Goal: Communication & Community: Answer question/provide support

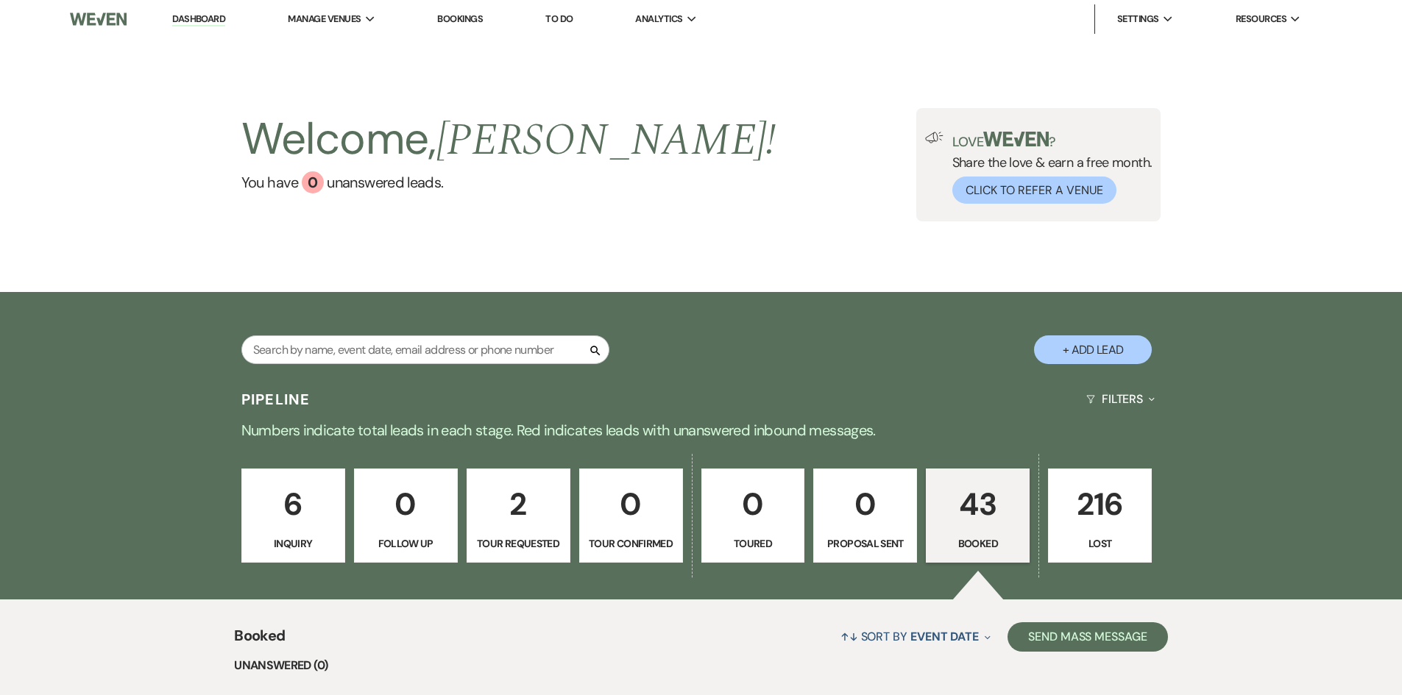
click at [975, 514] on p "43" at bounding box center [977, 504] width 85 height 49
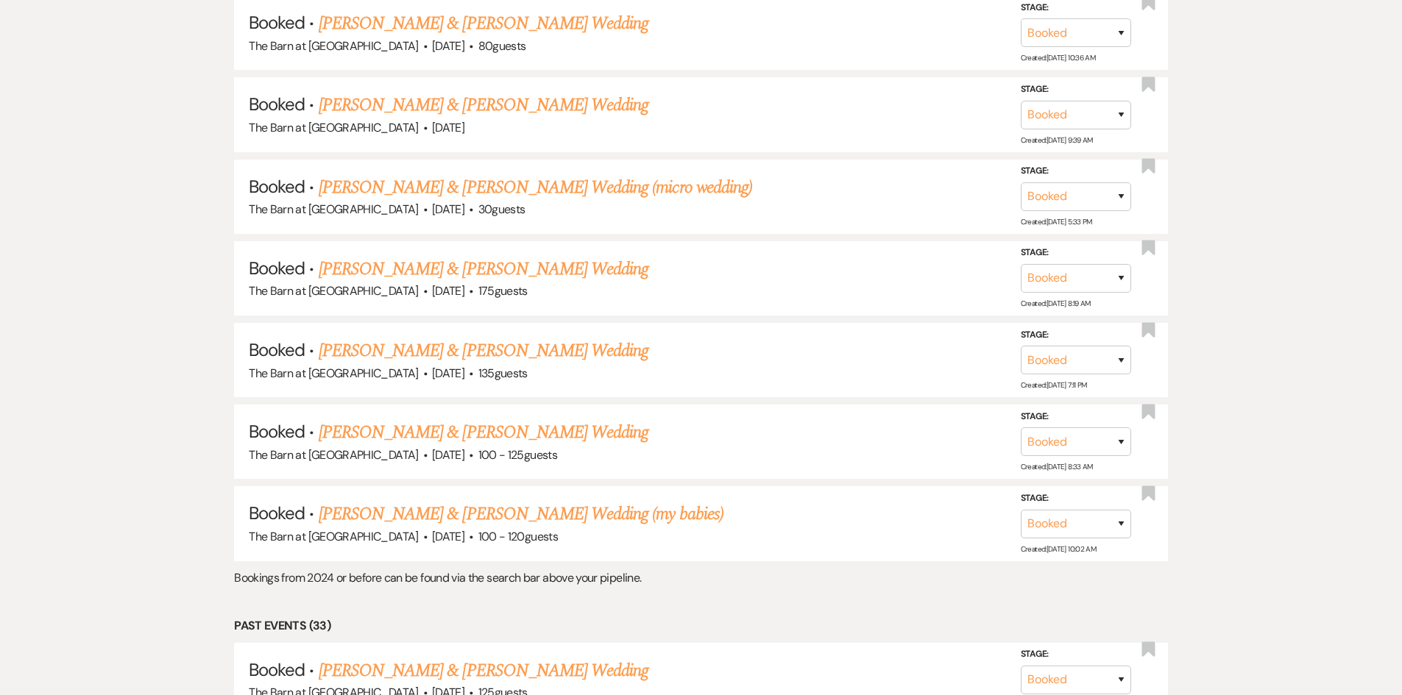
scroll to position [956, 0]
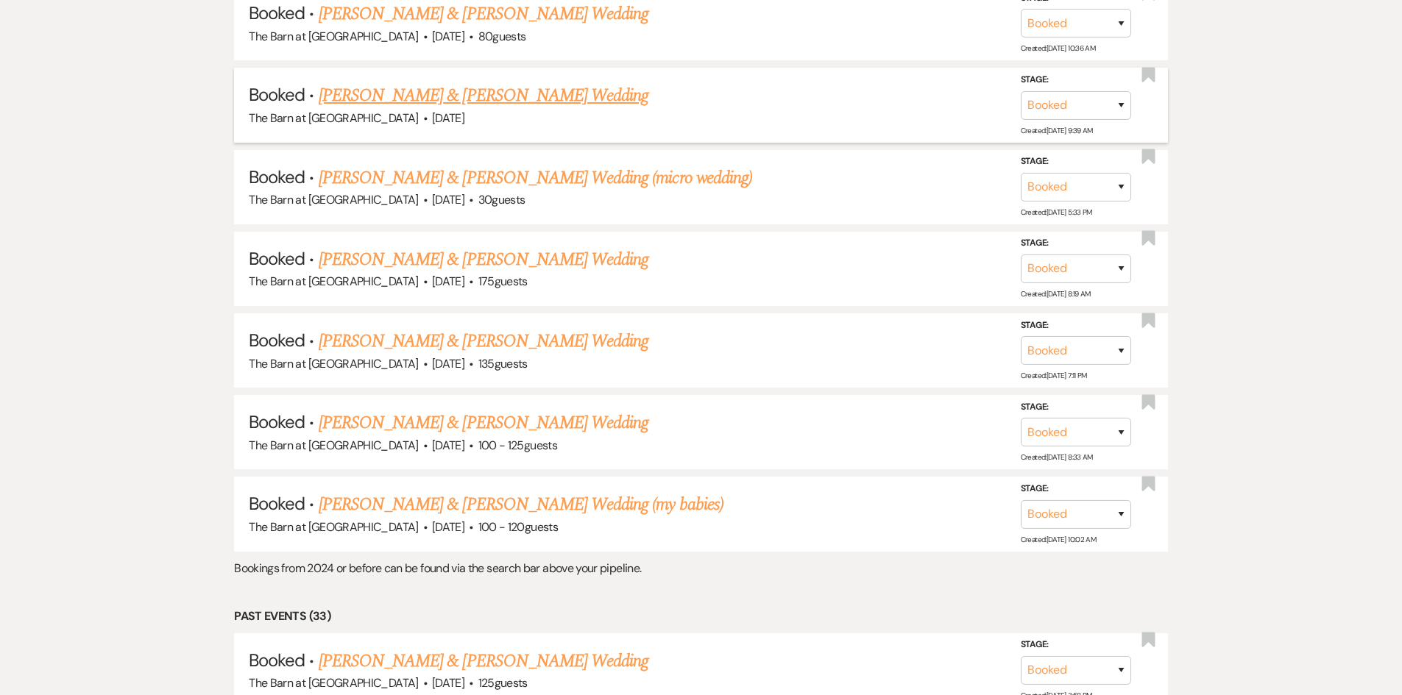
click at [467, 99] on link "[PERSON_NAME] & [PERSON_NAME] Wedding" at bounding box center [484, 95] width 330 height 26
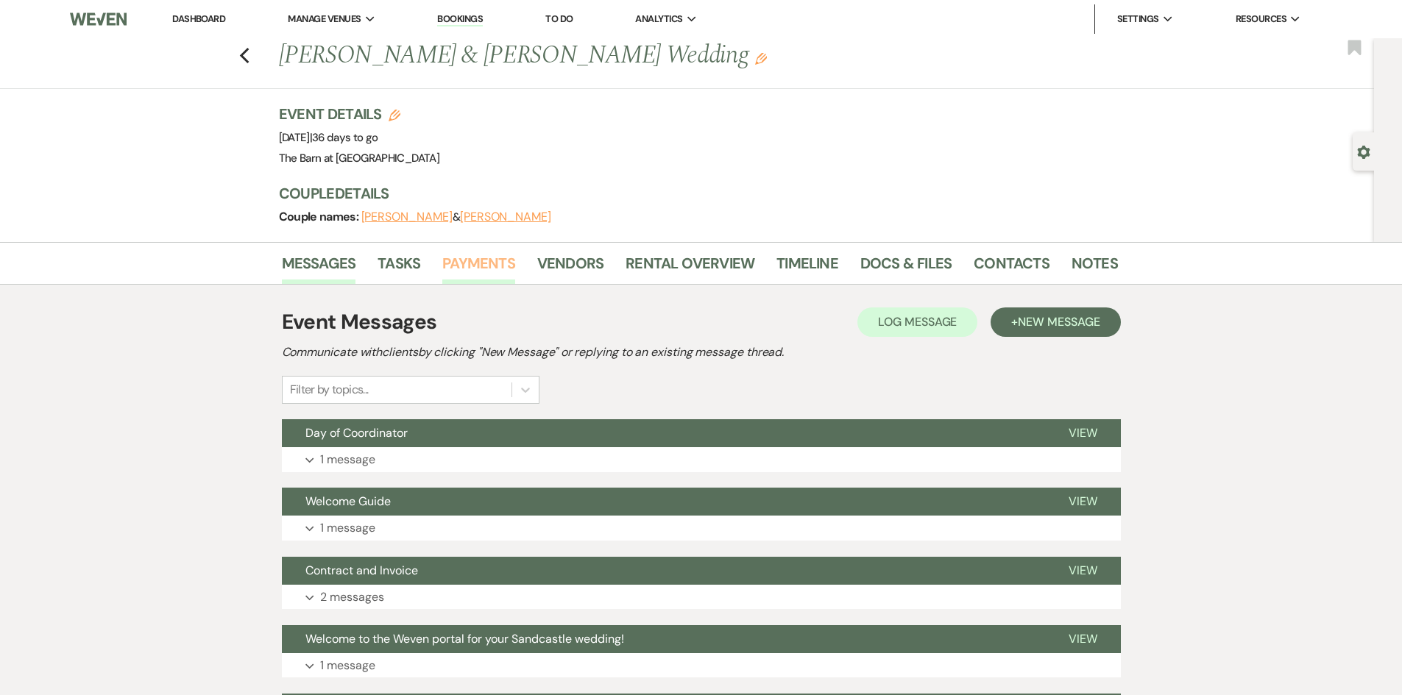
click at [473, 257] on link "Payments" at bounding box center [478, 268] width 73 height 32
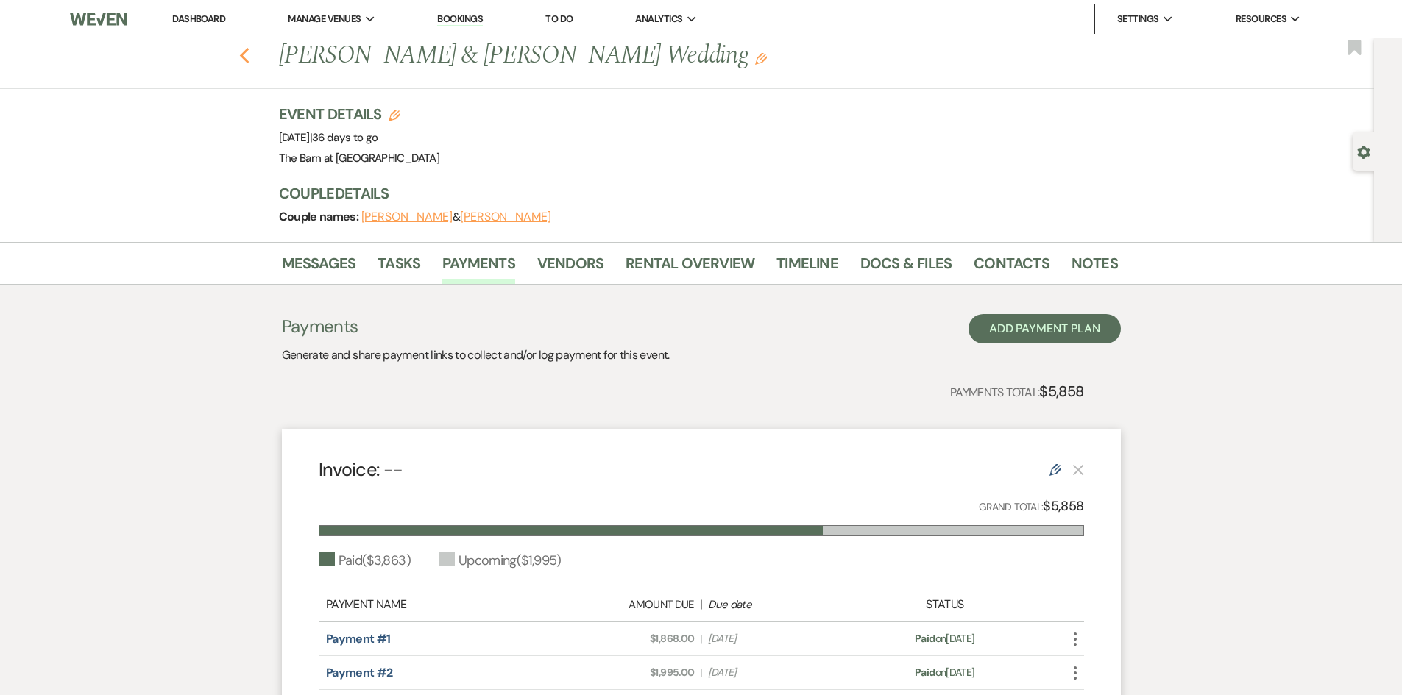
click at [250, 54] on icon "Previous" at bounding box center [244, 56] width 11 height 18
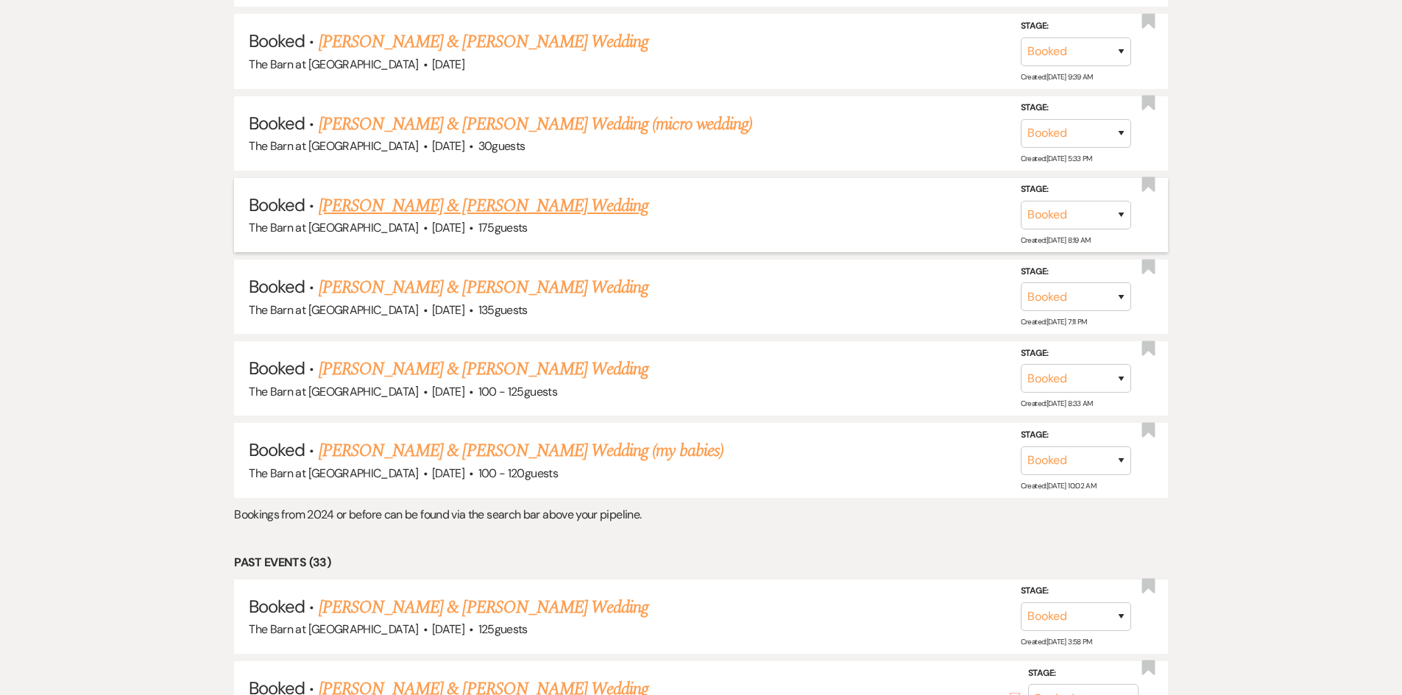
scroll to position [1030, 0]
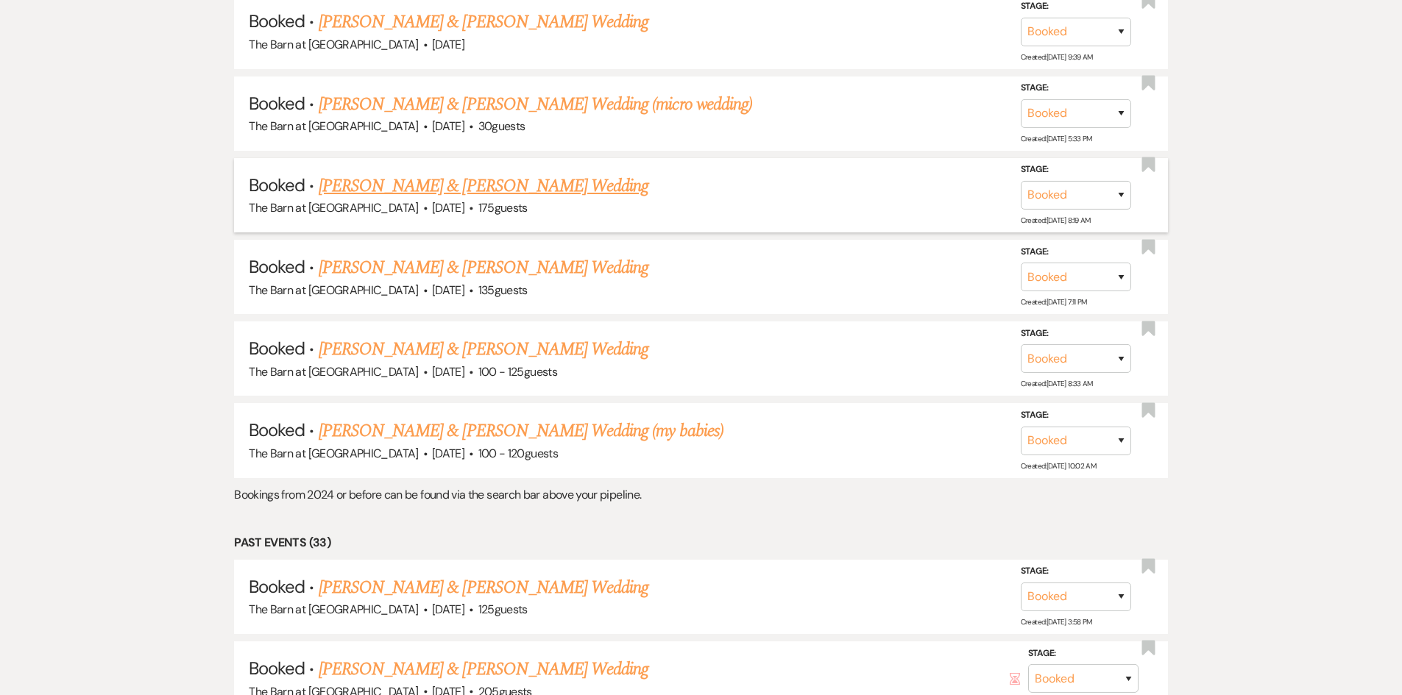
click at [567, 183] on link "[PERSON_NAME] & [PERSON_NAME] Wedding" at bounding box center [484, 186] width 330 height 26
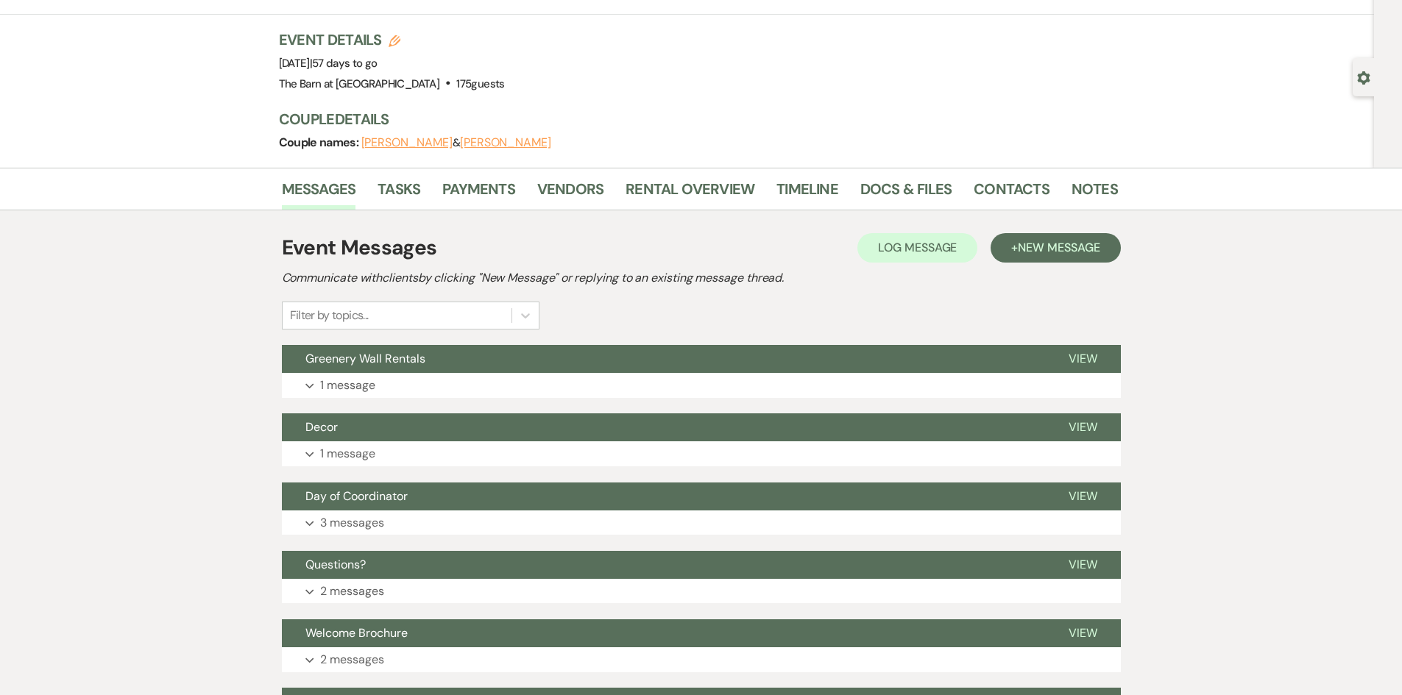
scroll to position [147, 0]
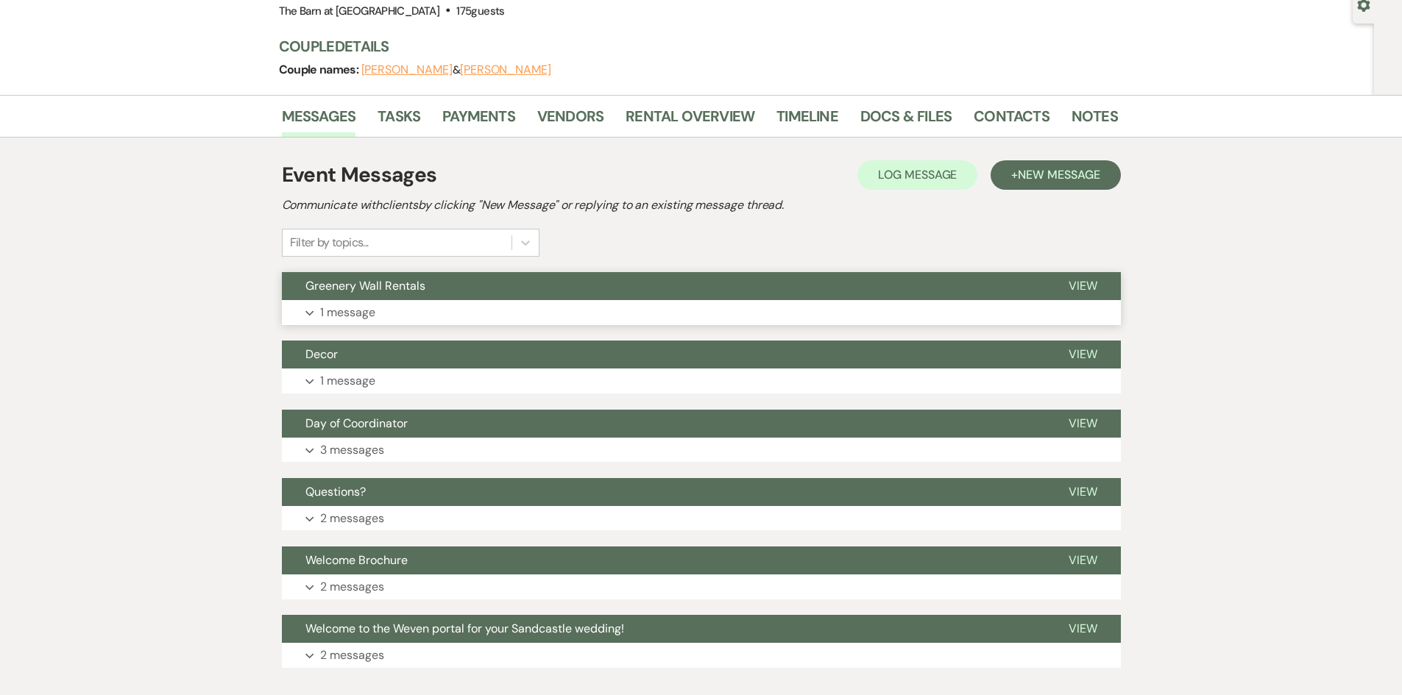
click at [420, 288] on span "Greenery Wall Rentals" at bounding box center [365, 285] width 120 height 15
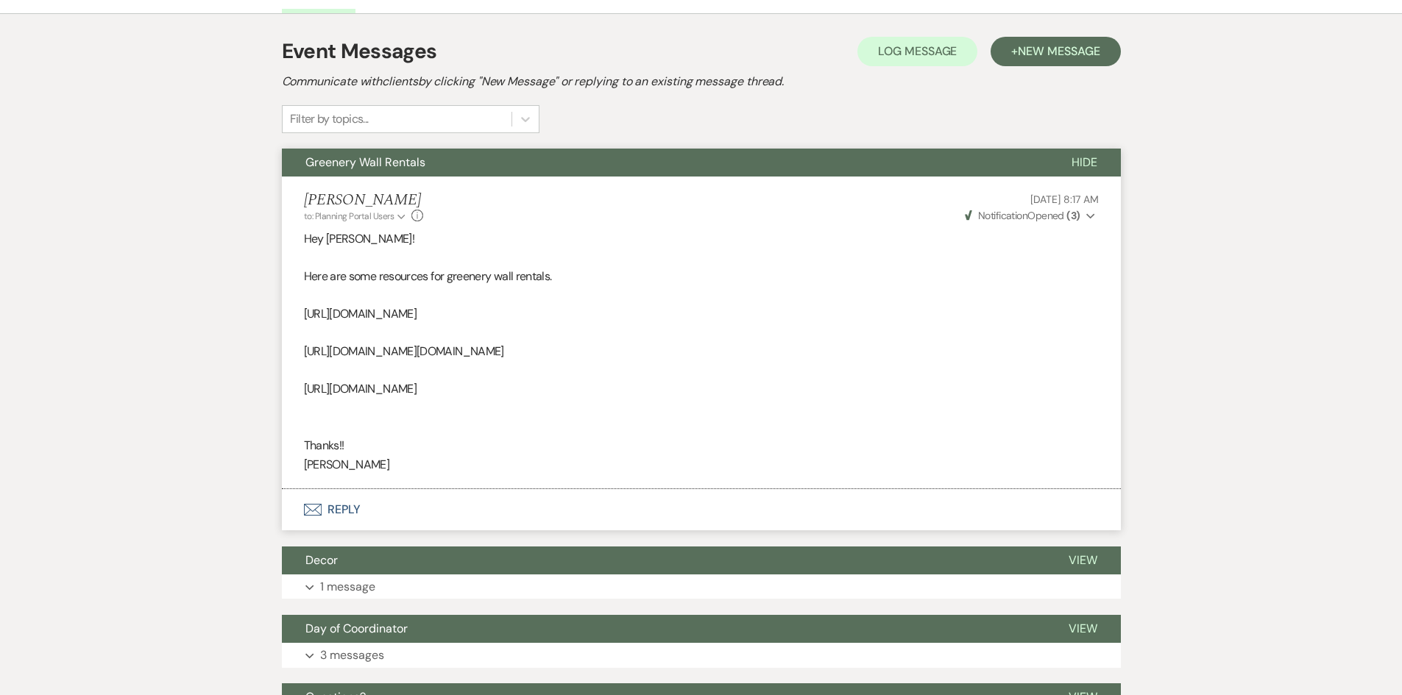
scroll to position [294, 0]
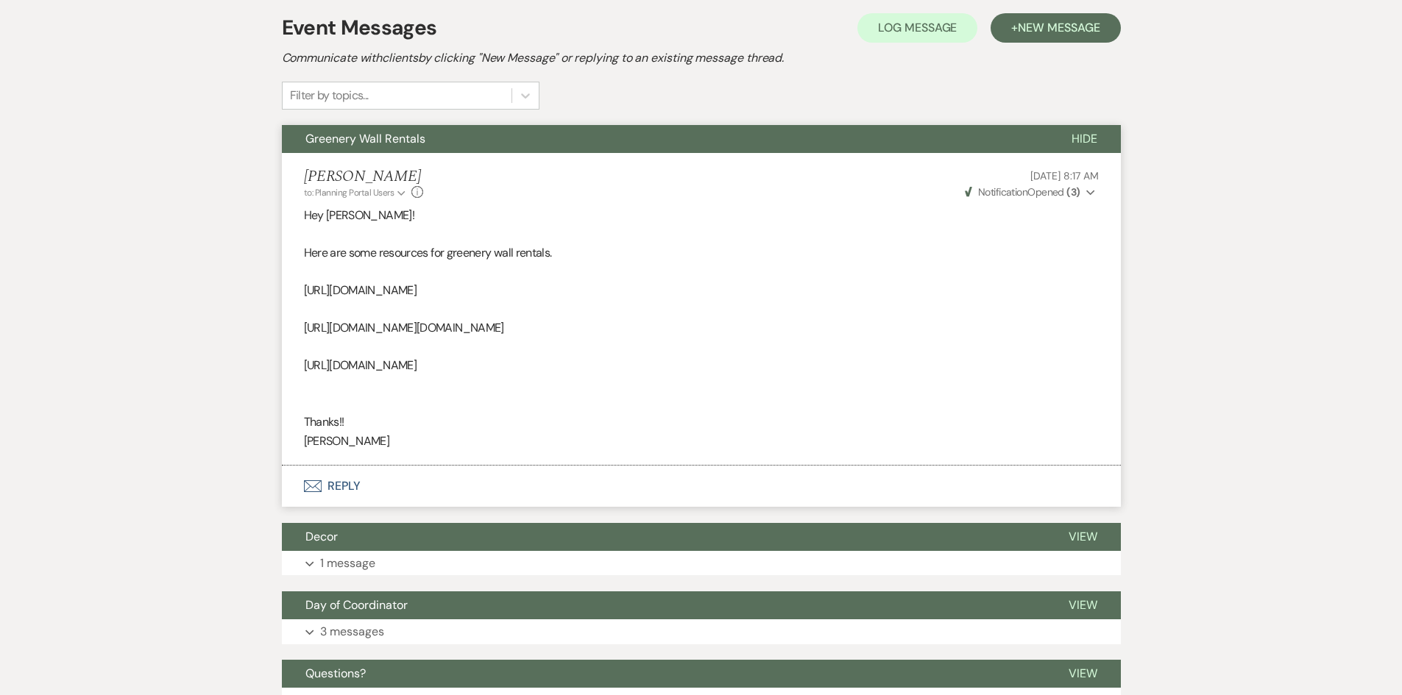
click at [355, 146] on button "Greenery Wall Rentals" at bounding box center [665, 139] width 766 height 28
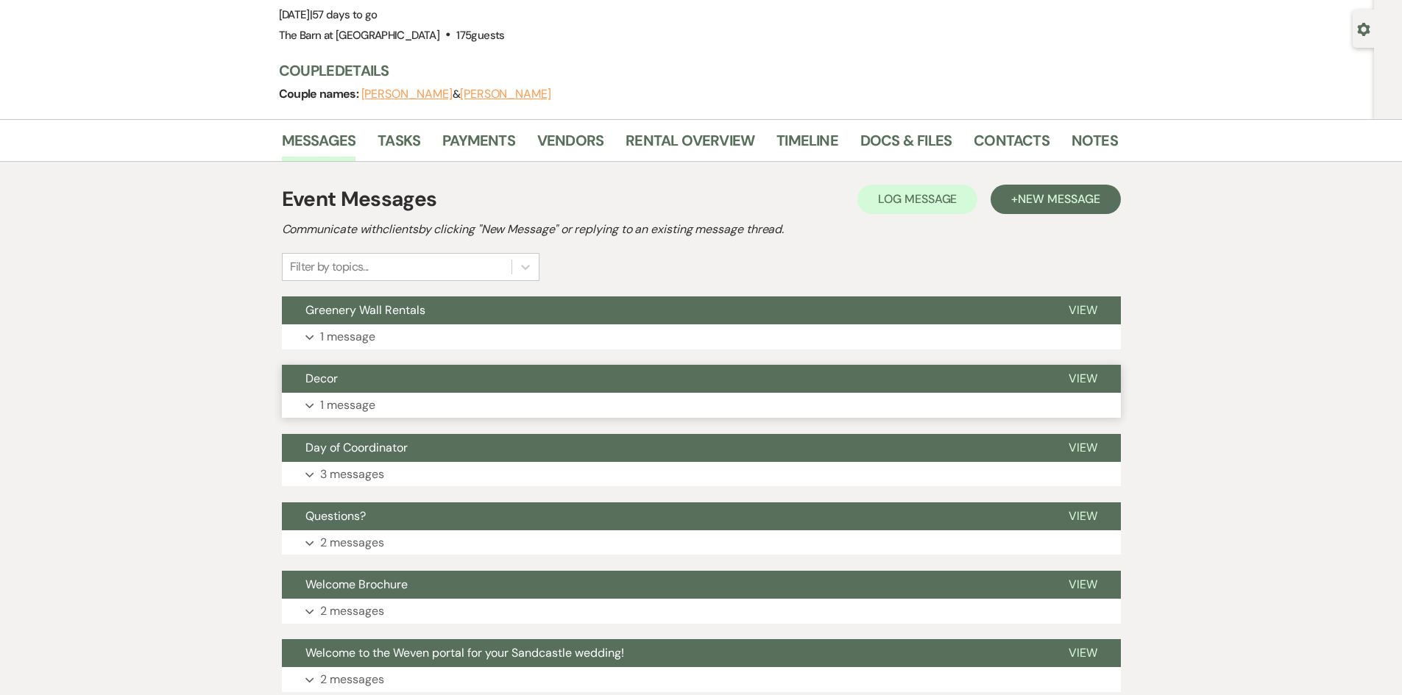
scroll to position [90, 0]
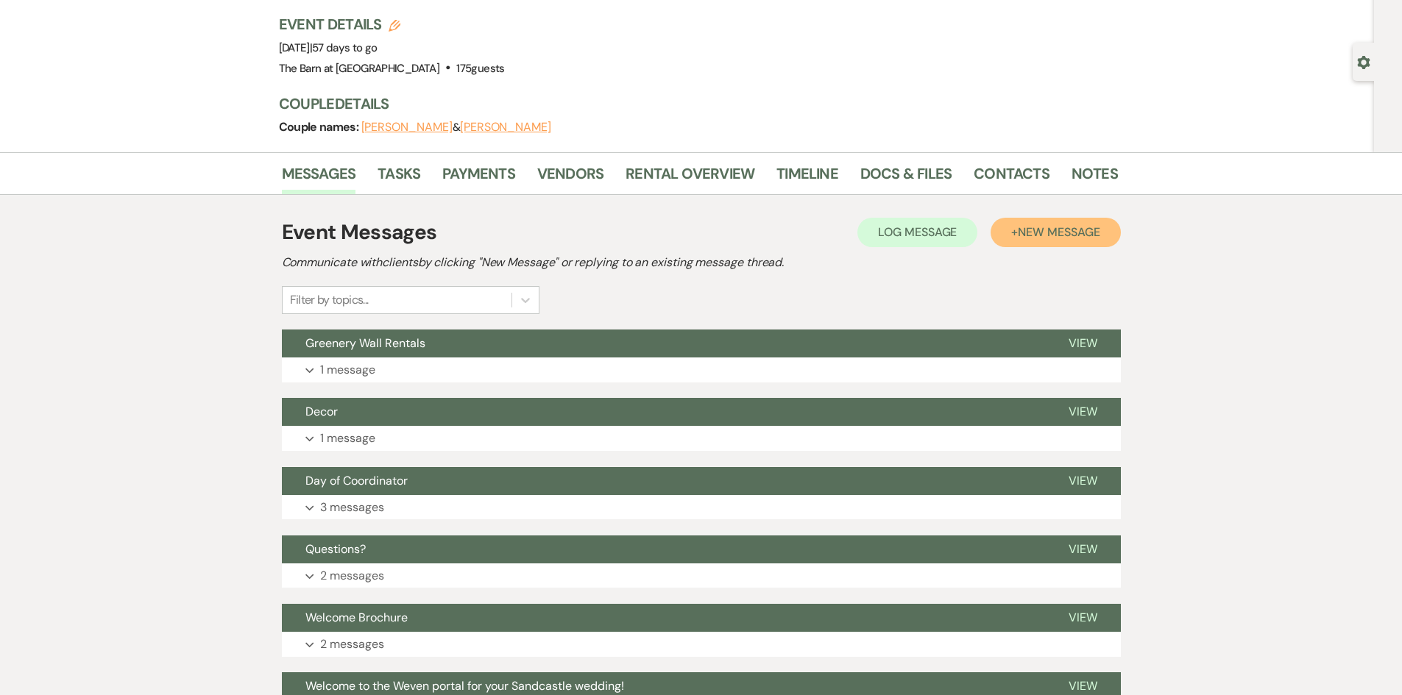
click at [1031, 228] on span "New Message" at bounding box center [1058, 231] width 82 height 15
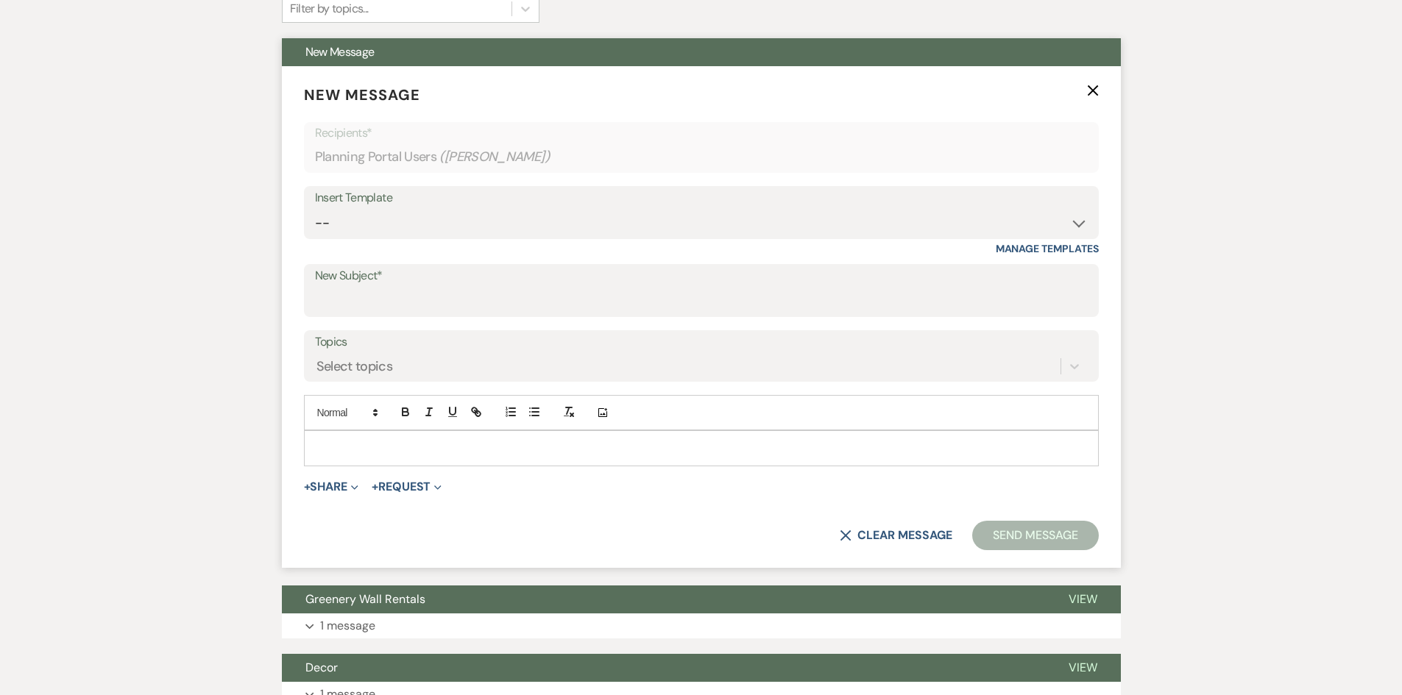
scroll to position [384, 0]
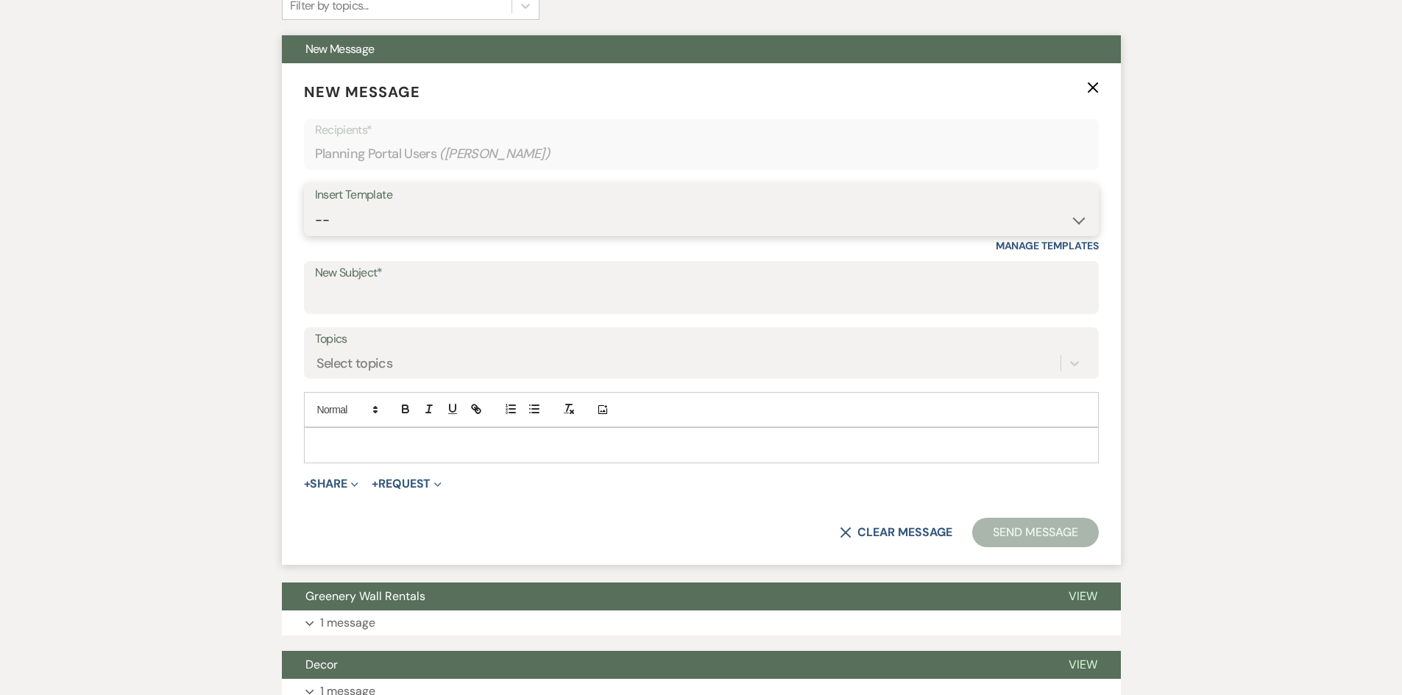
click at [483, 221] on select "-- Tour Request Response Follow Up Hourly rental initial reply Initial Wedding …" at bounding box center [701, 220] width 773 height 29
select select "4147"
click at [315, 206] on select "-- Tour Request Response Follow Up Hourly rental initial reply Initial Wedding …" at bounding box center [701, 220] width 773 height 29
type input "Final Preparations! The countdown is ON!"
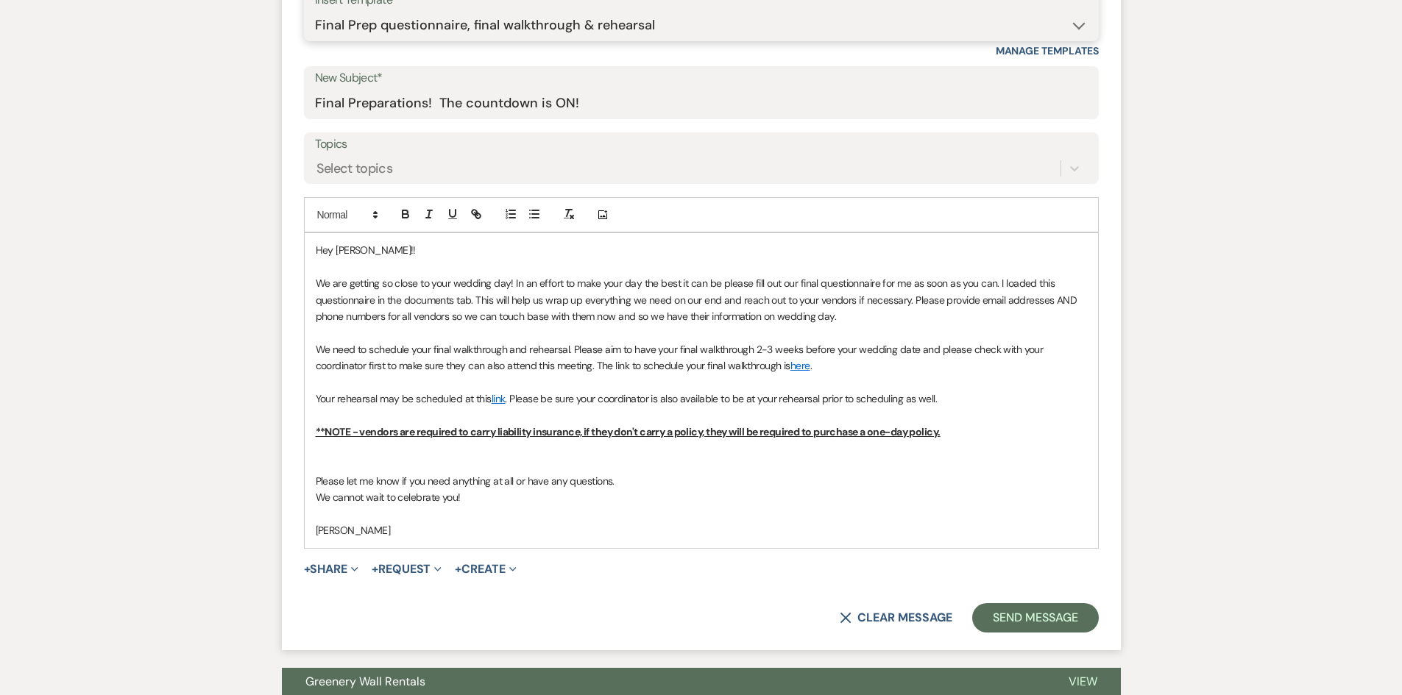
scroll to position [605, 0]
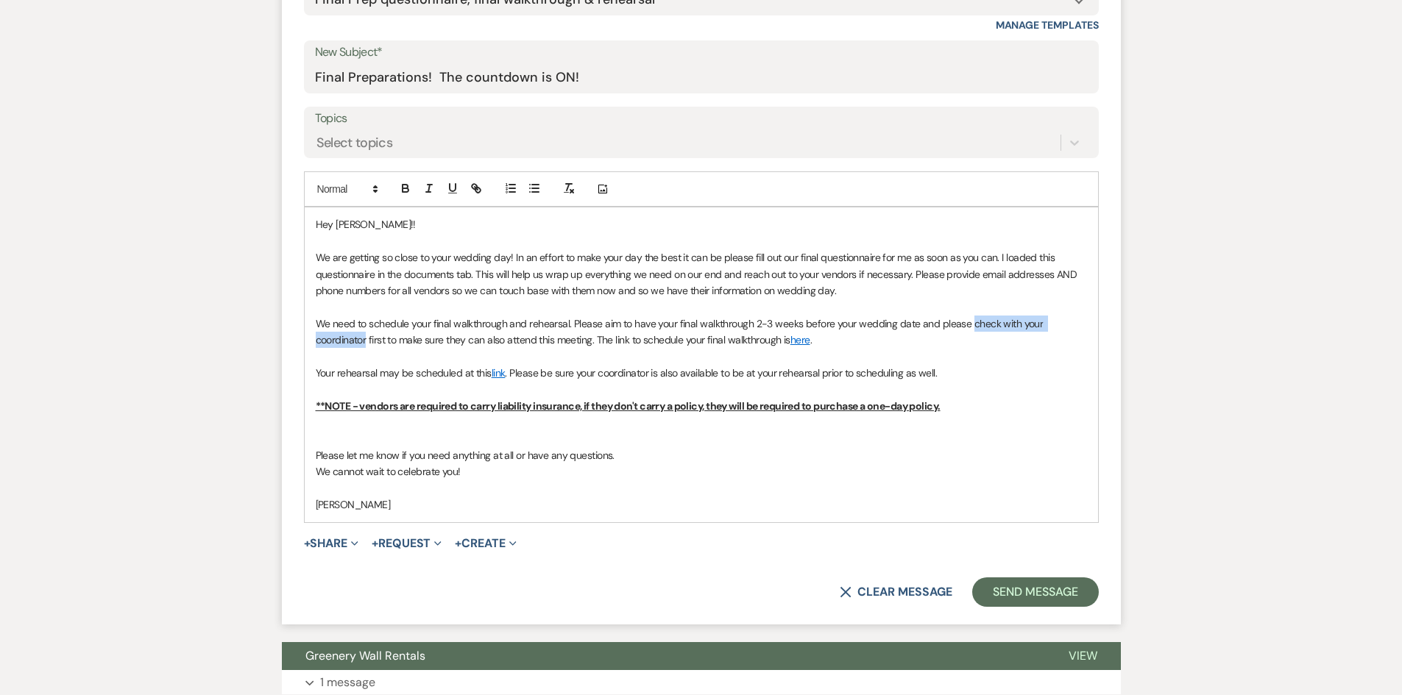
drag, startPoint x: 967, startPoint y: 324, endPoint x: 379, endPoint y: 340, distance: 588.8
click at [366, 341] on p "We need to schedule your final walkthrough and rehearsal. Please aim to have yo…" at bounding box center [701, 332] width 771 height 33
click at [453, 191] on icon "button" at bounding box center [453, 187] width 6 height 7
drag, startPoint x: 511, startPoint y: 371, endPoint x: 819, endPoint y: 370, distance: 308.3
click at [819, 370] on p "Your rehearsal may be scheduled at this link . Please be sure your coordinator …" at bounding box center [701, 373] width 771 height 16
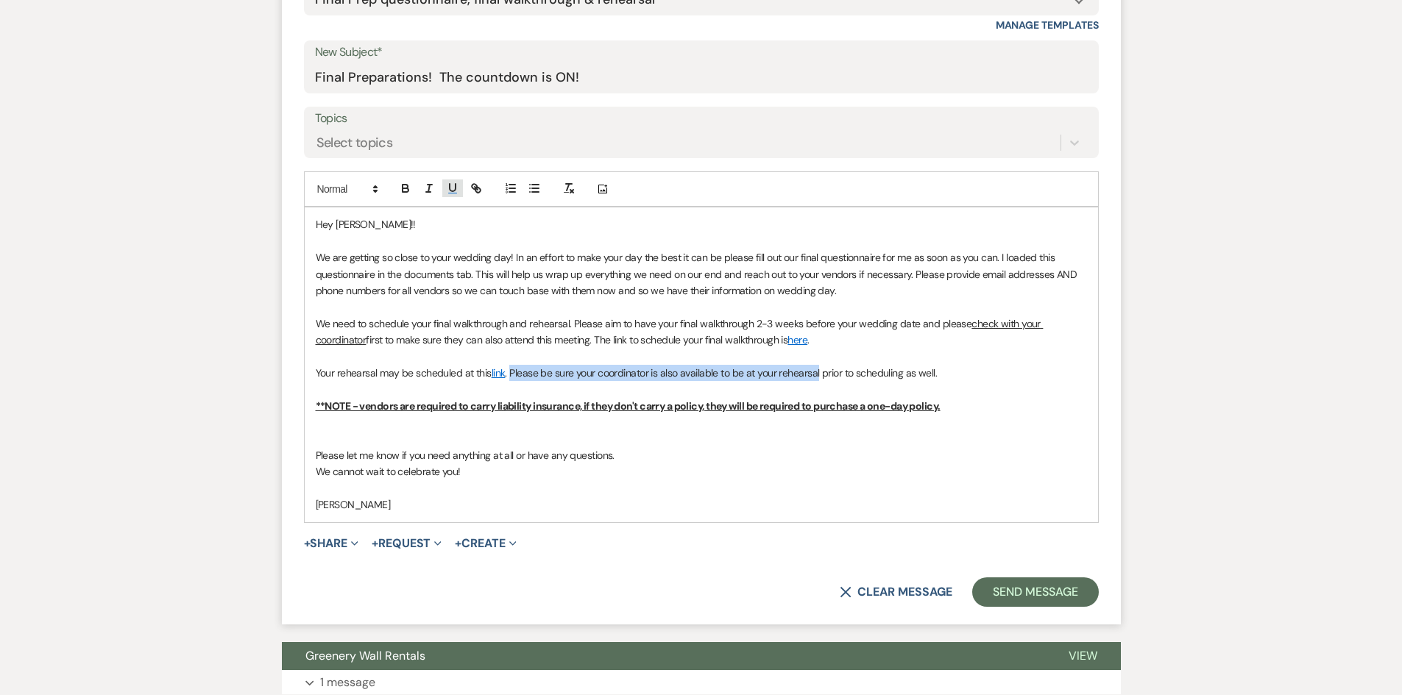
click at [455, 191] on icon "button" at bounding box center [453, 187] width 6 height 7
click at [915, 366] on p "Your rehearsal may be scheduled at this link . Please be sure your coordinator …" at bounding box center [701, 373] width 771 height 16
click at [402, 406] on u "**NOTE - vendors are required to carry liability insurance, if they don't carry…" at bounding box center [628, 405] width 625 height 13
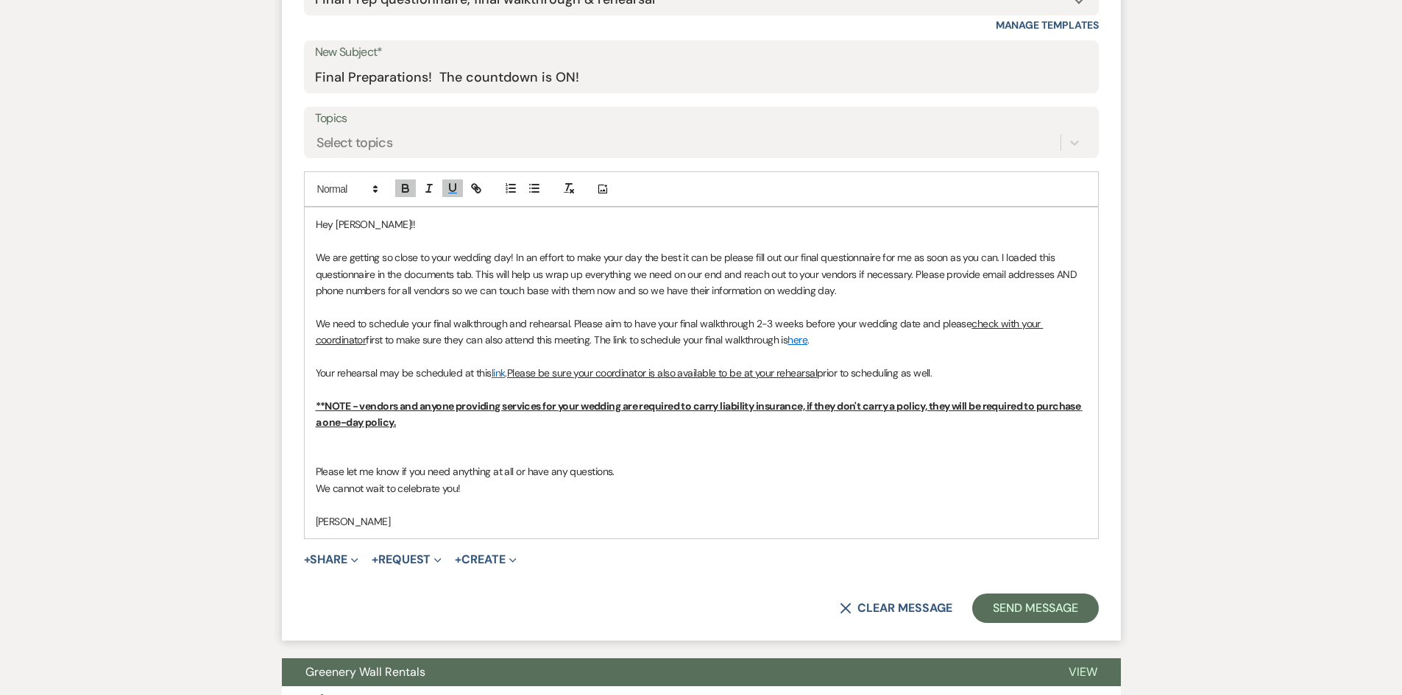
click at [801, 341] on link "here" at bounding box center [797, 339] width 20 height 13
click at [844, 341] on p "We need to schedule your final walkthrough and rehearsal. Please aim to have yo…" at bounding box center [701, 332] width 771 height 33
click at [1000, 608] on button "Send Message" at bounding box center [1035, 608] width 126 height 29
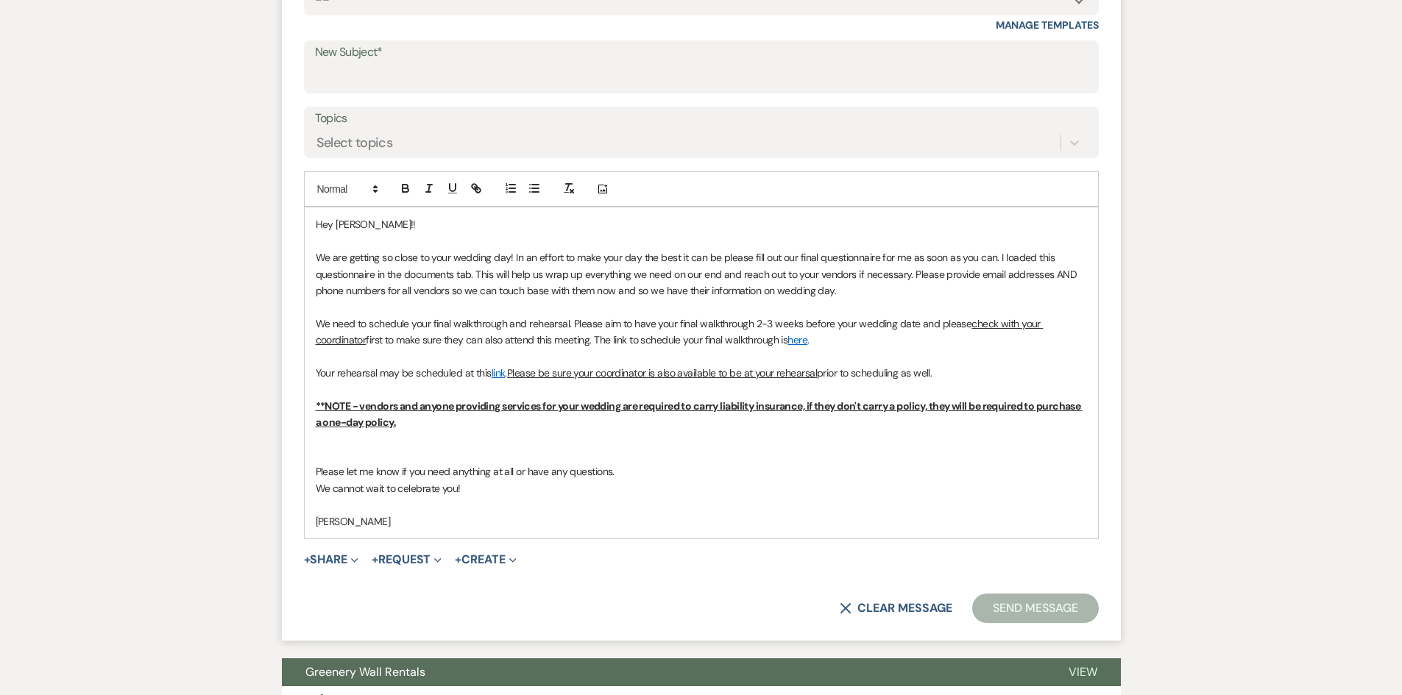
scroll to position [57, 0]
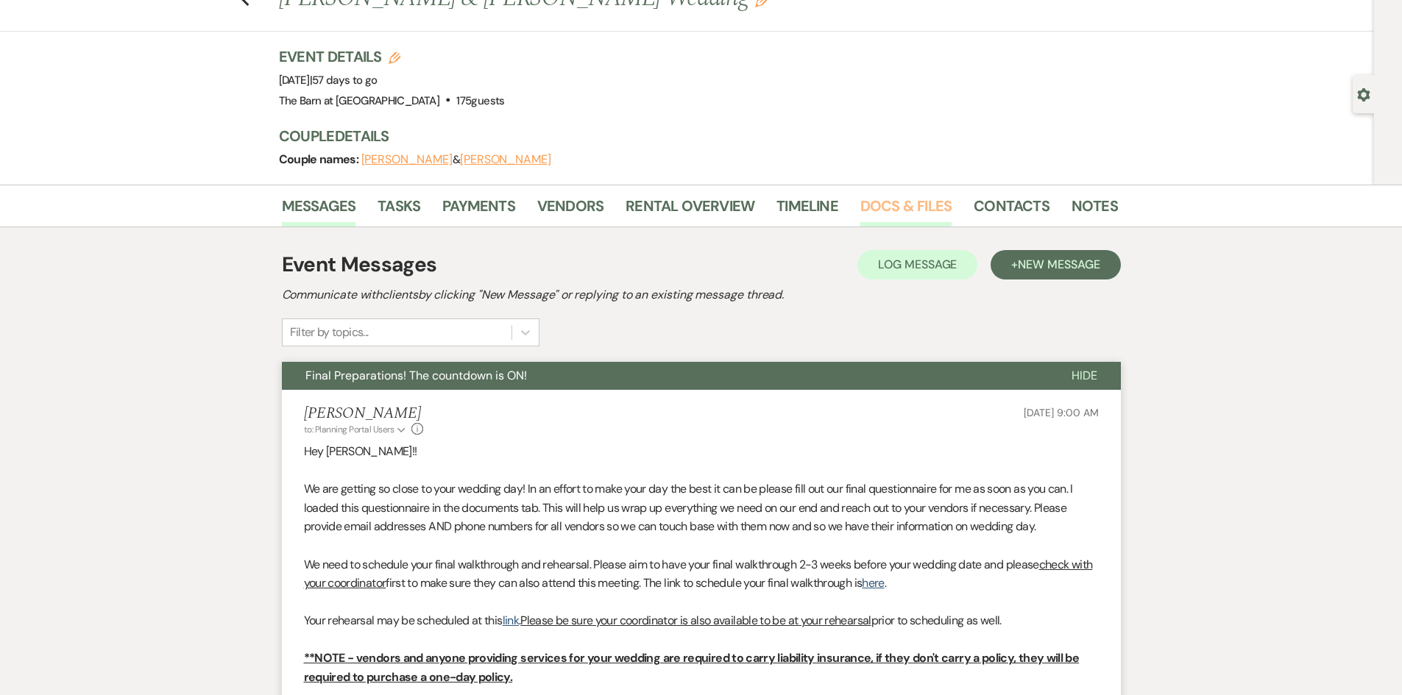
click at [905, 210] on link "Docs & Files" at bounding box center [905, 210] width 91 height 32
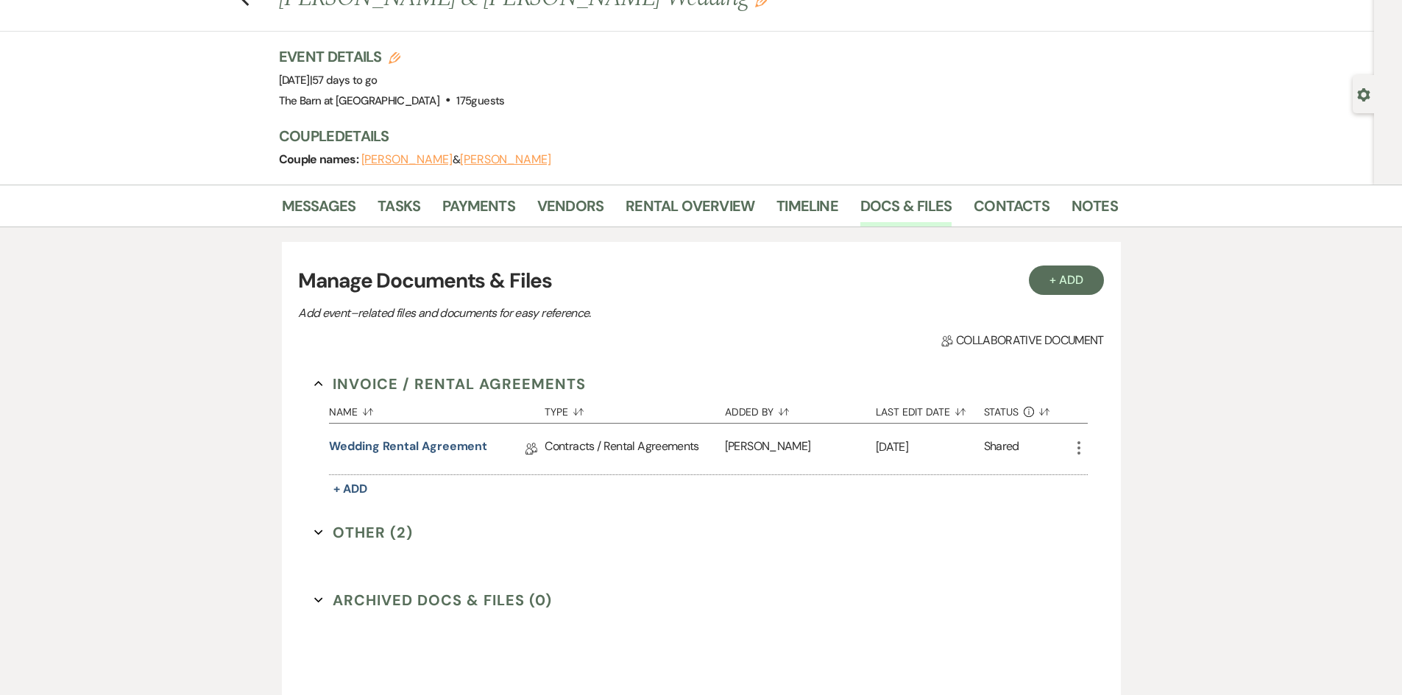
click at [369, 537] on button "Other (2) Expand" at bounding box center [363, 533] width 99 height 22
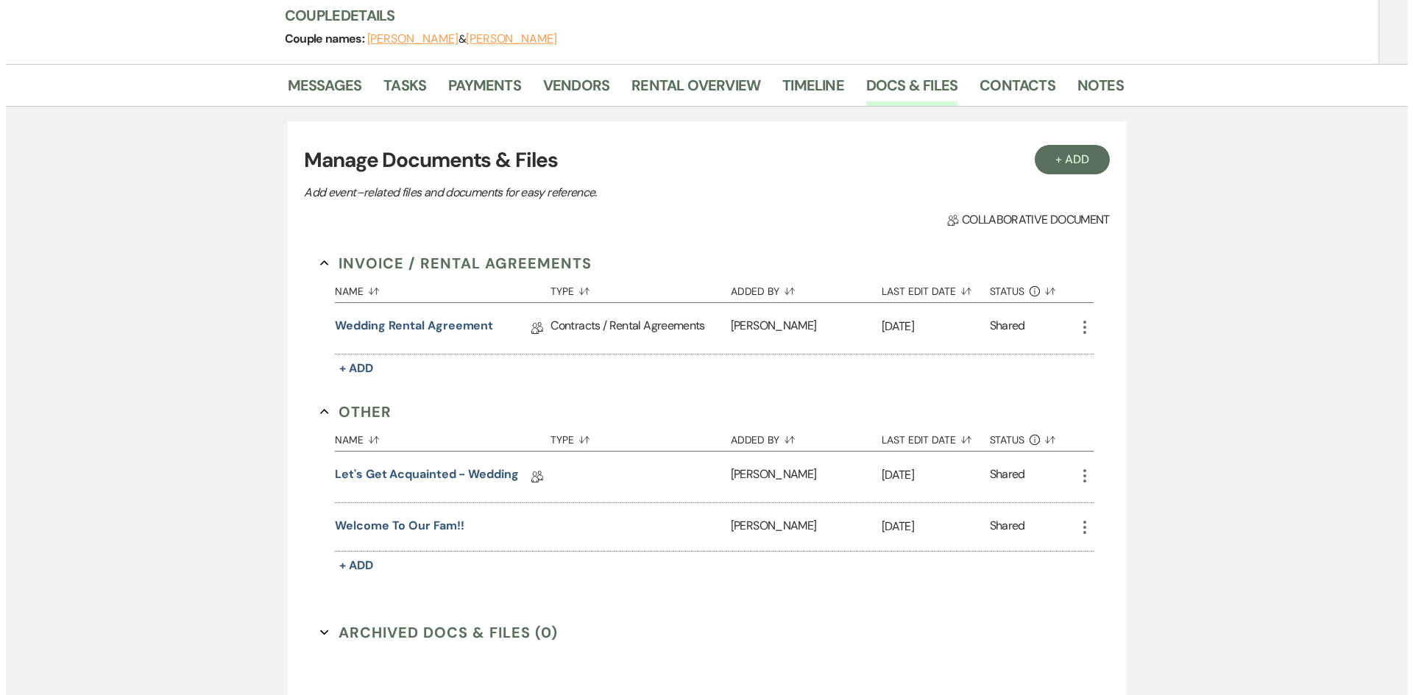
scroll to position [205, 0]
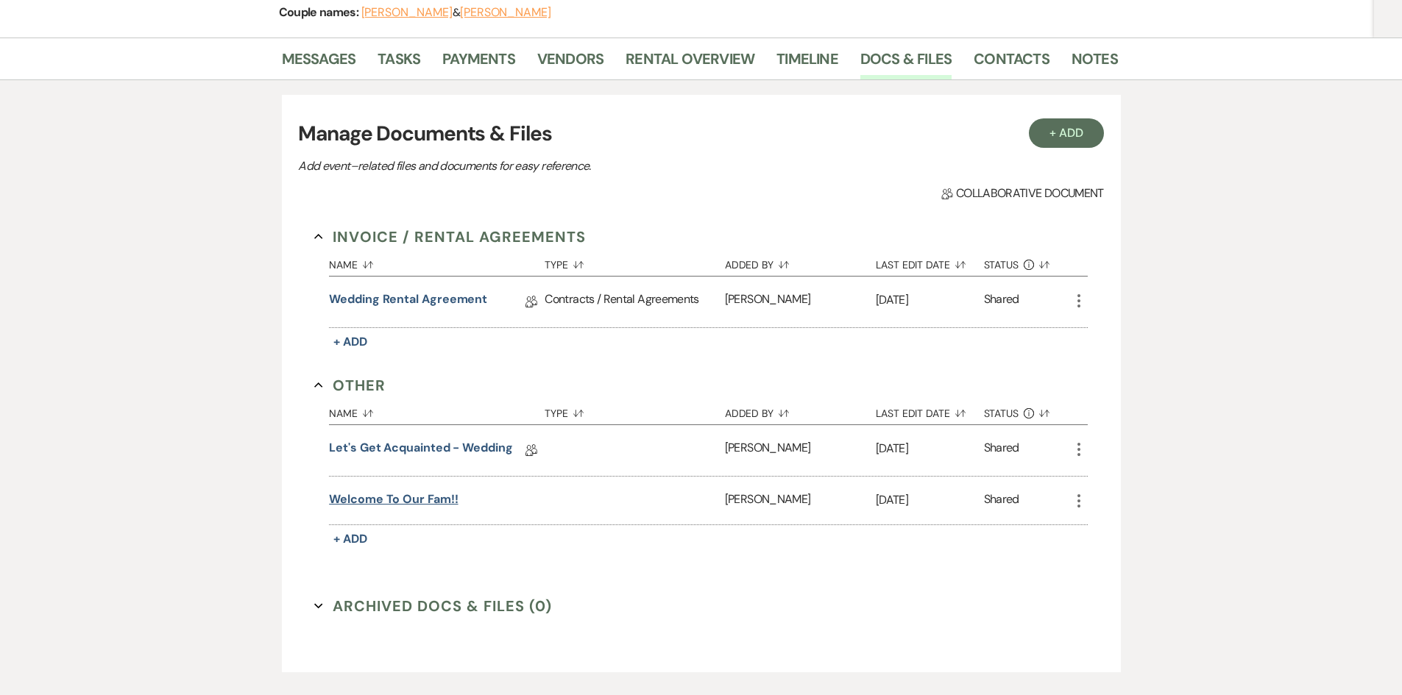
click at [402, 496] on button "Welcome to our Fam!!" at bounding box center [393, 500] width 129 height 18
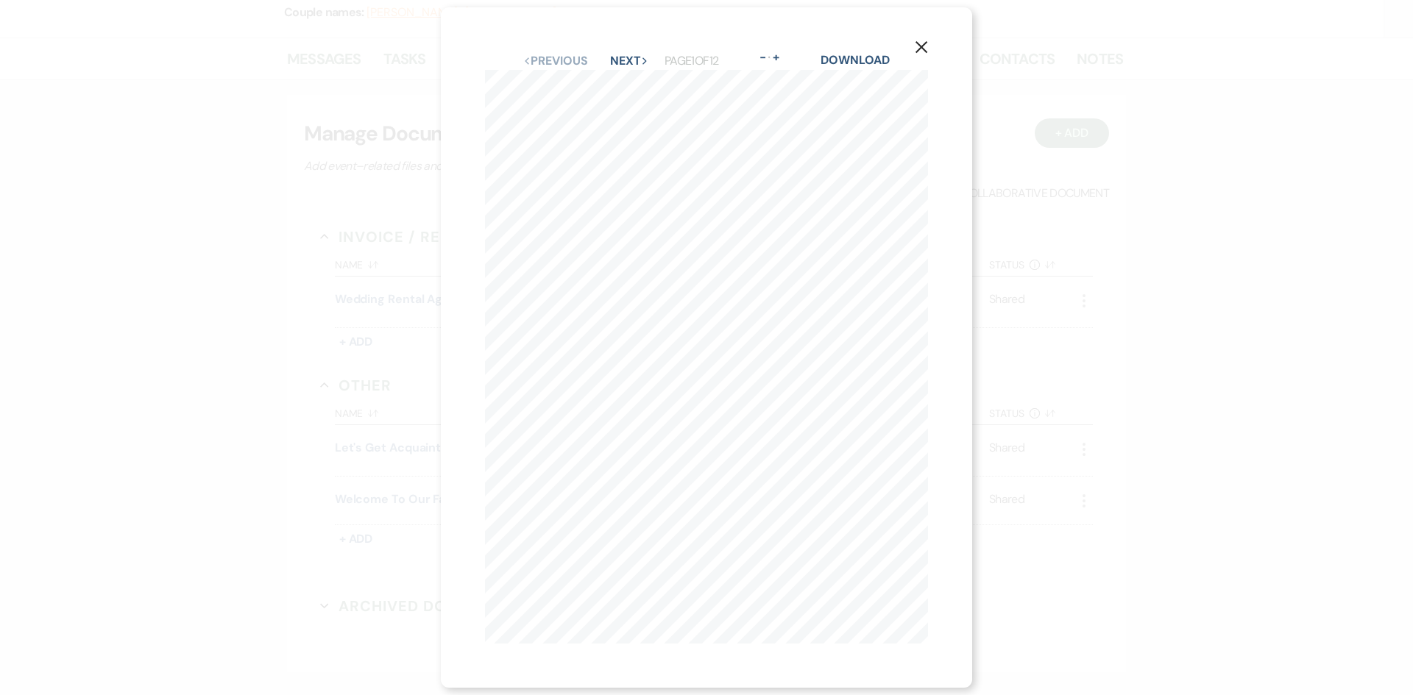
click at [926, 40] on icon "X" at bounding box center [920, 46] width 13 height 13
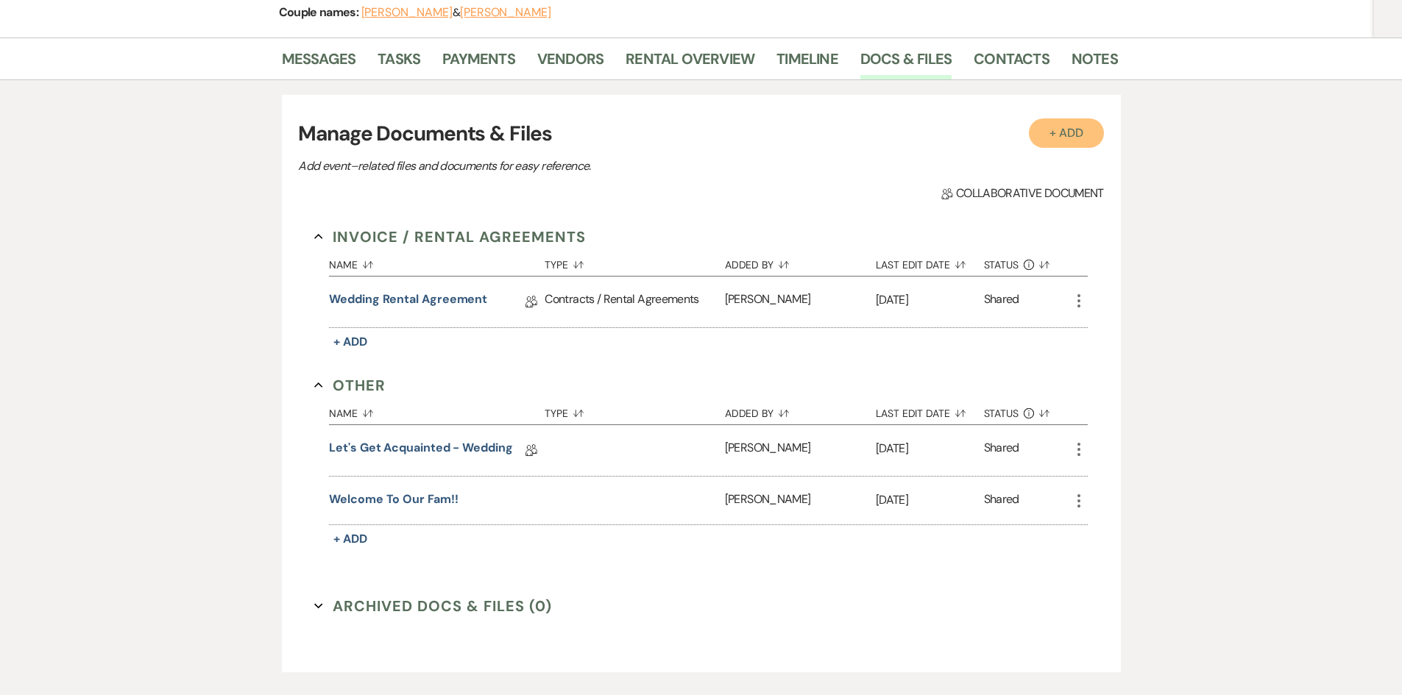
click at [1066, 125] on button "+ Add" at bounding box center [1066, 132] width 75 height 29
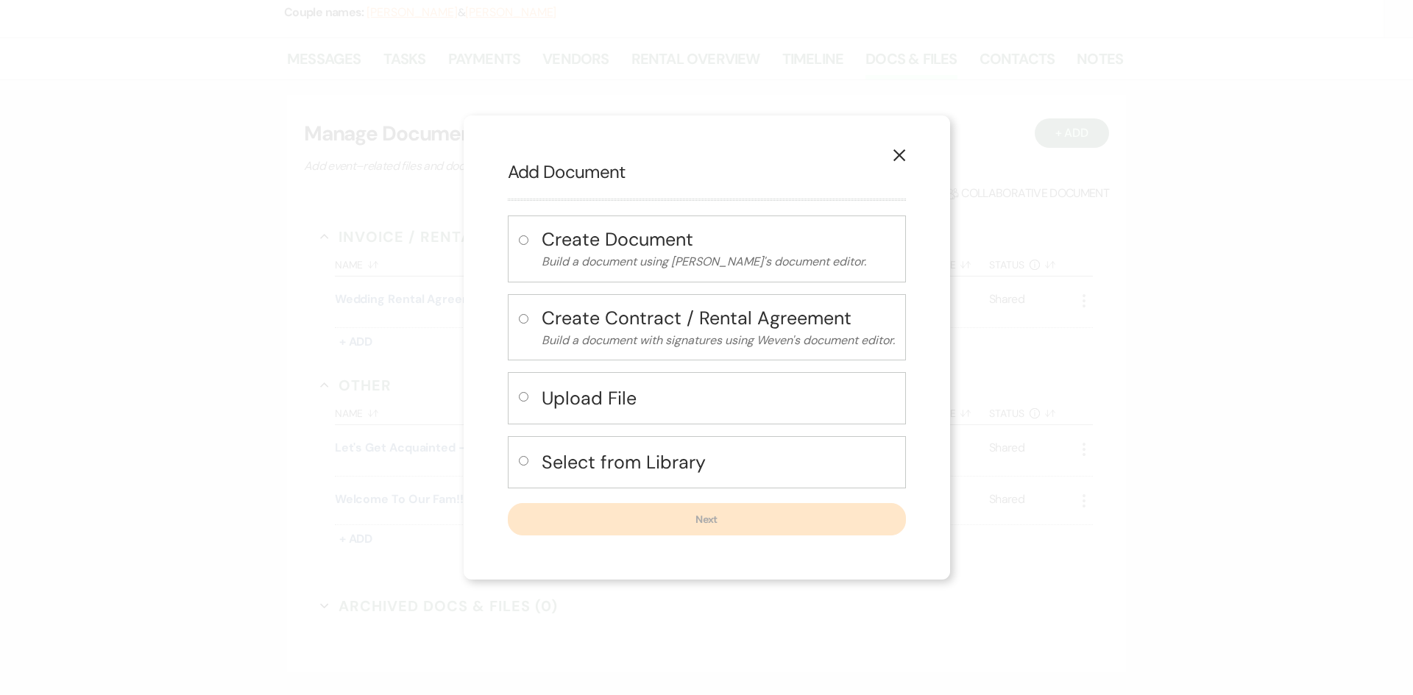
click at [585, 461] on h4 "Select from Library" at bounding box center [717, 463] width 353 height 26
radio input "true"
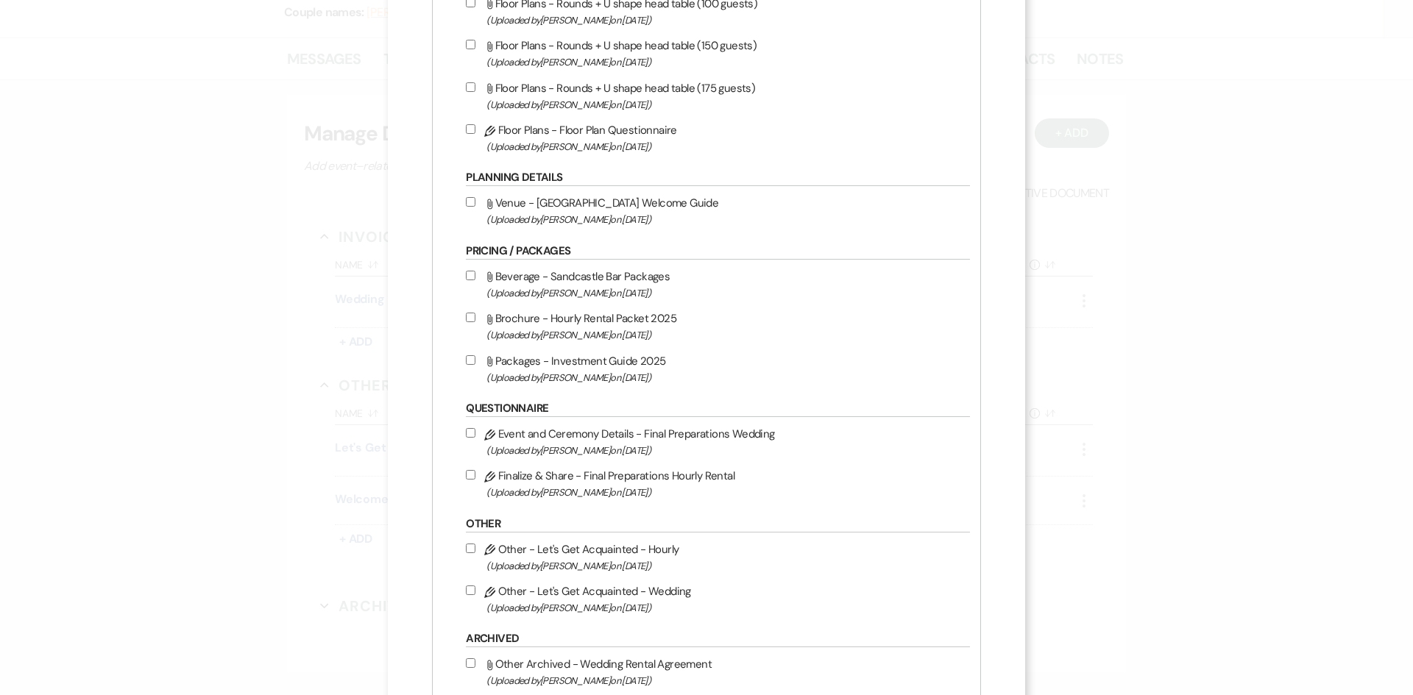
scroll to position [1398, 0]
click at [579, 431] on label "Pencil Event and Ceremony Details - Final Preparations Wedding (Uploaded by [PE…" at bounding box center [714, 439] width 497 height 35
click at [475, 431] on input "Pencil Event and Ceremony Details - Final Preparations Wedding (Uploaded by [PE…" at bounding box center [471, 431] width 10 height 10
checkbox input "true"
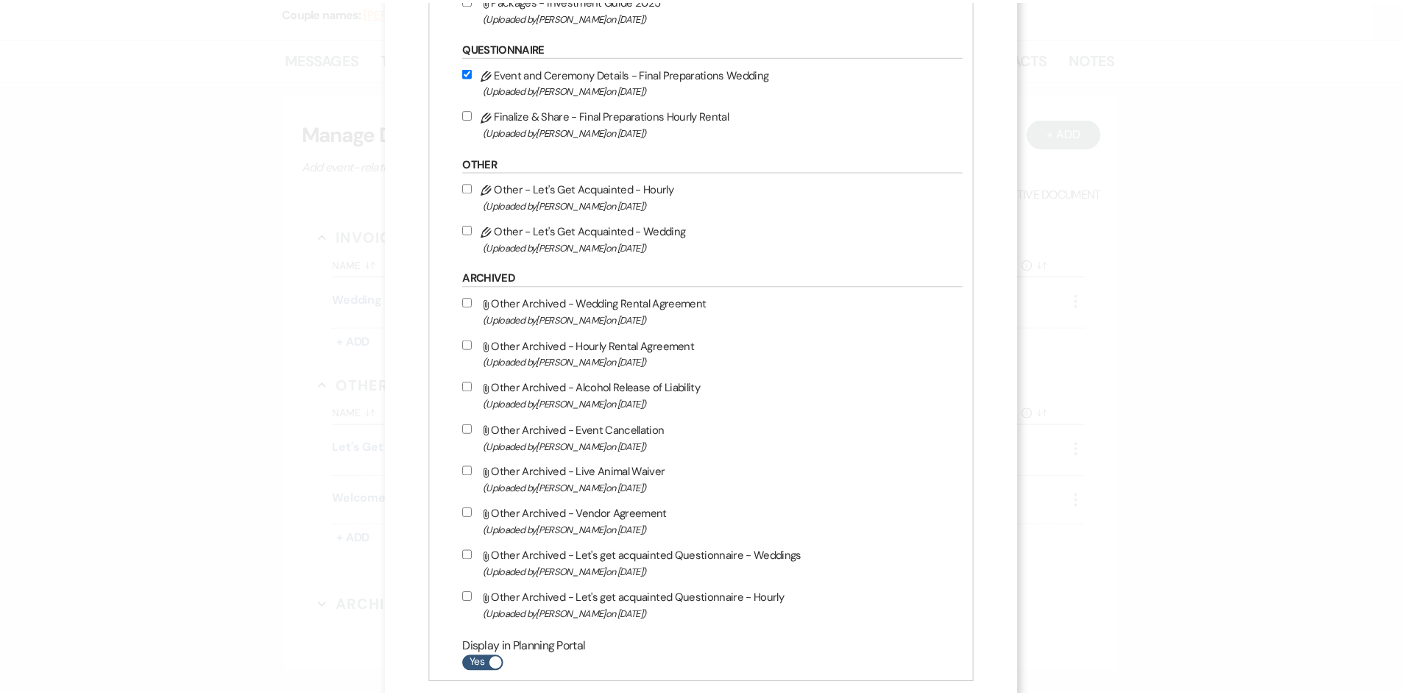
scroll to position [1836, 0]
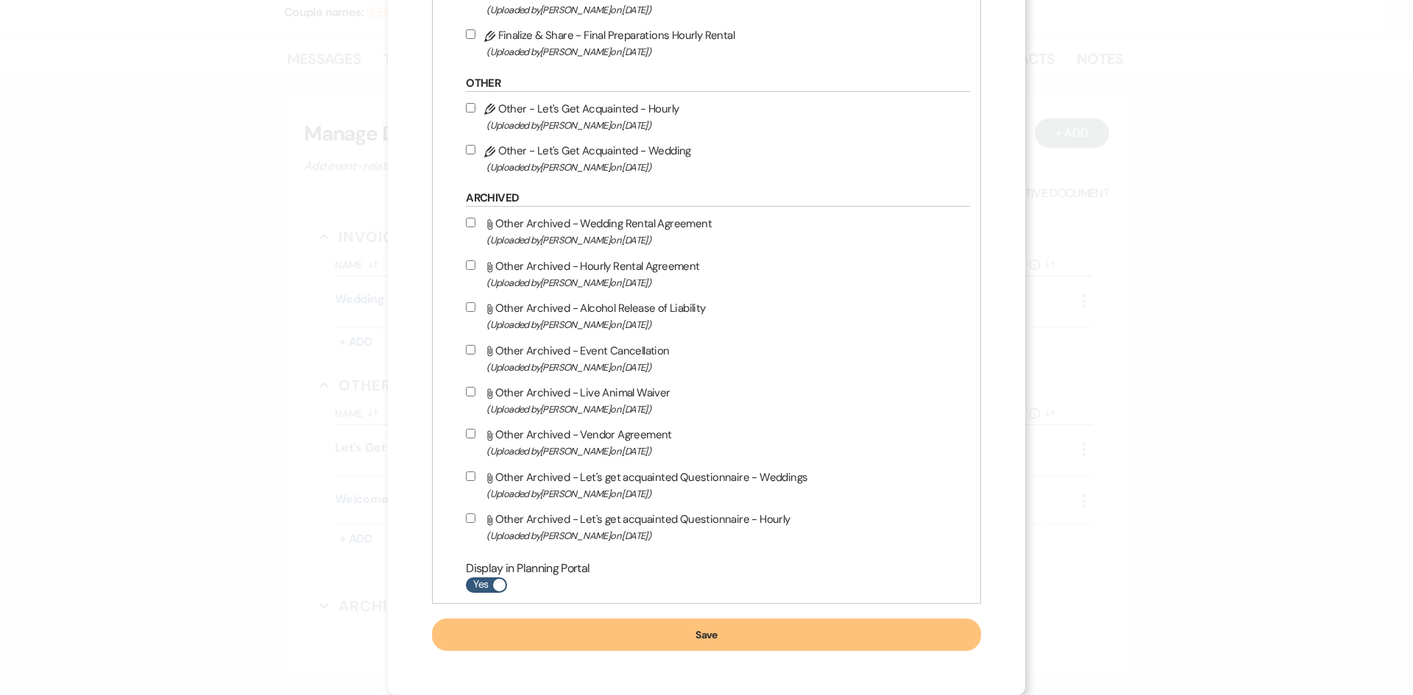
click at [684, 632] on button "Save" at bounding box center [706, 635] width 549 height 32
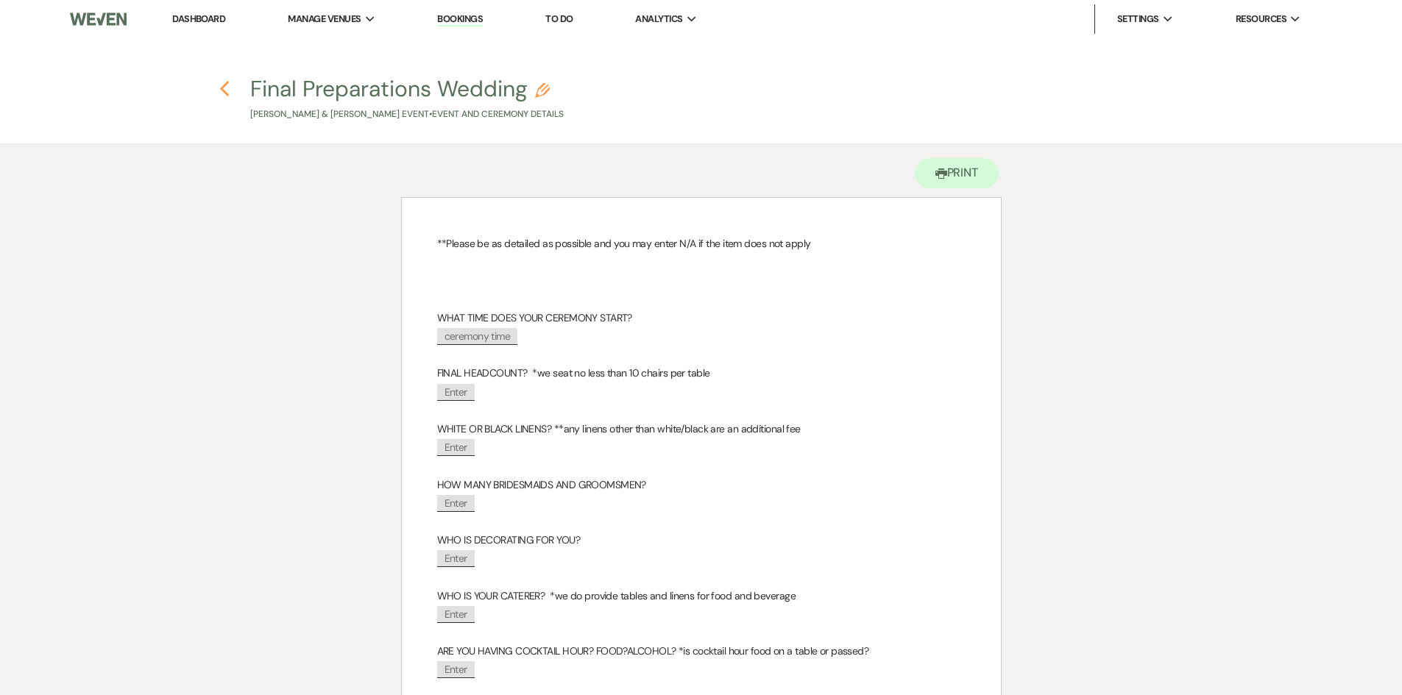
click at [224, 93] on icon "Previous" at bounding box center [224, 89] width 11 height 18
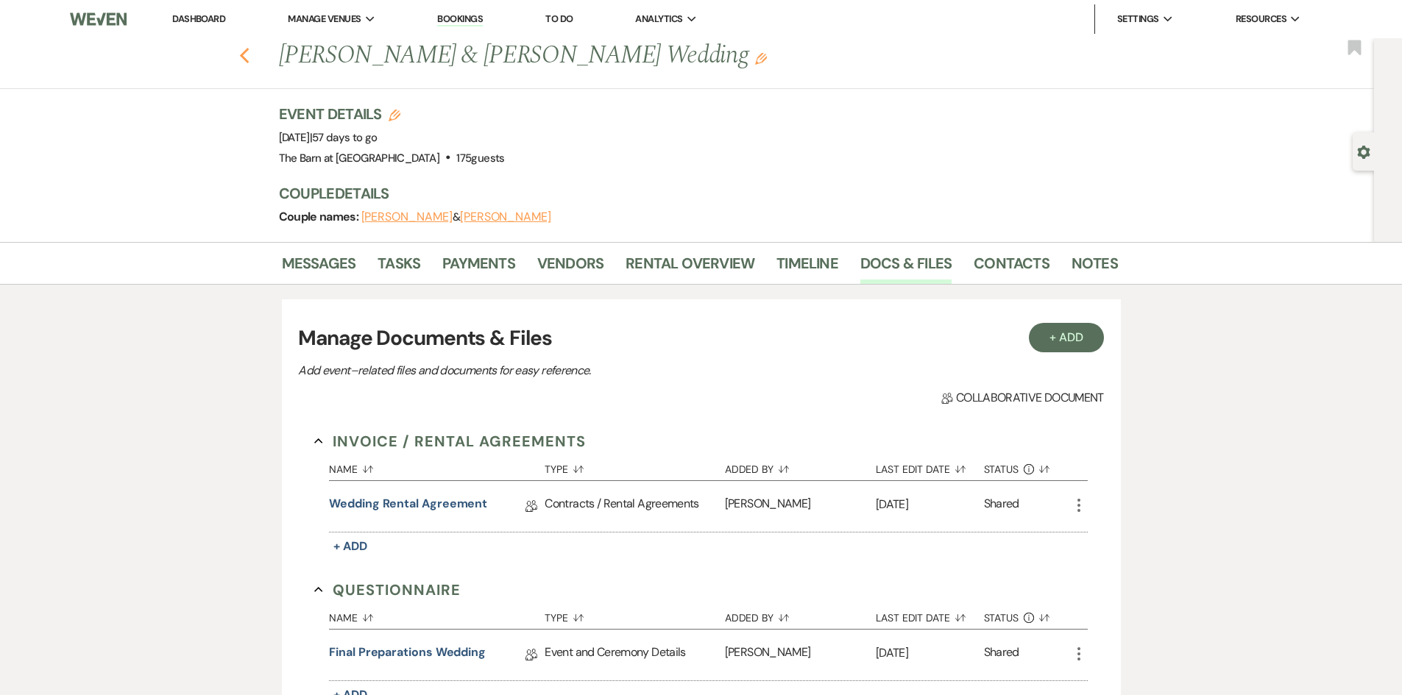
click at [249, 58] on use "button" at bounding box center [244, 56] width 10 height 16
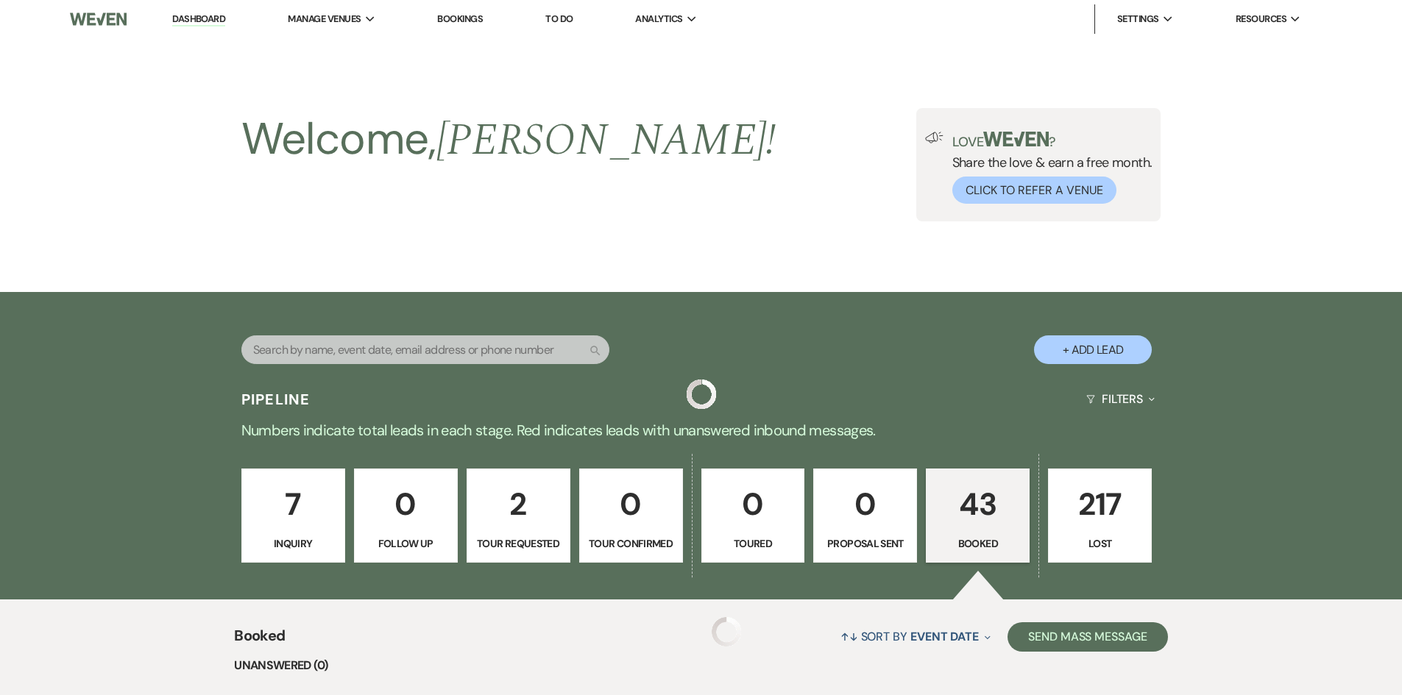
scroll to position [1030, 0]
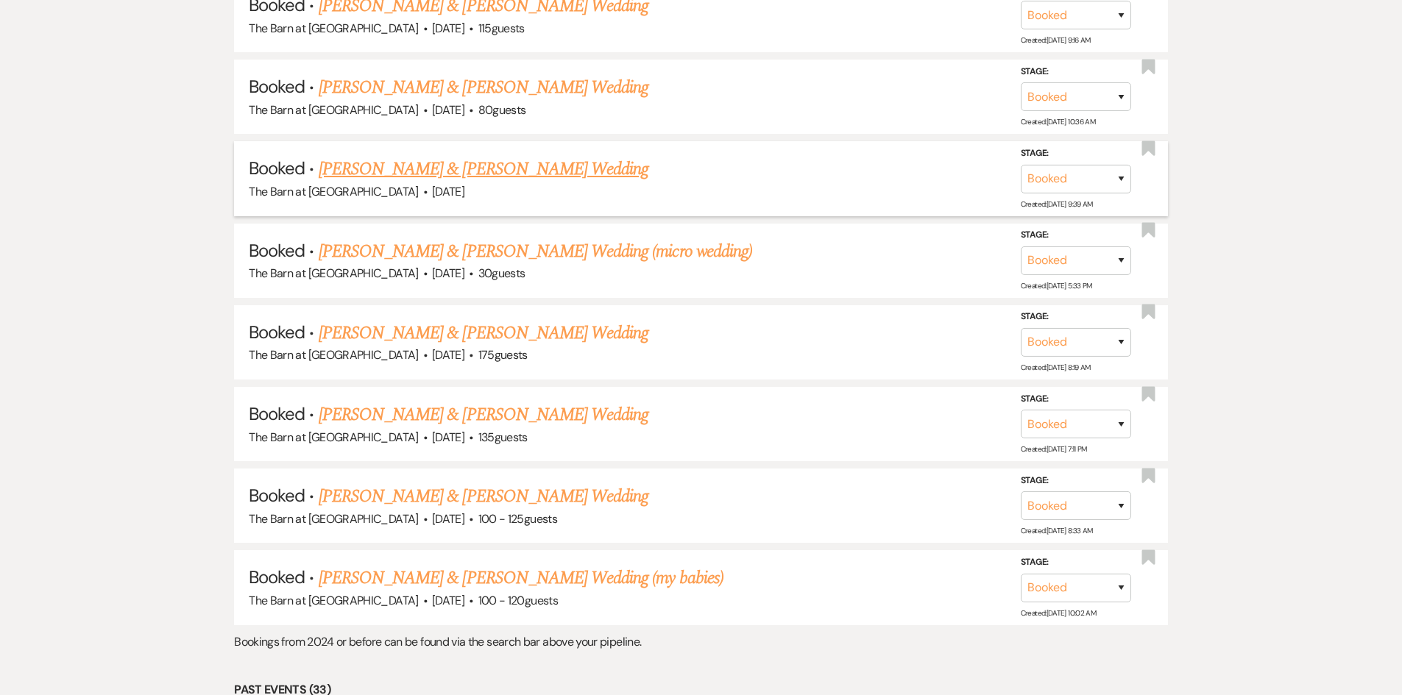
click at [458, 166] on link "[PERSON_NAME] & [PERSON_NAME] Wedding" at bounding box center [484, 169] width 330 height 26
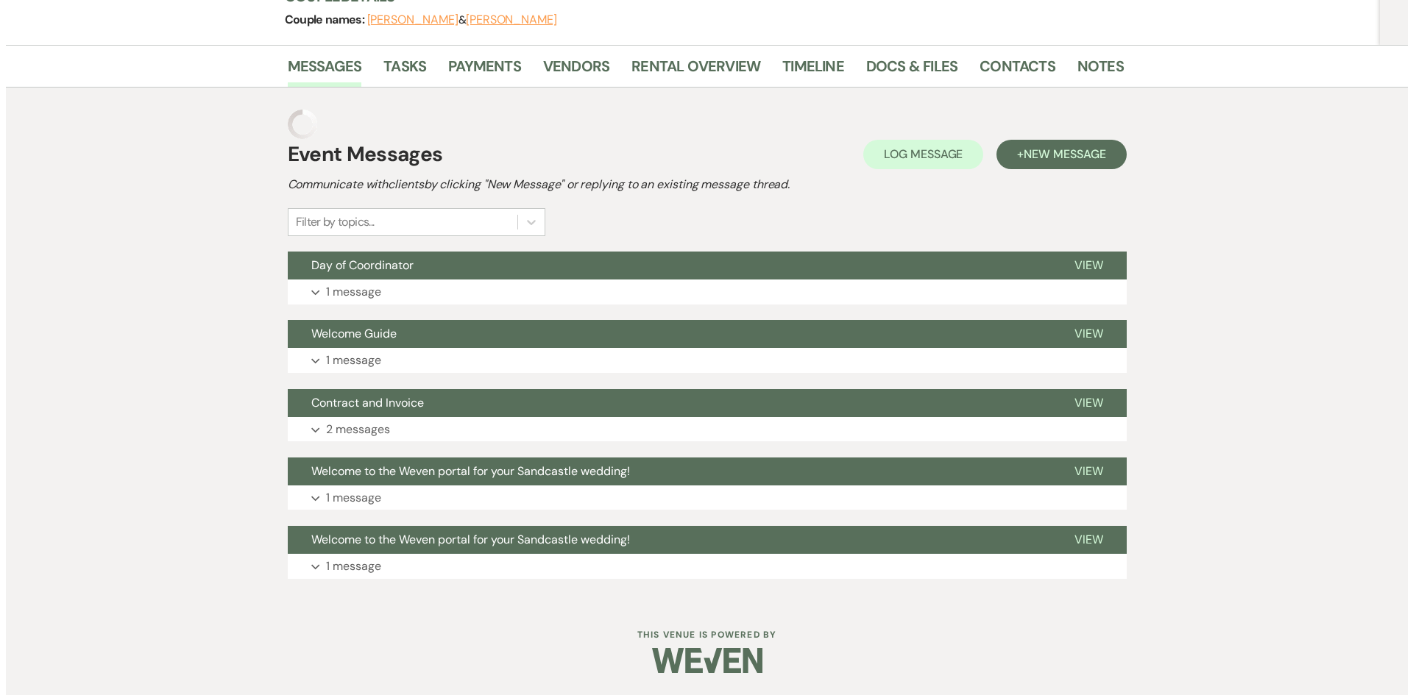
scroll to position [168, 0]
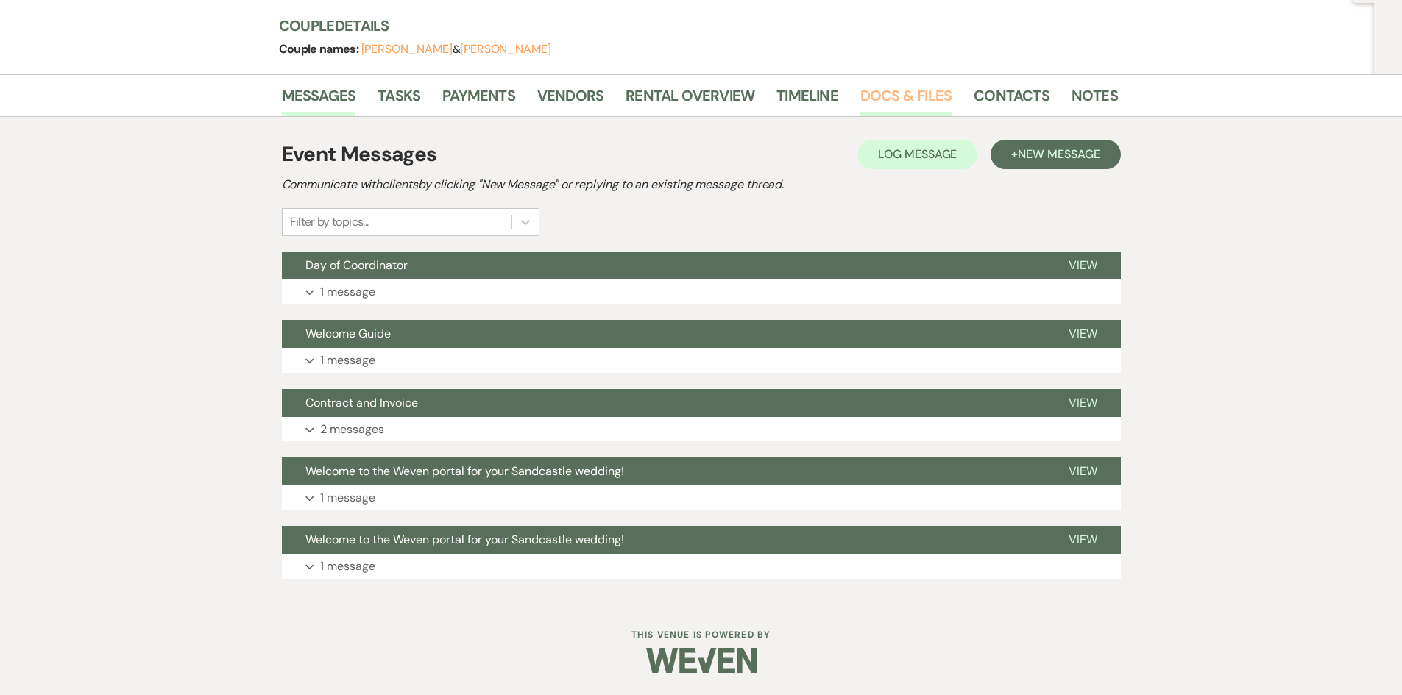
click at [904, 98] on link "Docs & Files" at bounding box center [905, 100] width 91 height 32
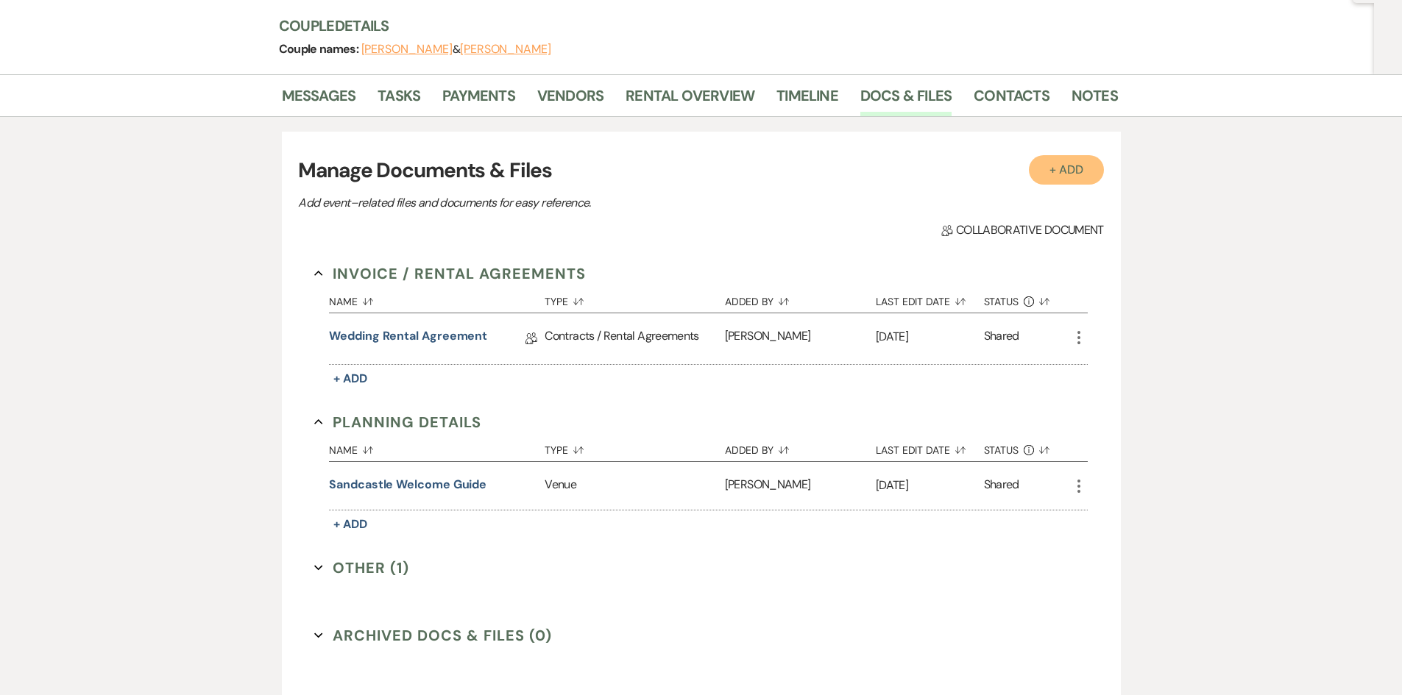
click at [1051, 167] on button "+ Add" at bounding box center [1066, 169] width 75 height 29
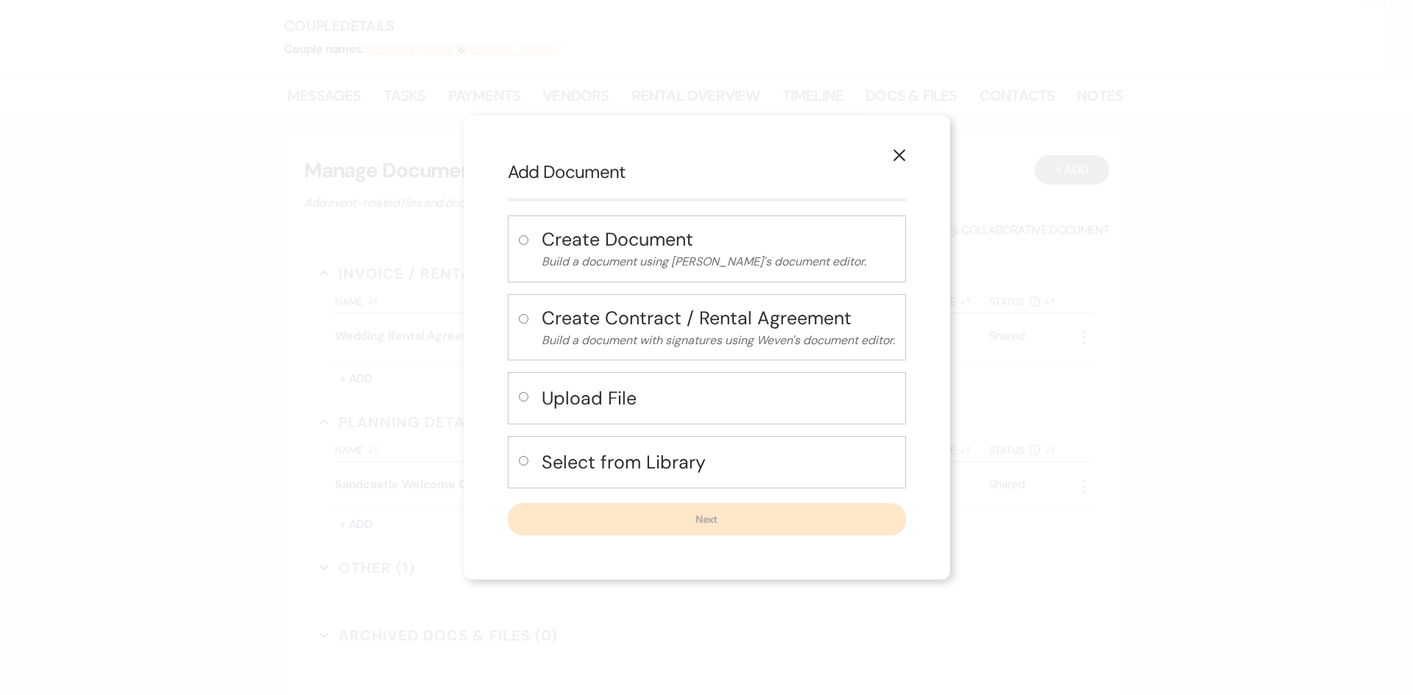
click at [657, 458] on h4 "Select from Library" at bounding box center [717, 463] width 353 height 26
radio input "true"
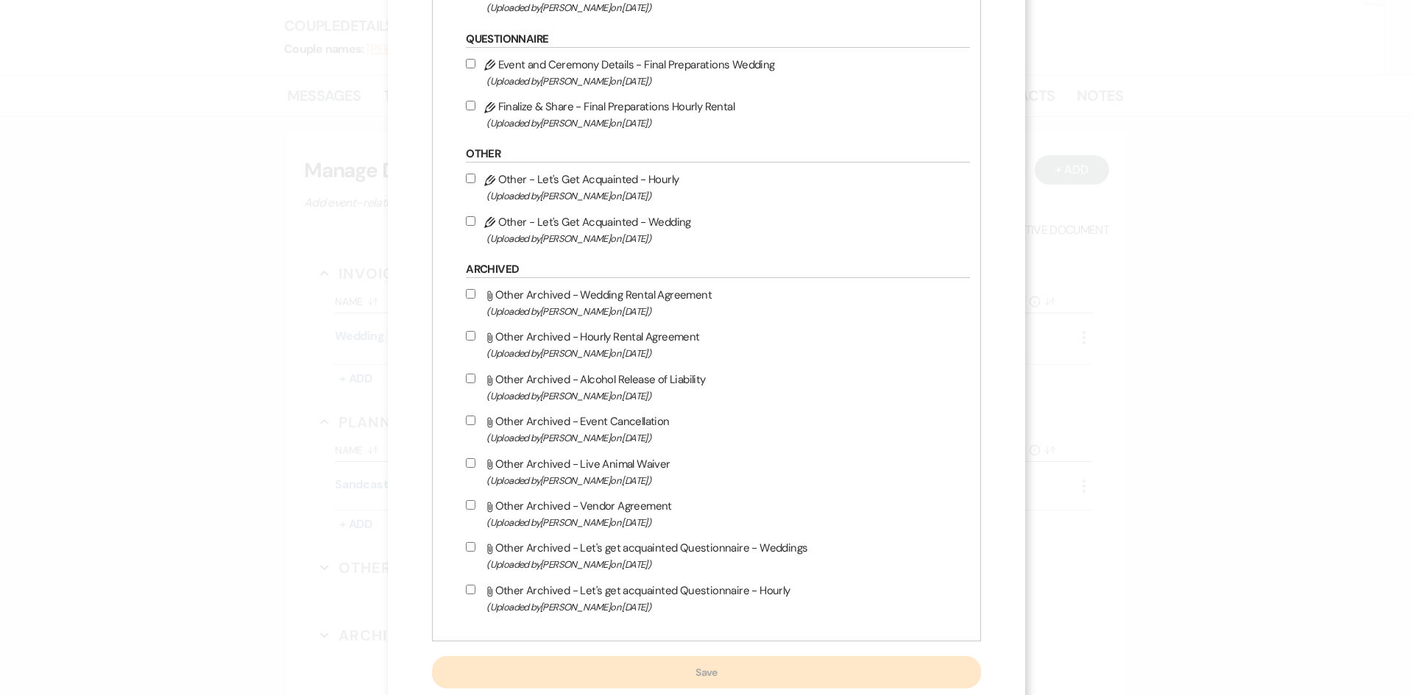
scroll to position [1619, 0]
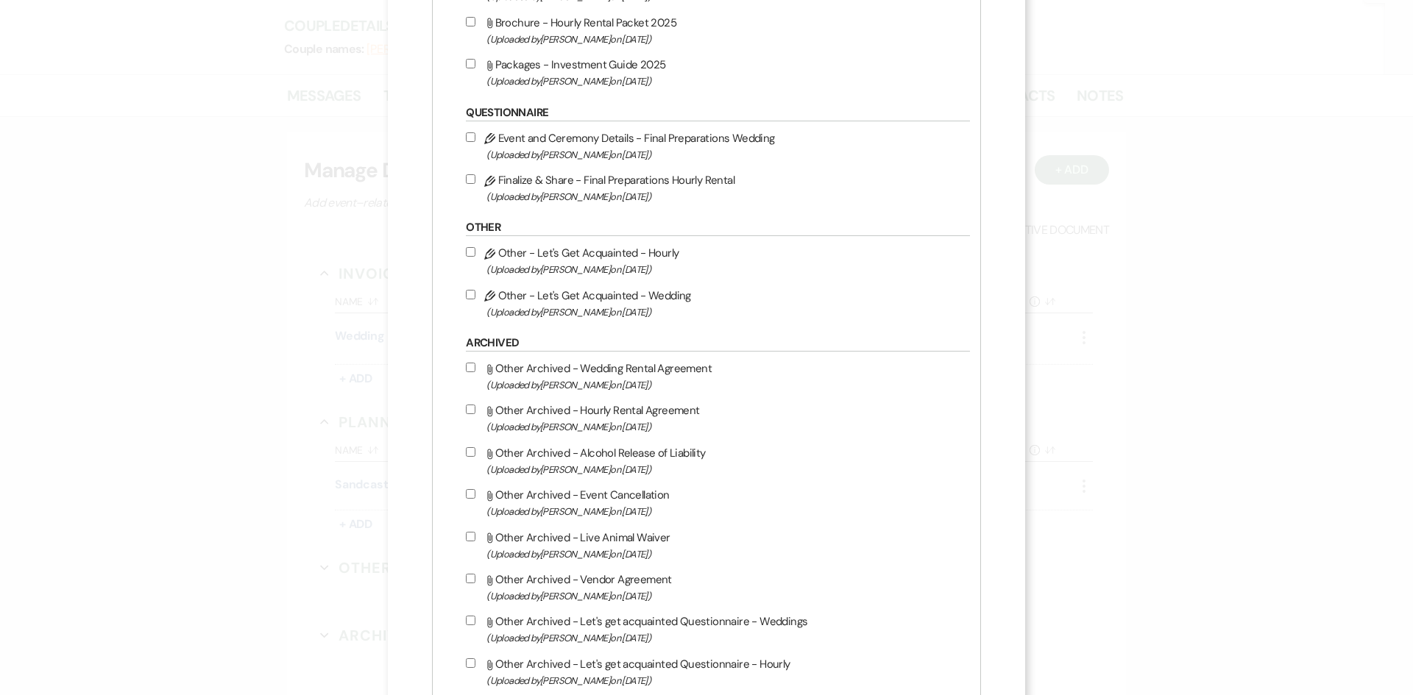
click at [475, 135] on input "Pencil Event and Ceremony Details - Final Preparations Wedding (Uploaded by [PE…" at bounding box center [471, 137] width 10 height 10
checkbox input "true"
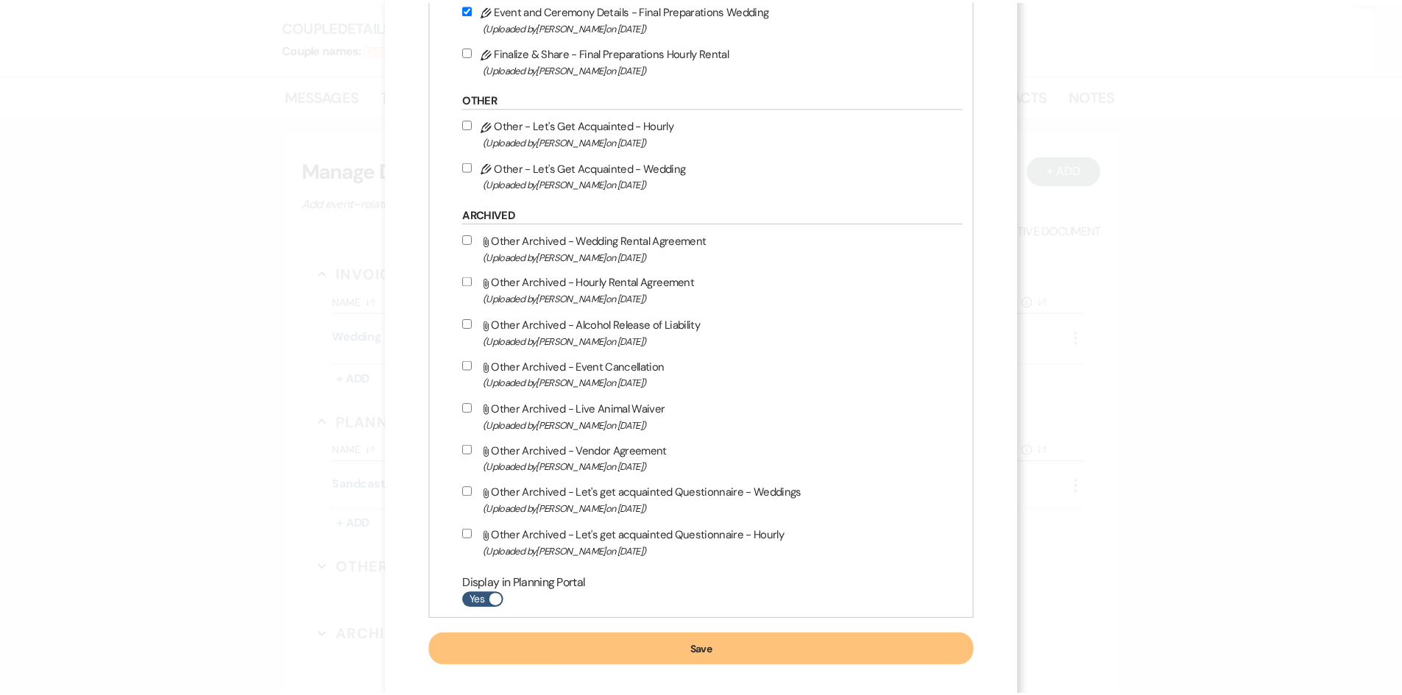
scroll to position [1763, 0]
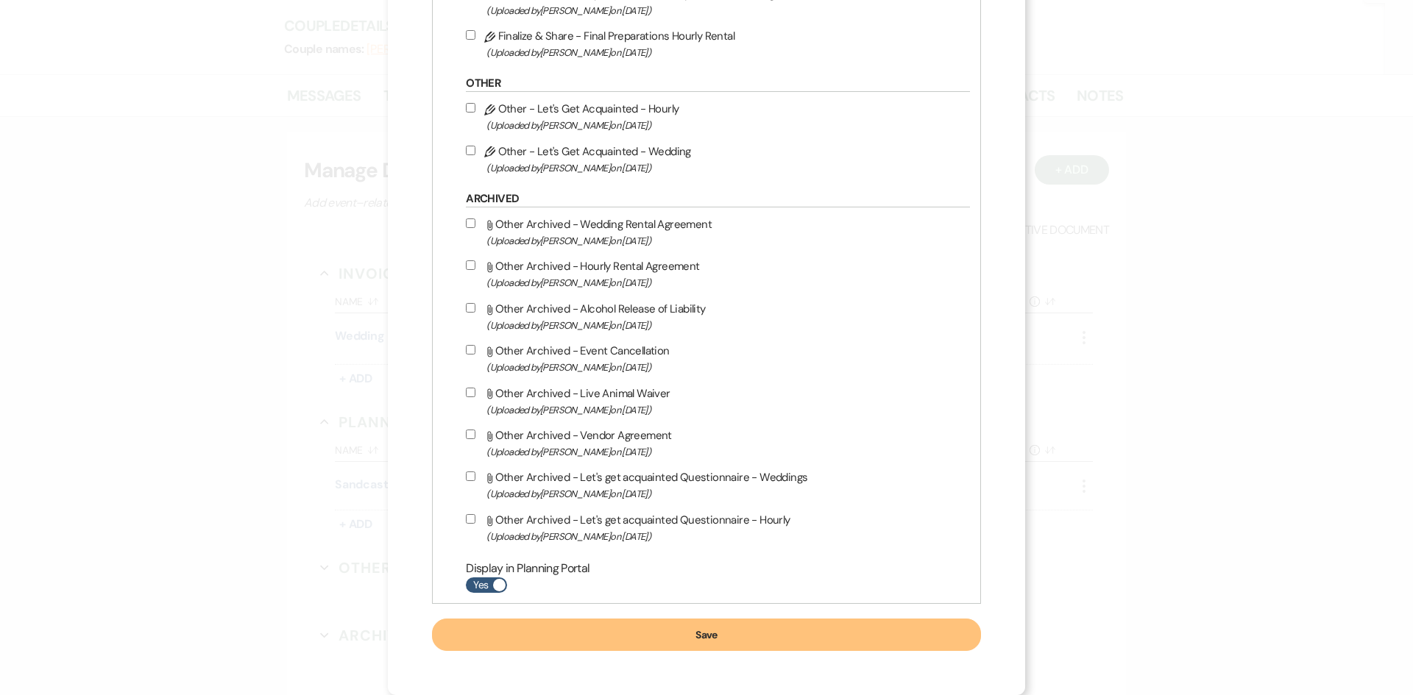
click at [631, 636] on button "Save" at bounding box center [706, 635] width 549 height 32
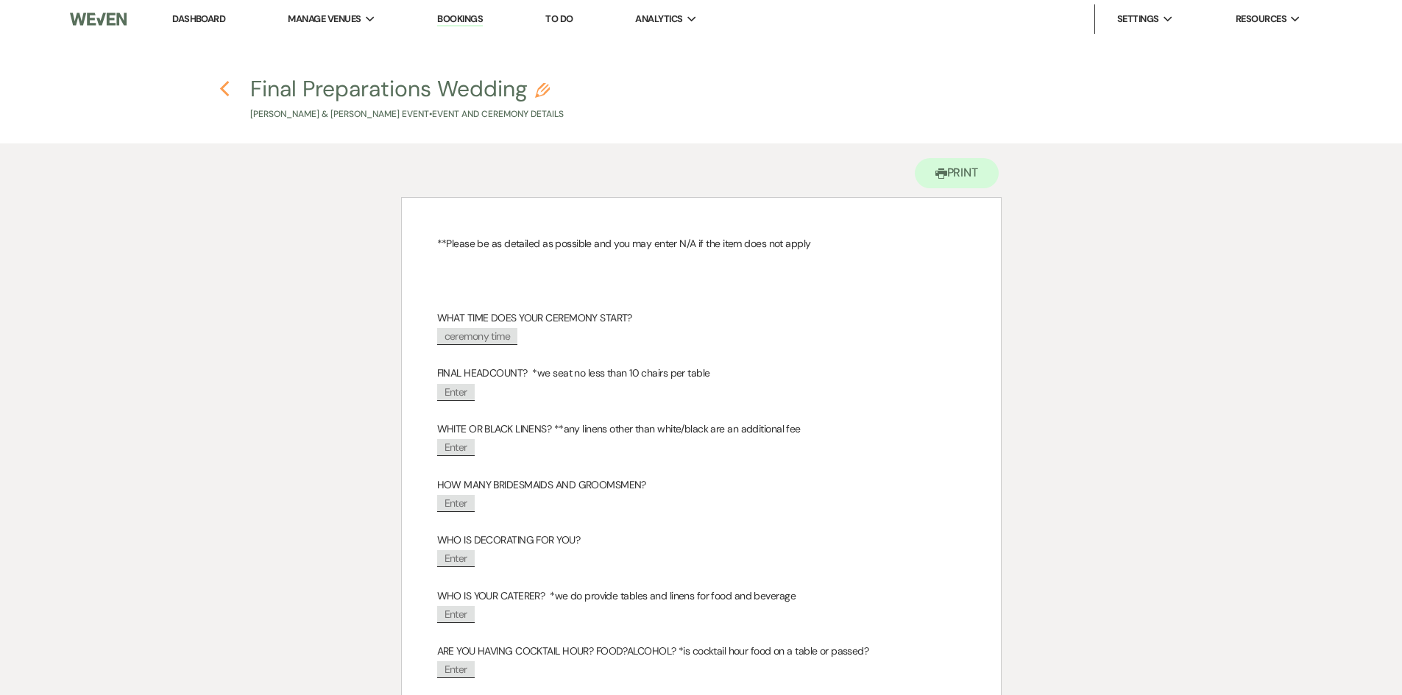
click at [225, 93] on use "button" at bounding box center [225, 89] width 10 height 16
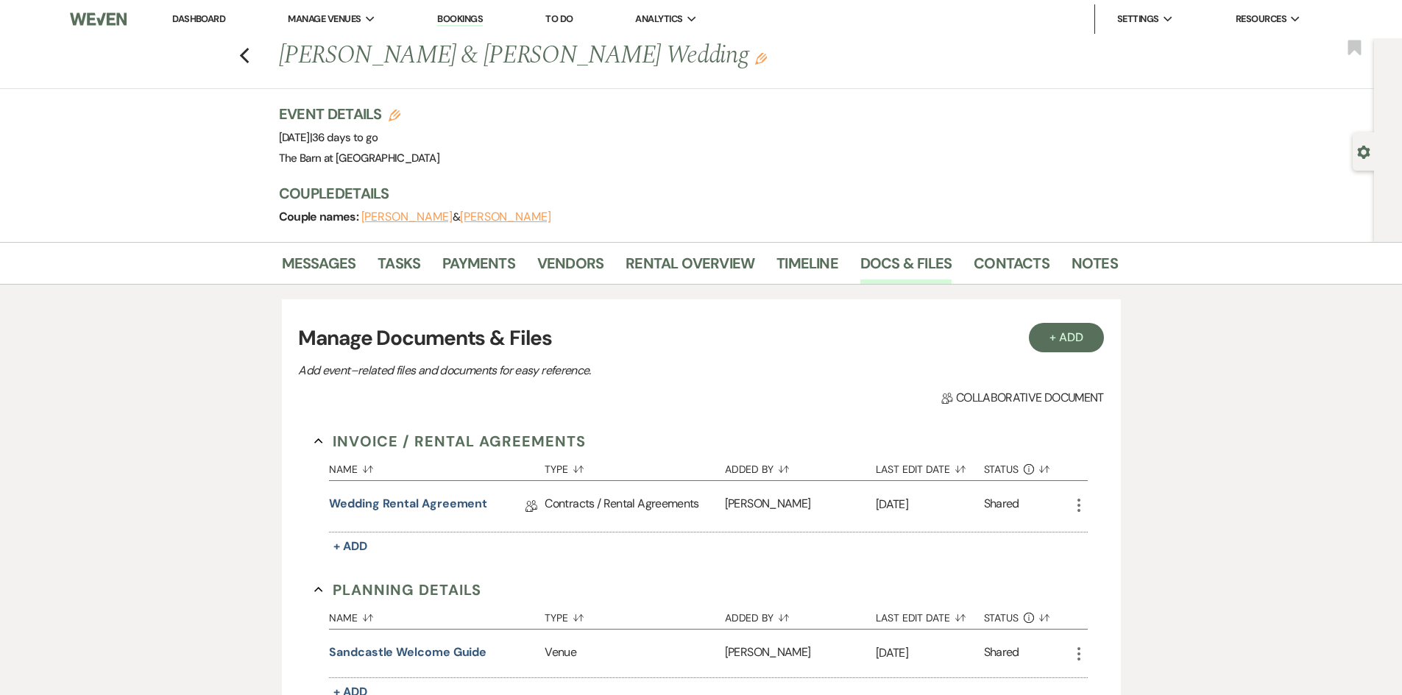
click at [207, 15] on link "Dashboard" at bounding box center [198, 19] width 53 height 13
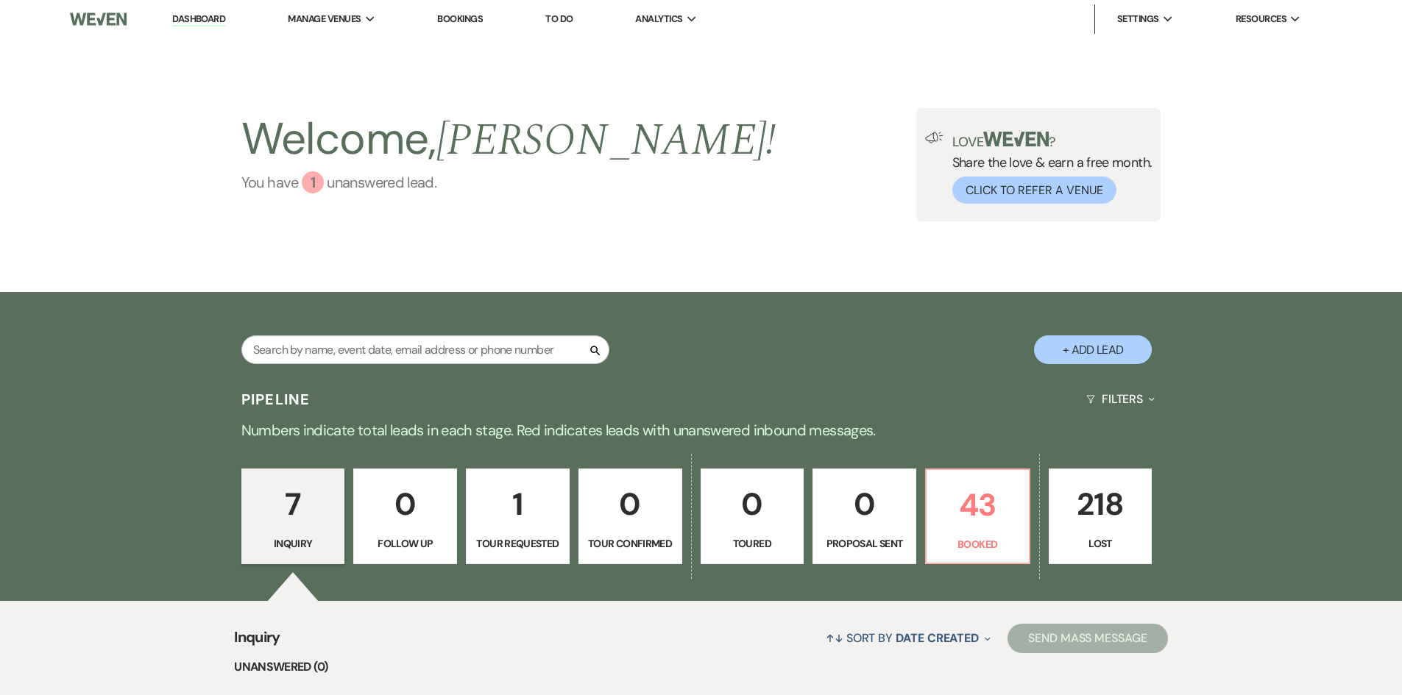
click at [305, 184] on div "1" at bounding box center [313, 182] width 22 height 22
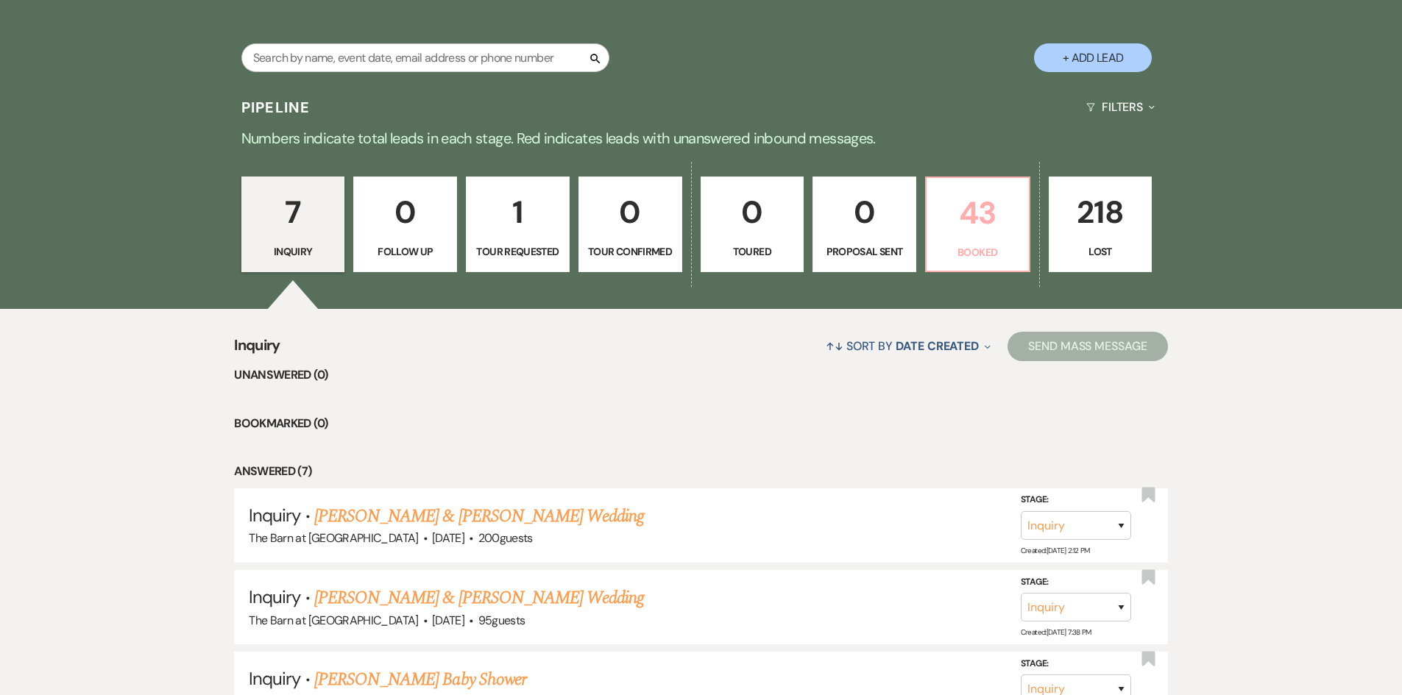
click at [972, 216] on p "43" at bounding box center [977, 212] width 85 height 49
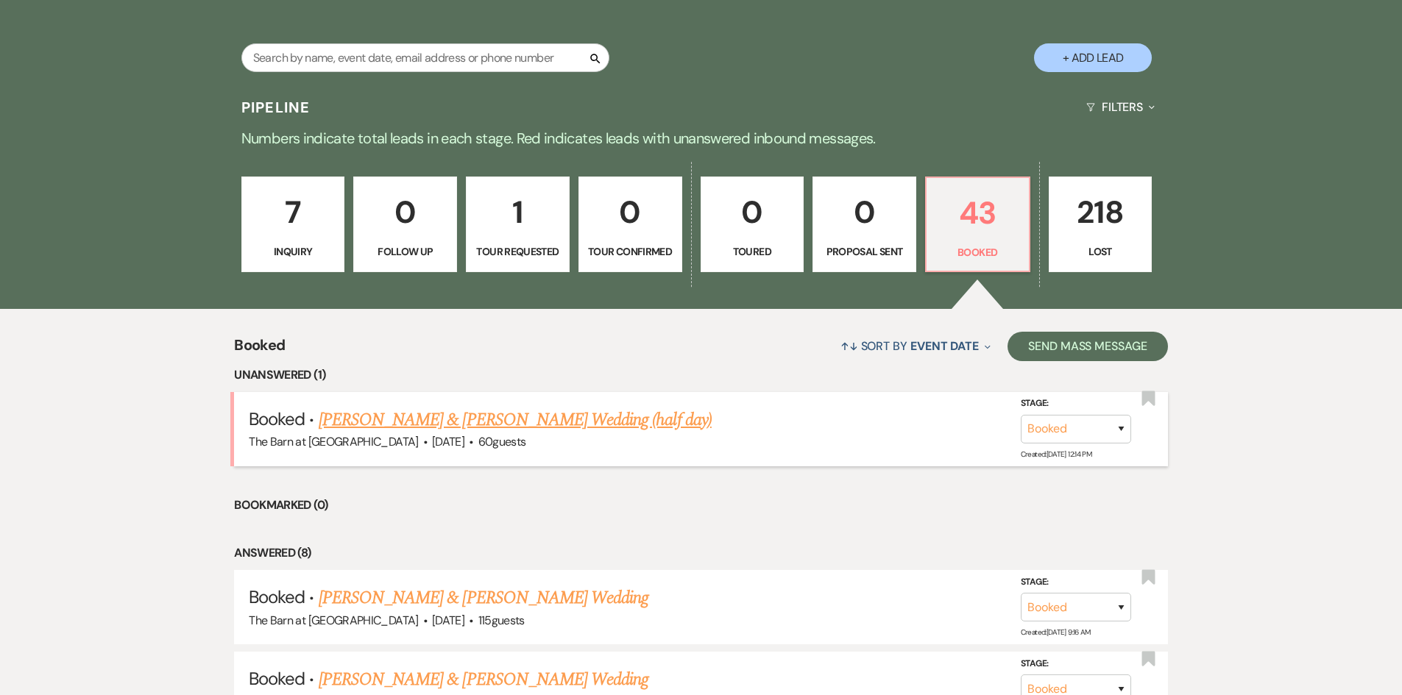
click at [555, 418] on link "[PERSON_NAME] & [PERSON_NAME] Wedding (half day)" at bounding box center [515, 420] width 393 height 26
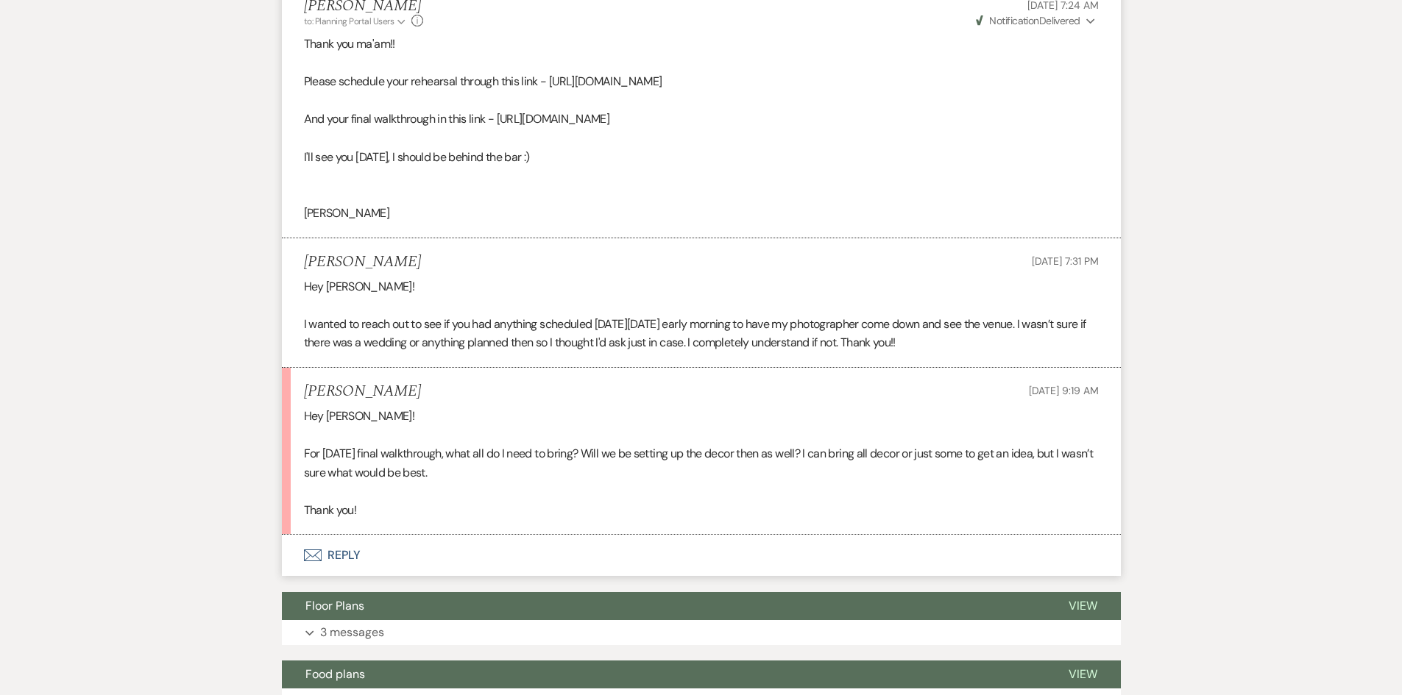
scroll to position [2134, 0]
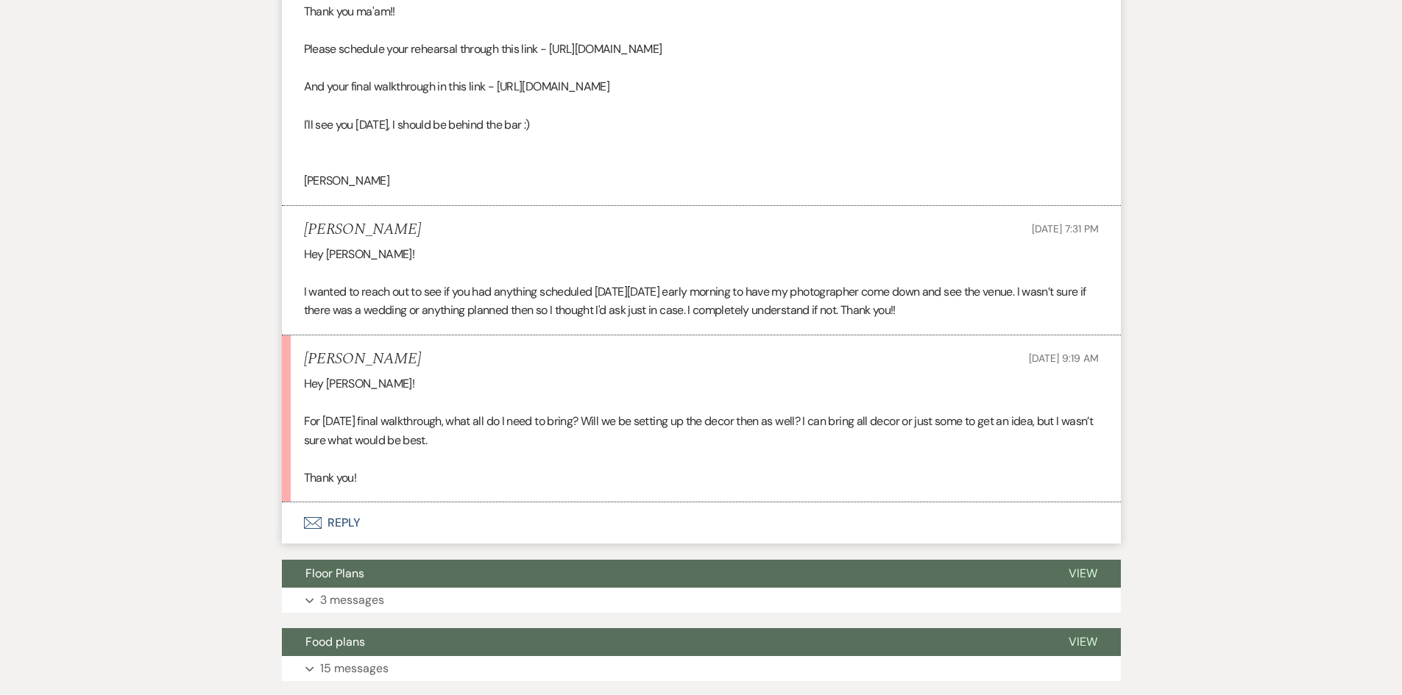
click at [326, 521] on button "Envelope Reply" at bounding box center [701, 522] width 839 height 41
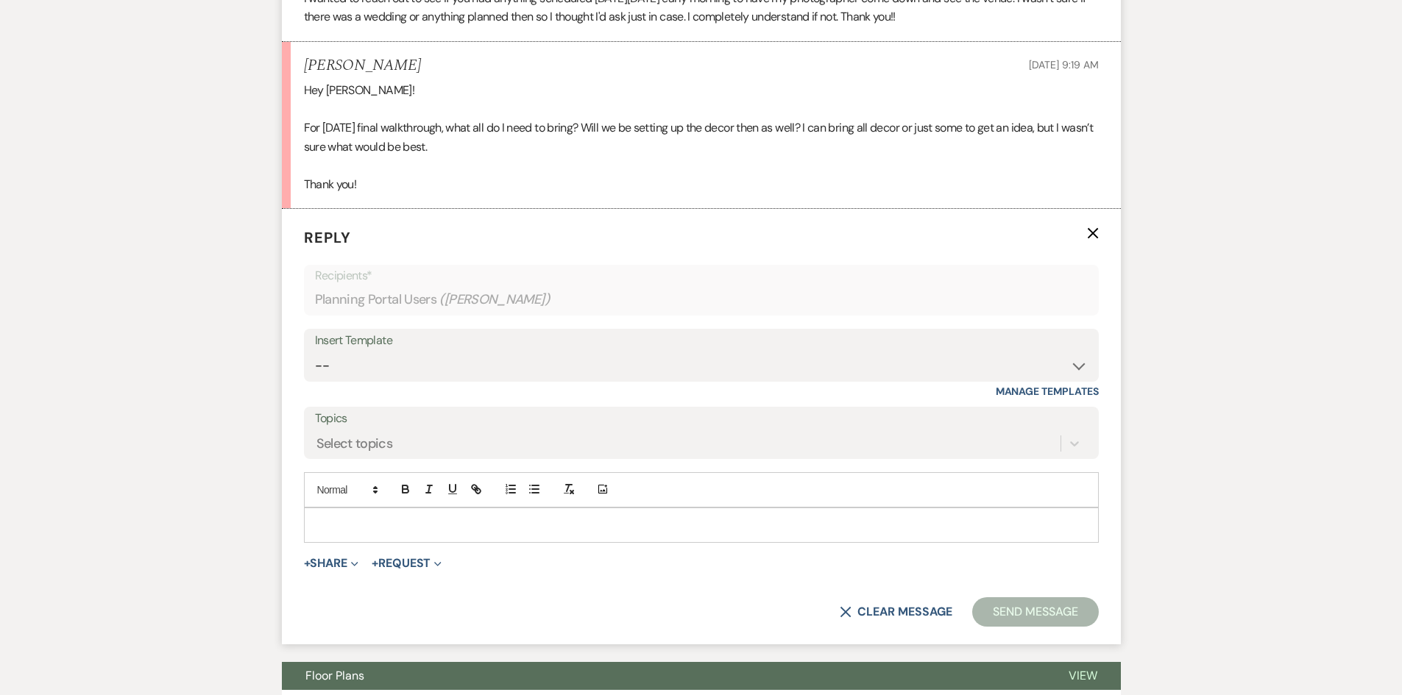
scroll to position [2428, 0]
click at [339, 524] on p at bounding box center [701, 524] width 771 height 16
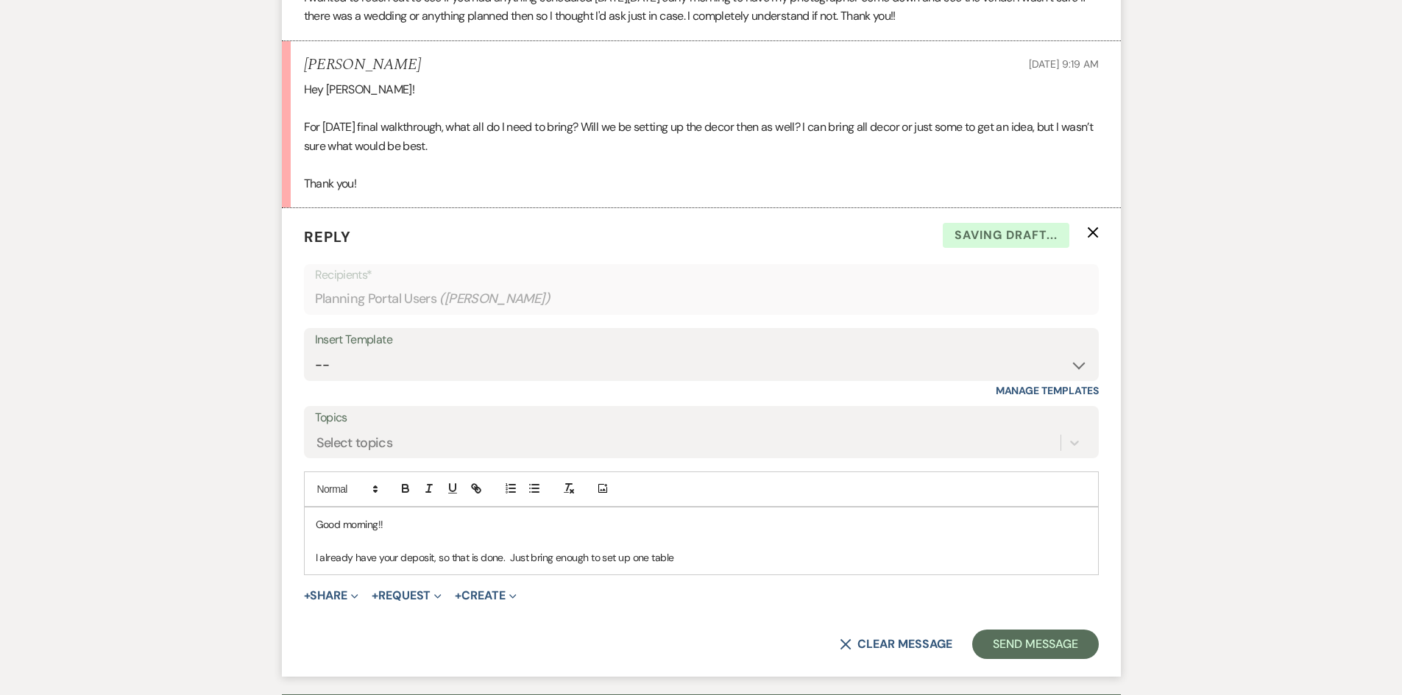
click at [685, 559] on p "I already have your deposit, so that is done. Just bring enough to set up one t…" at bounding box center [701, 558] width 771 height 16
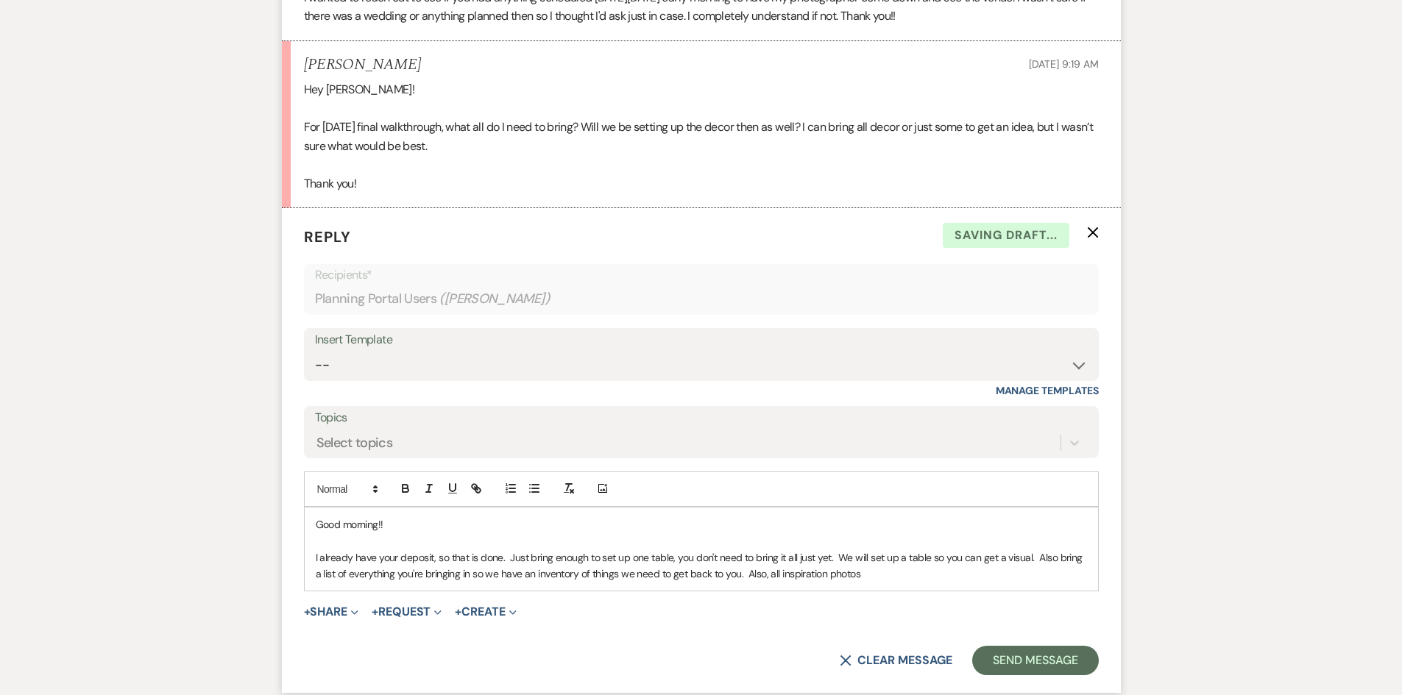
click at [866, 577] on p "I already have your deposit, so that is done. Just bring enough to set up one t…" at bounding box center [701, 566] width 771 height 33
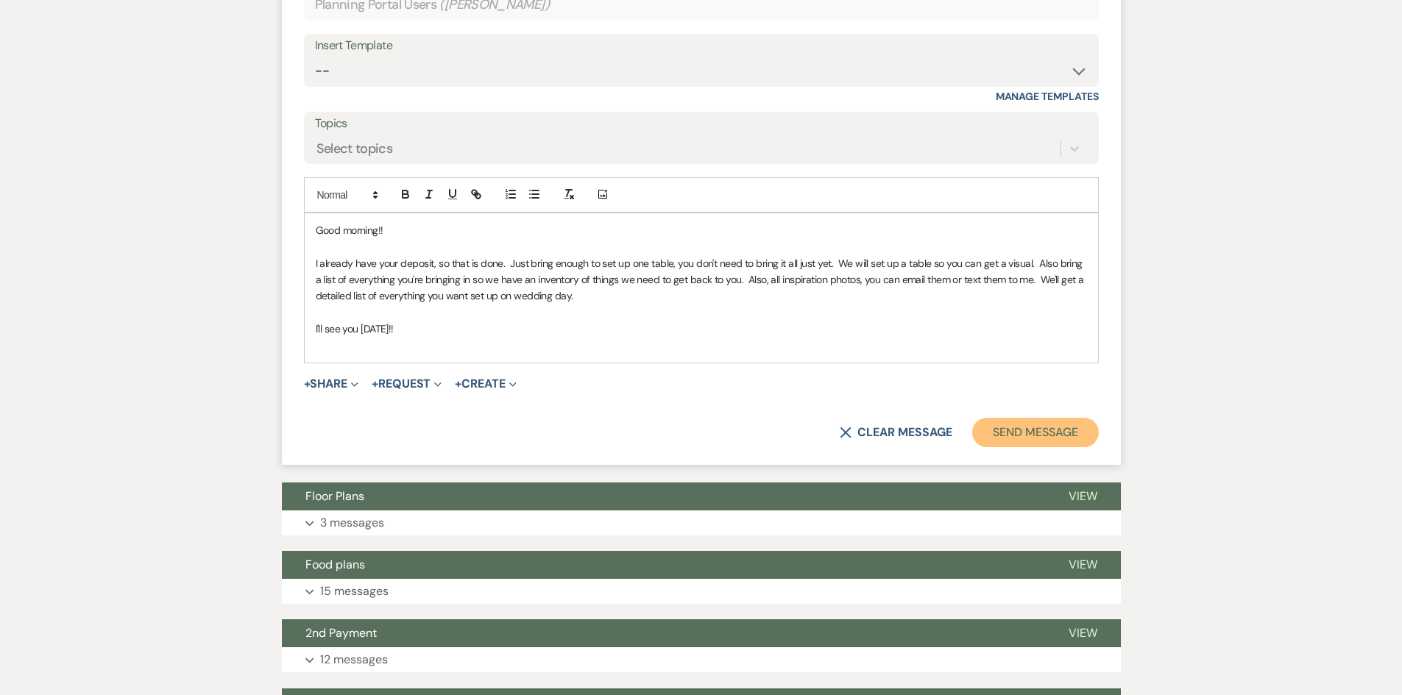
click at [1019, 433] on button "Send Message" at bounding box center [1035, 432] width 126 height 29
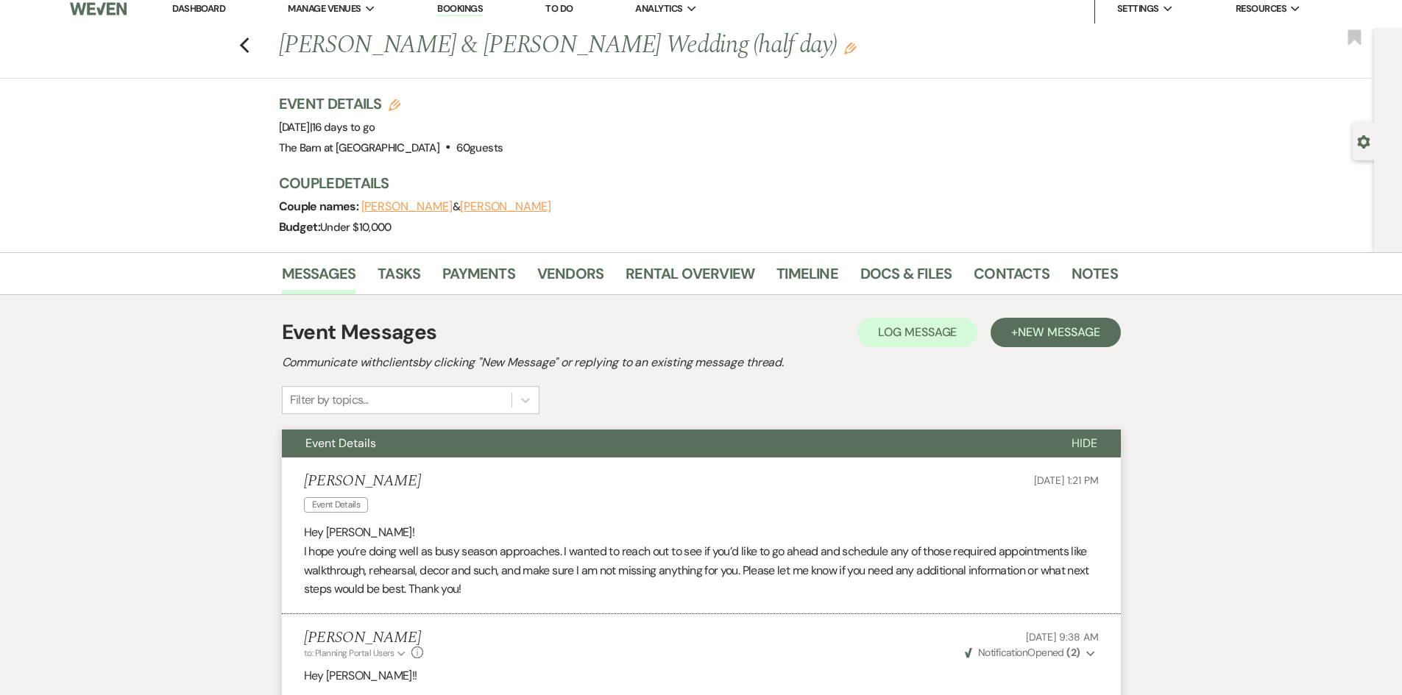
scroll to position [0, 0]
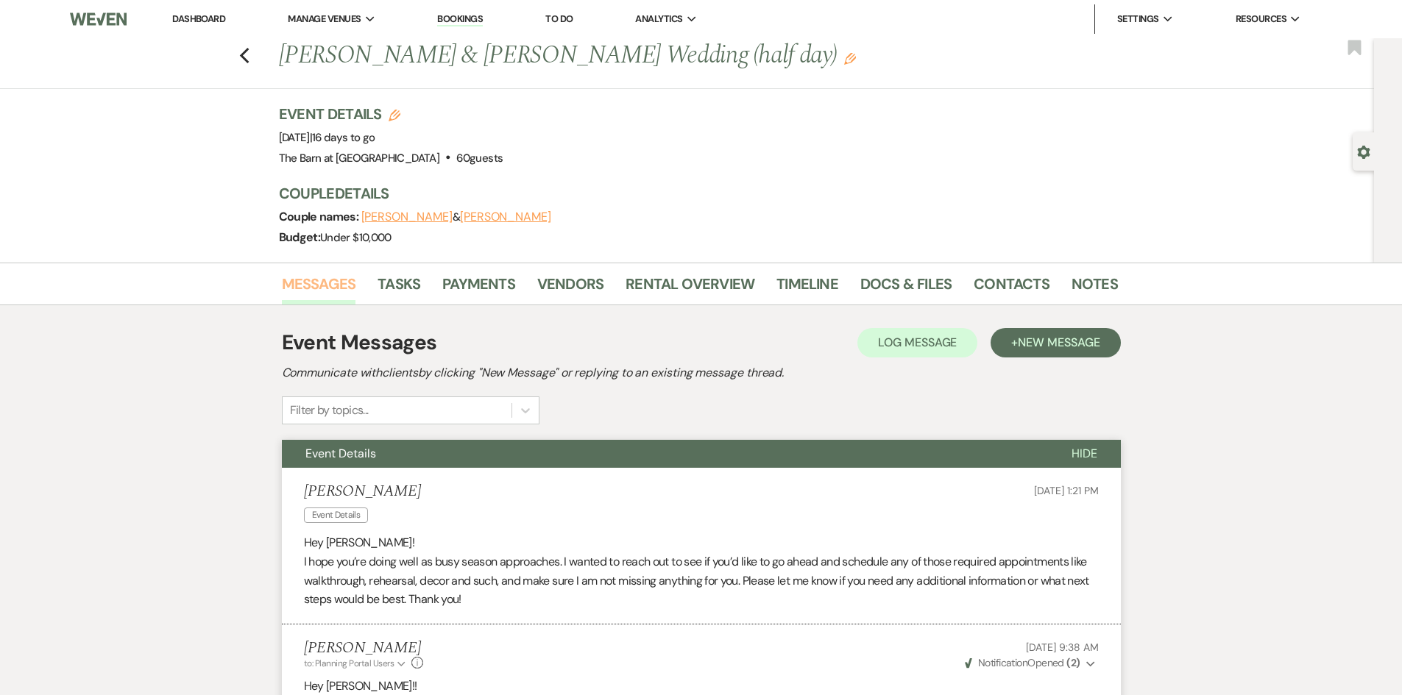
click at [335, 294] on link "Messages" at bounding box center [319, 288] width 74 height 32
click at [182, 13] on link "Dashboard" at bounding box center [198, 19] width 53 height 13
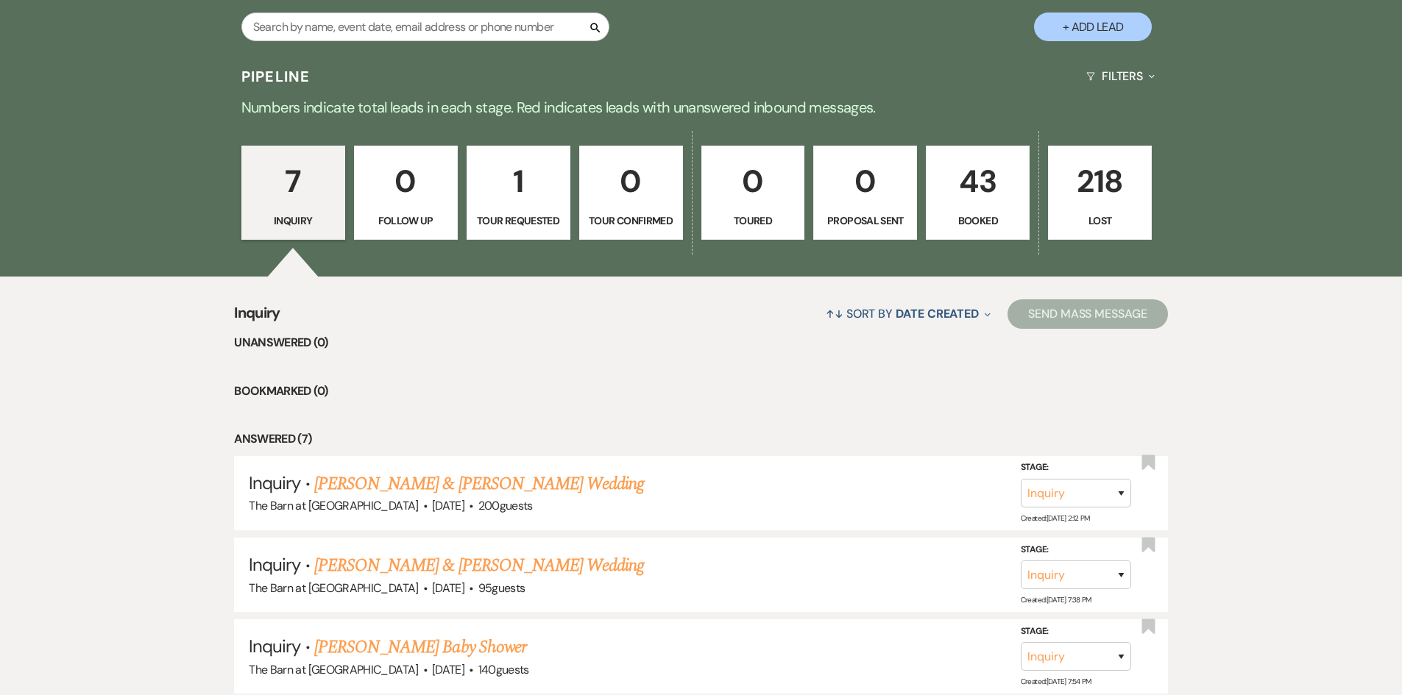
scroll to position [515, 0]
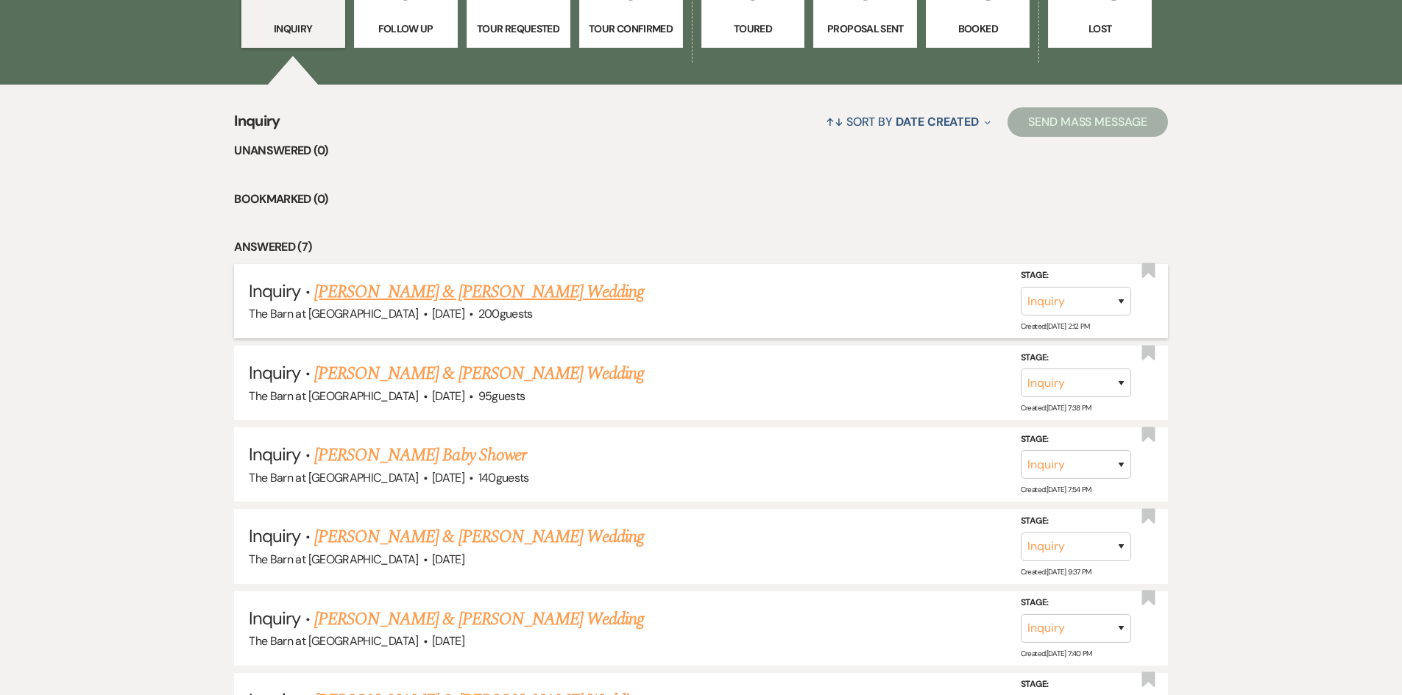
click at [451, 288] on link "[PERSON_NAME] & [PERSON_NAME] Wedding" at bounding box center [479, 292] width 330 height 26
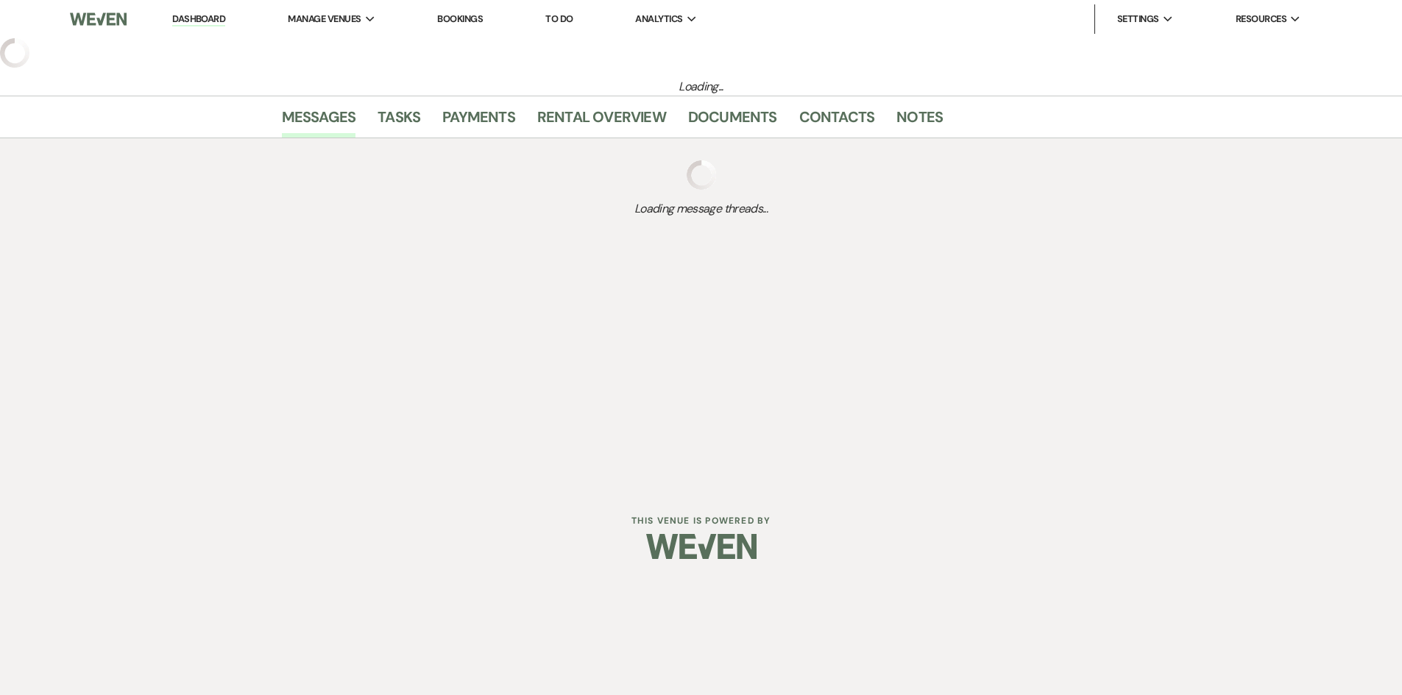
select select "5"
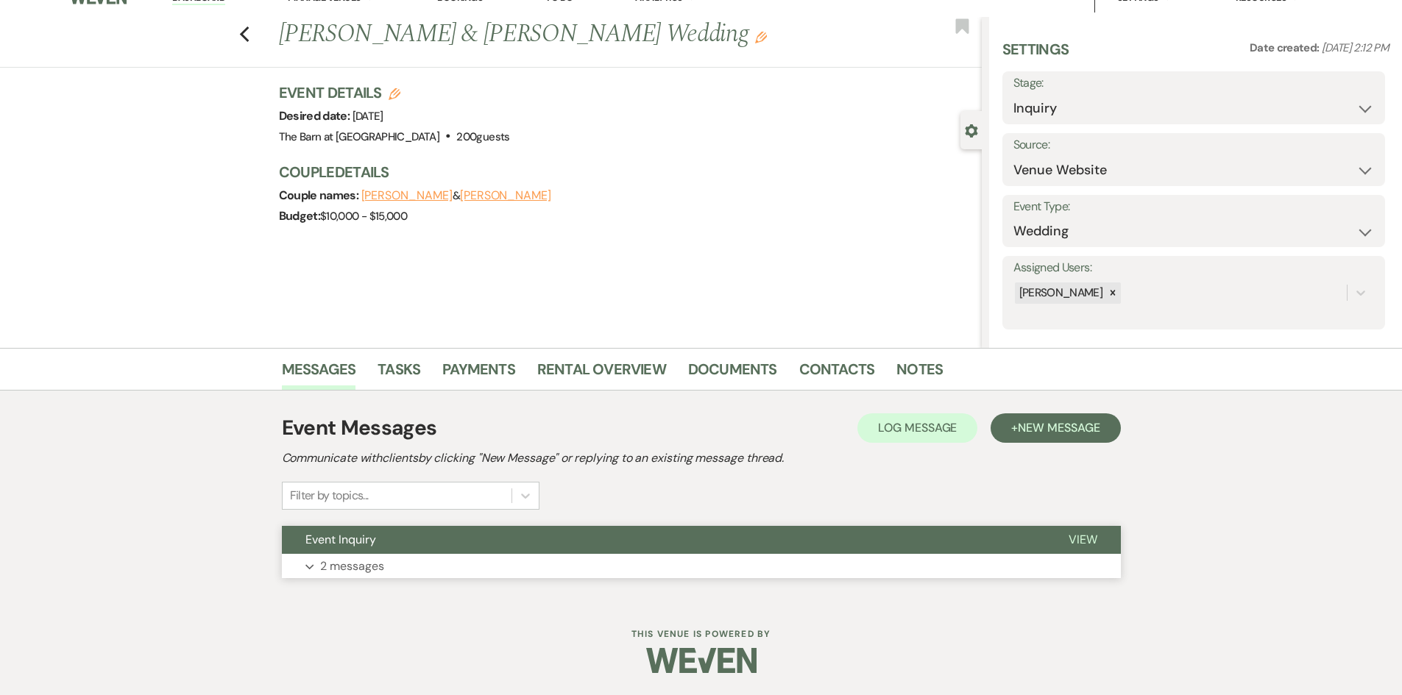
click at [338, 566] on p "2 messages" at bounding box center [352, 566] width 64 height 19
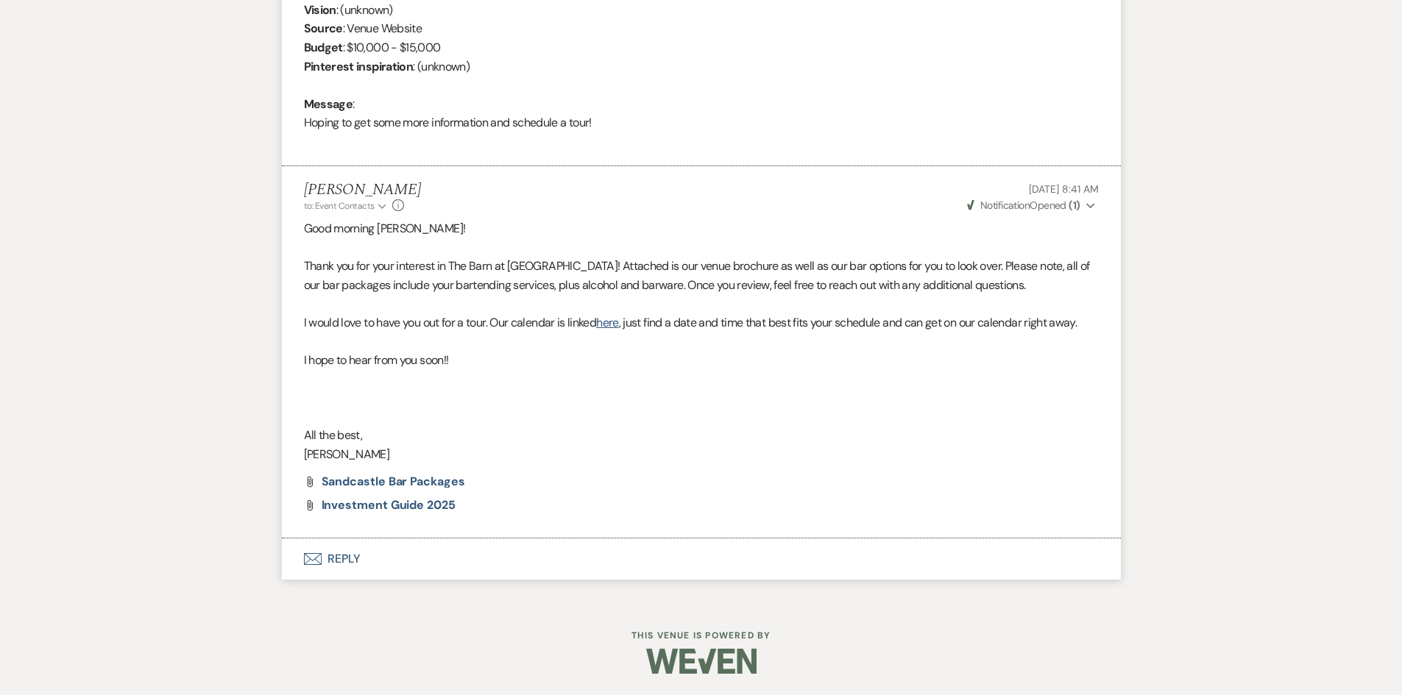
scroll to position [689, 0]
click at [348, 560] on button "Envelope Reply" at bounding box center [701, 558] width 839 height 41
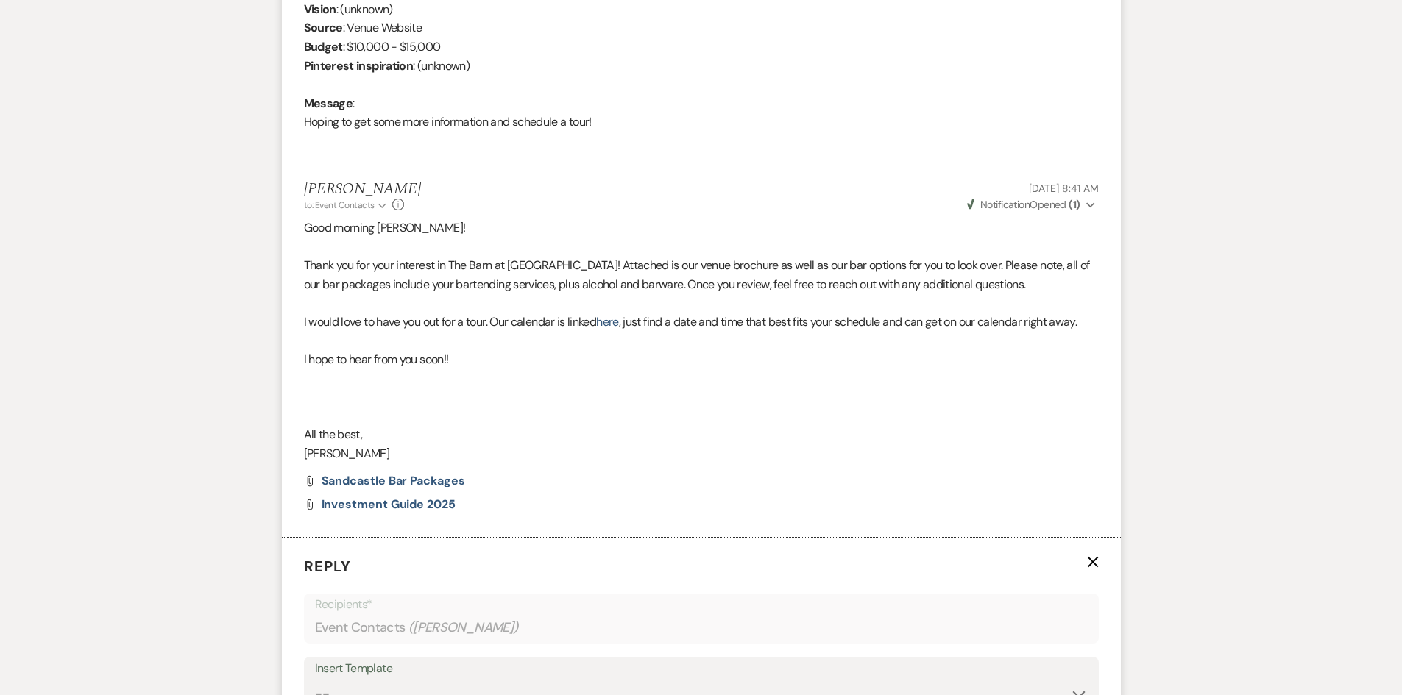
click at [1091, 564] on use "button" at bounding box center [1092, 561] width 11 height 11
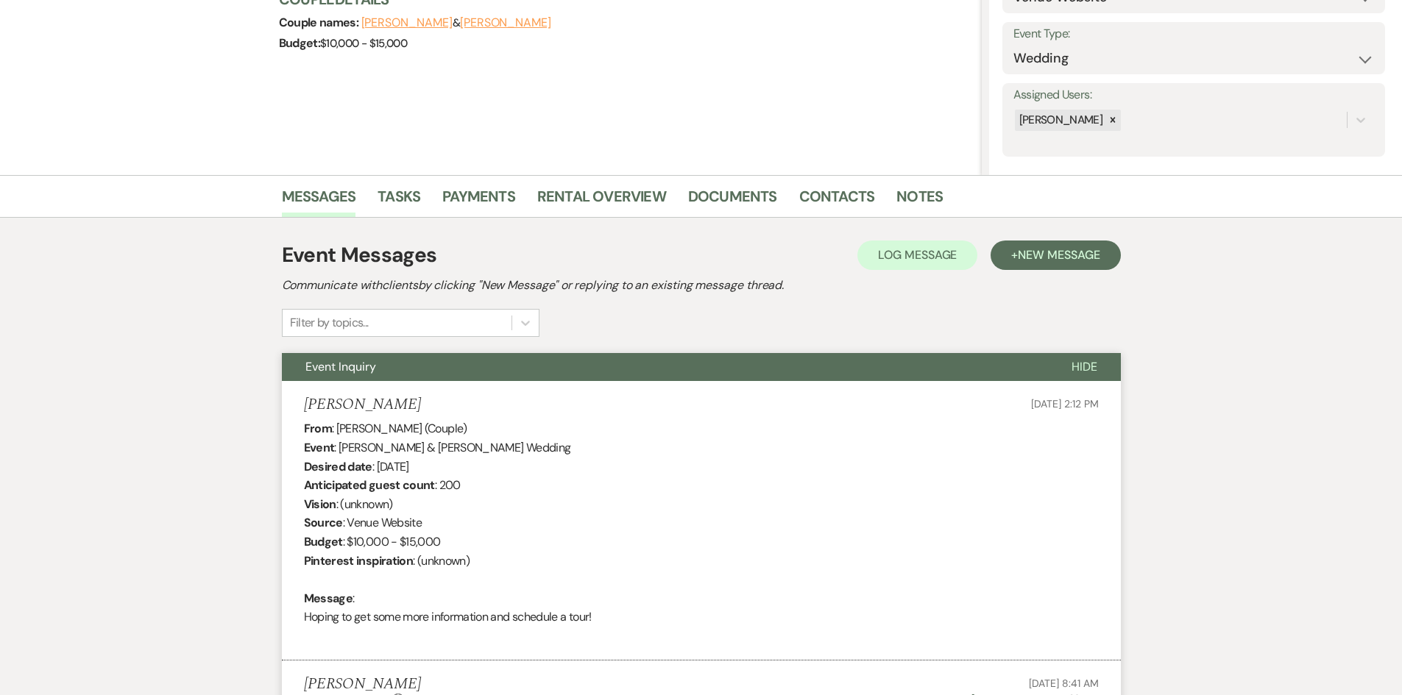
scroll to position [174, 0]
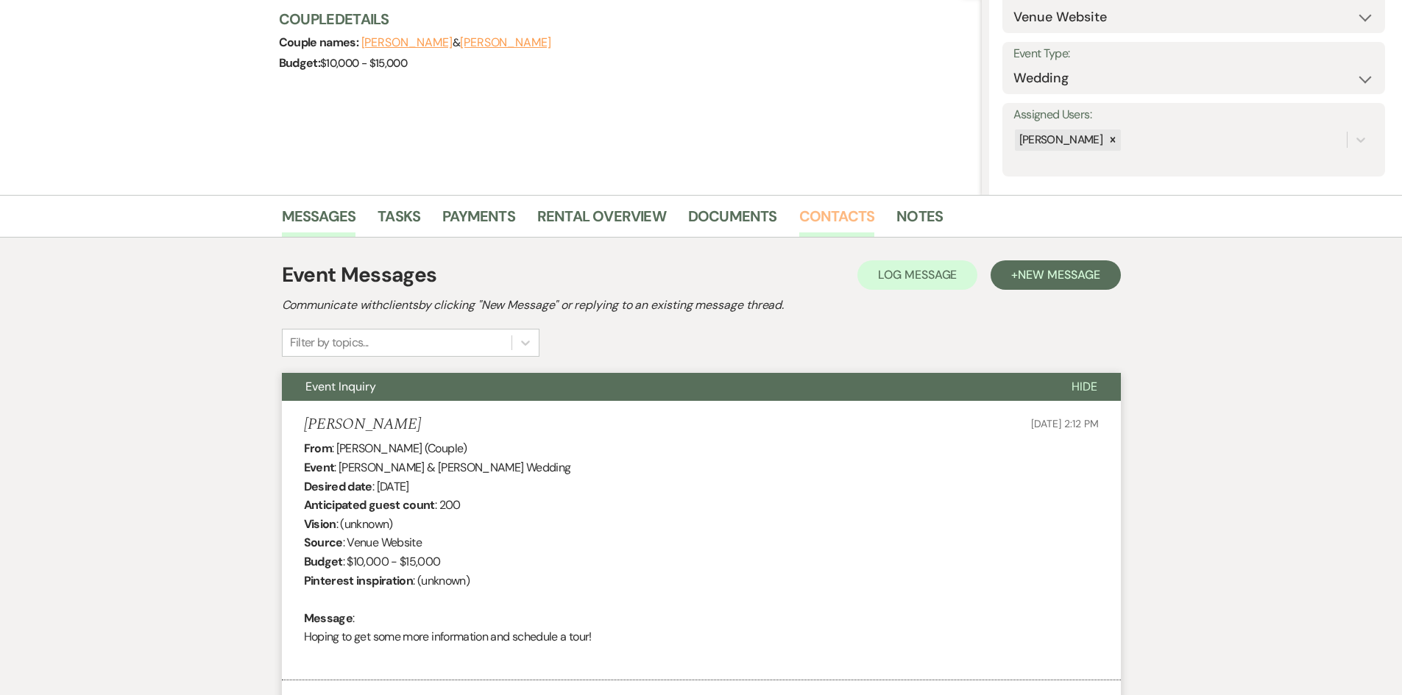
click at [841, 219] on link "Contacts" at bounding box center [837, 221] width 76 height 32
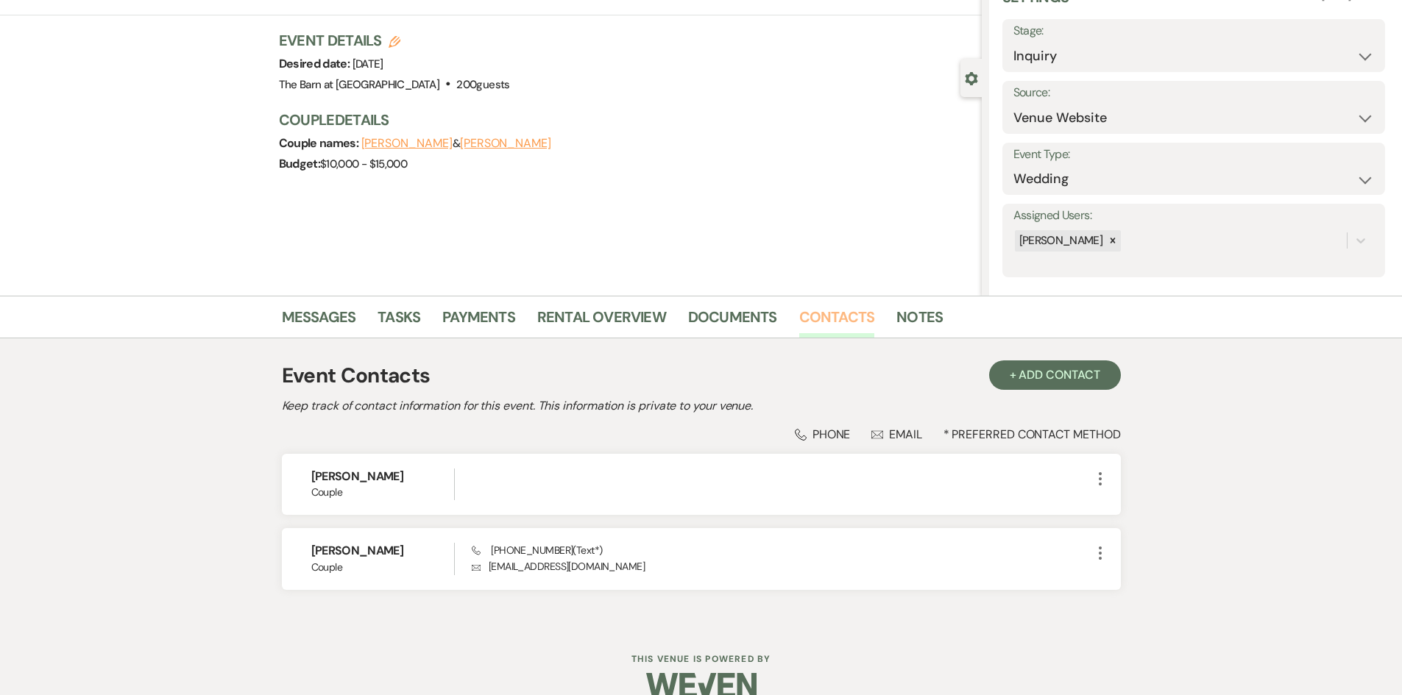
scroll to position [99, 0]
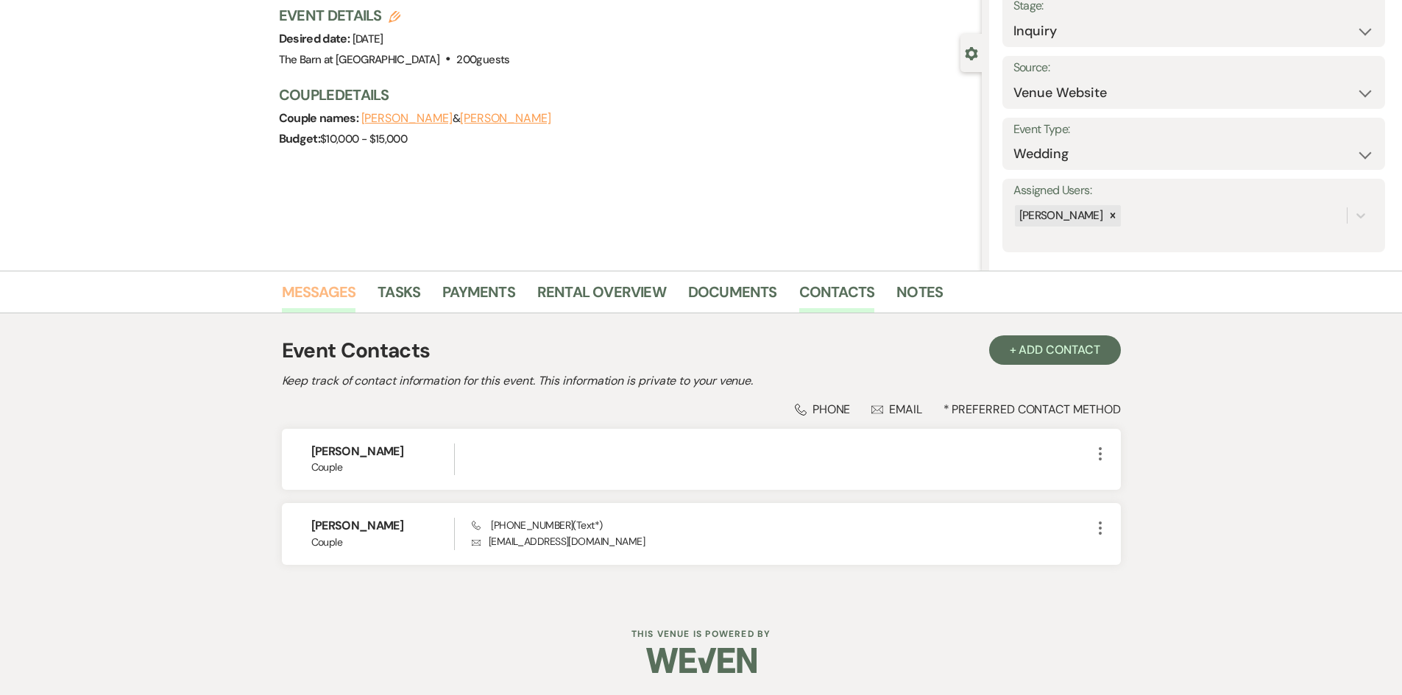
click at [310, 294] on link "Messages" at bounding box center [319, 296] width 74 height 32
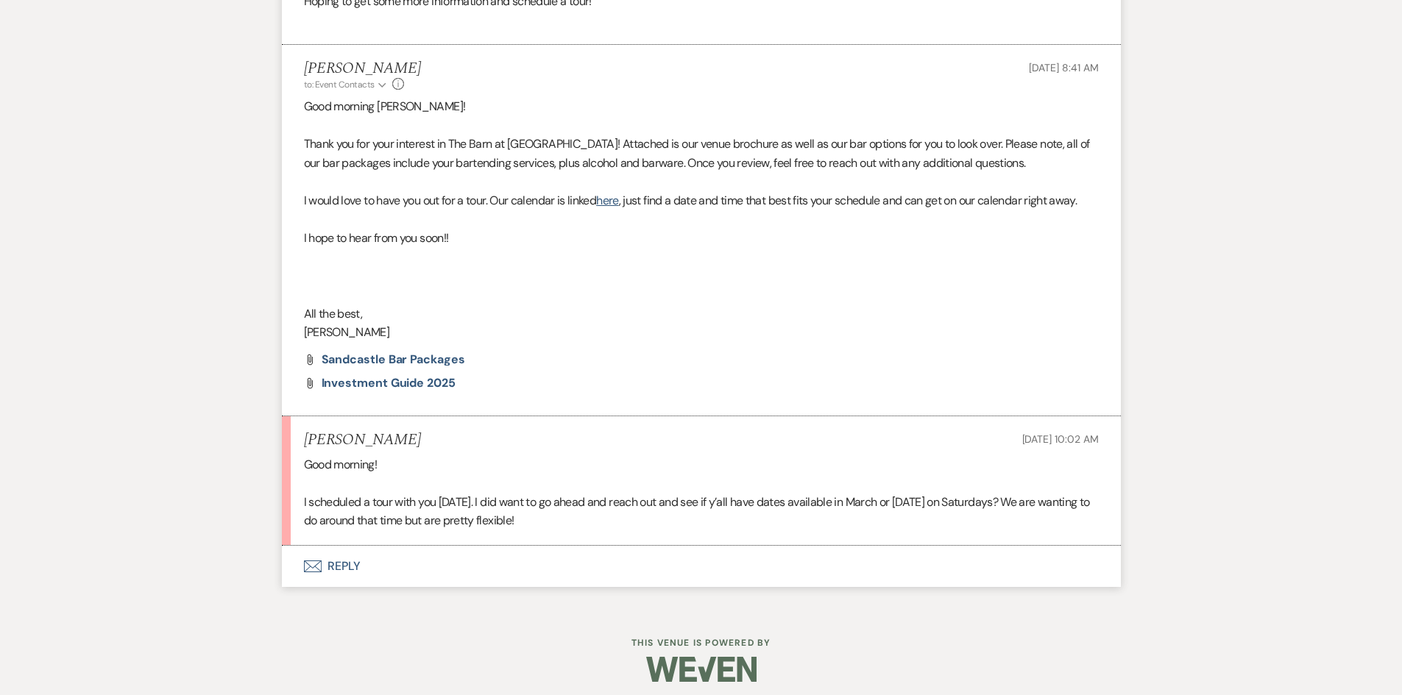
scroll to position [819, 0]
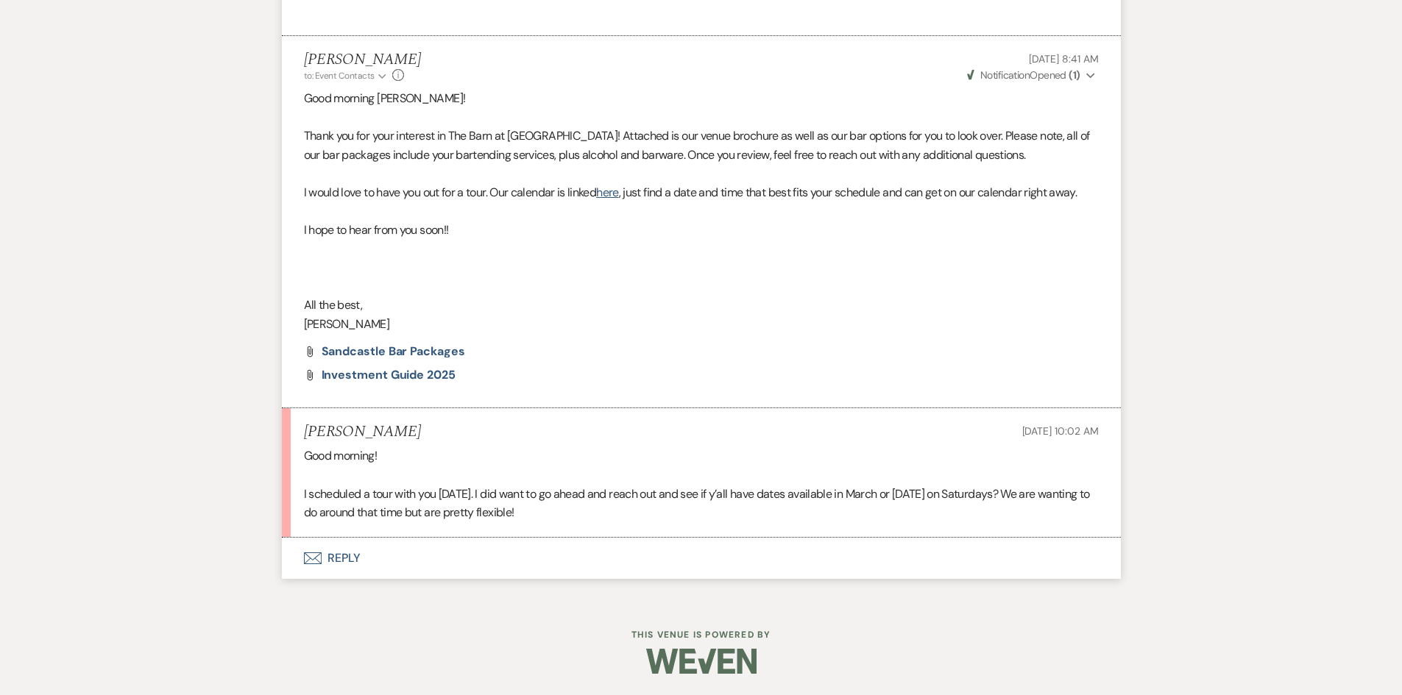
click at [329, 558] on button "Envelope Reply" at bounding box center [701, 558] width 839 height 41
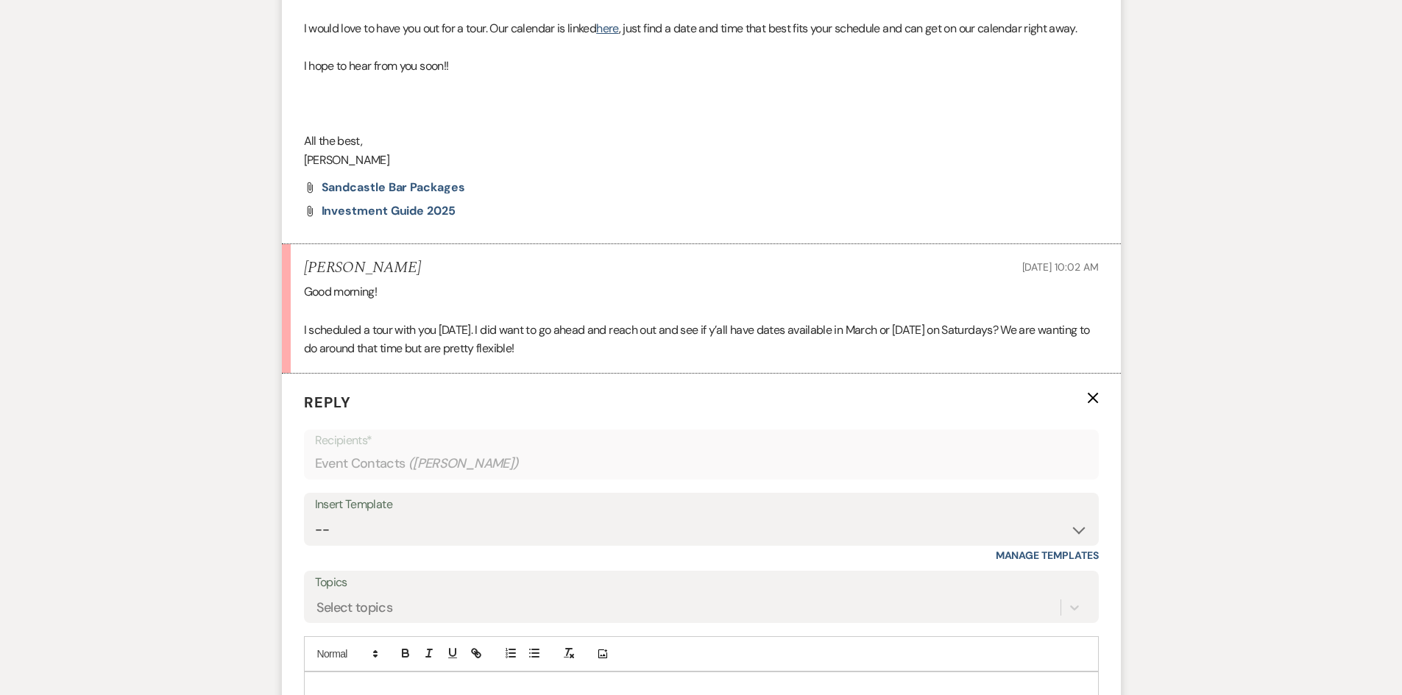
scroll to position [1113, 0]
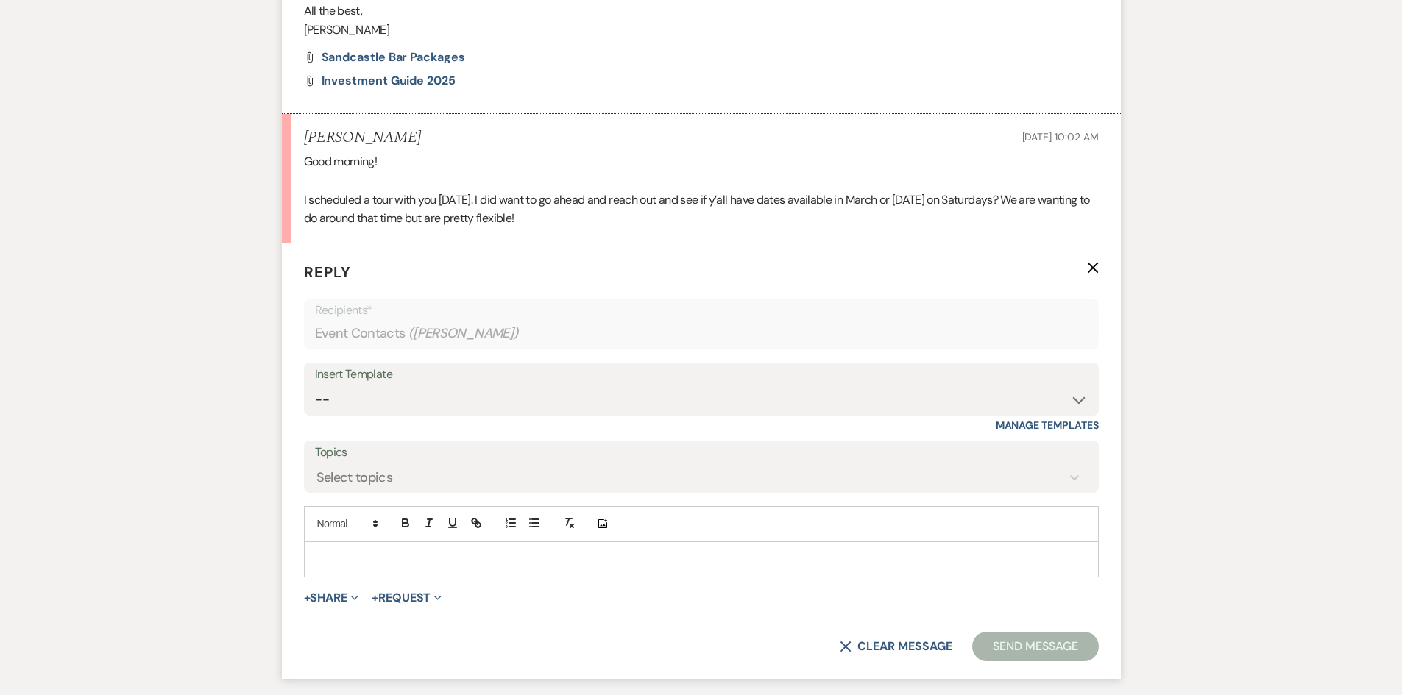
click at [348, 550] on div at bounding box center [701, 559] width 793 height 34
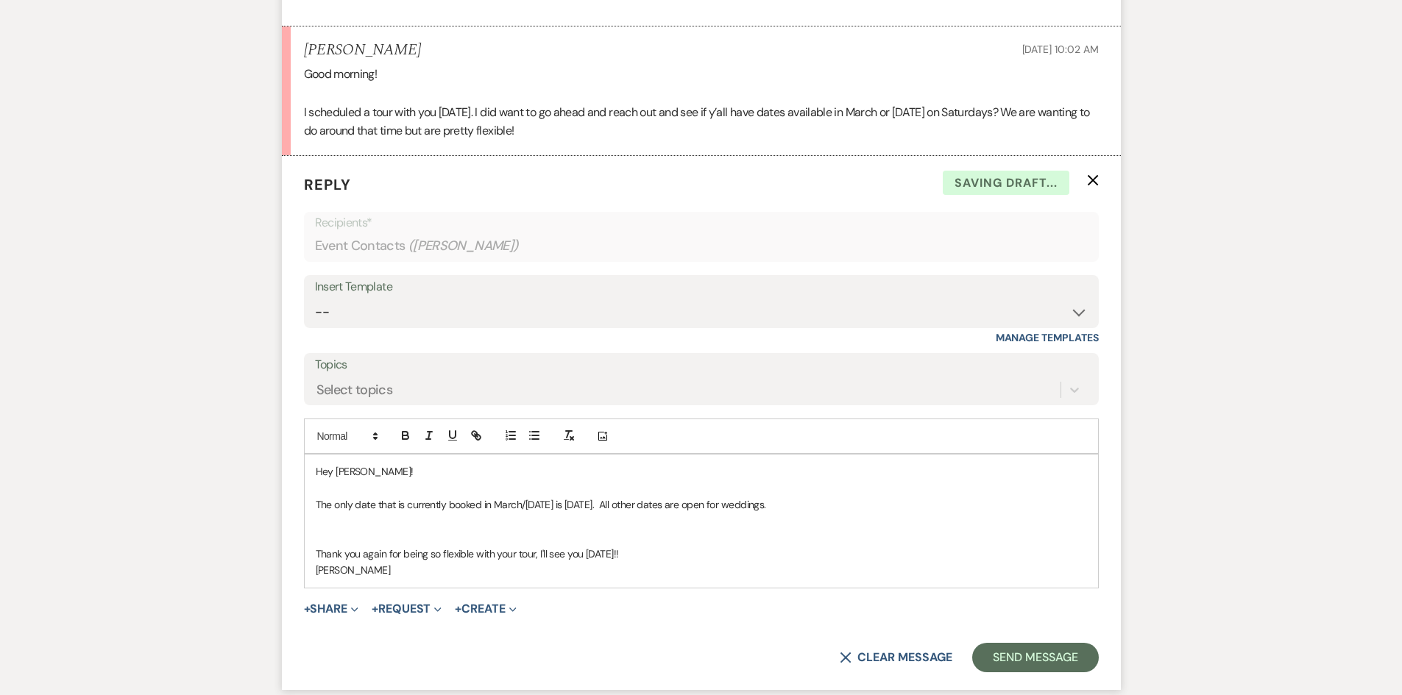
scroll to position [1330, 0]
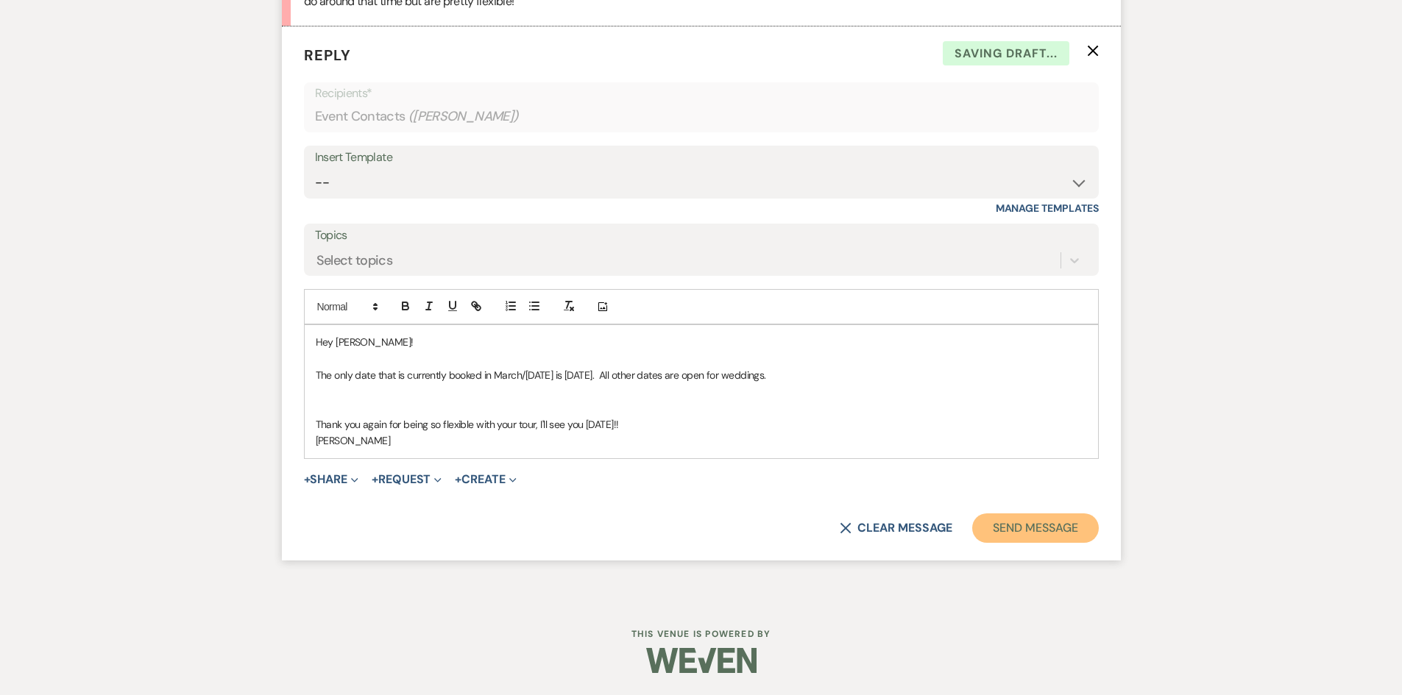
click at [1054, 528] on button "Send Message" at bounding box center [1035, 528] width 126 height 29
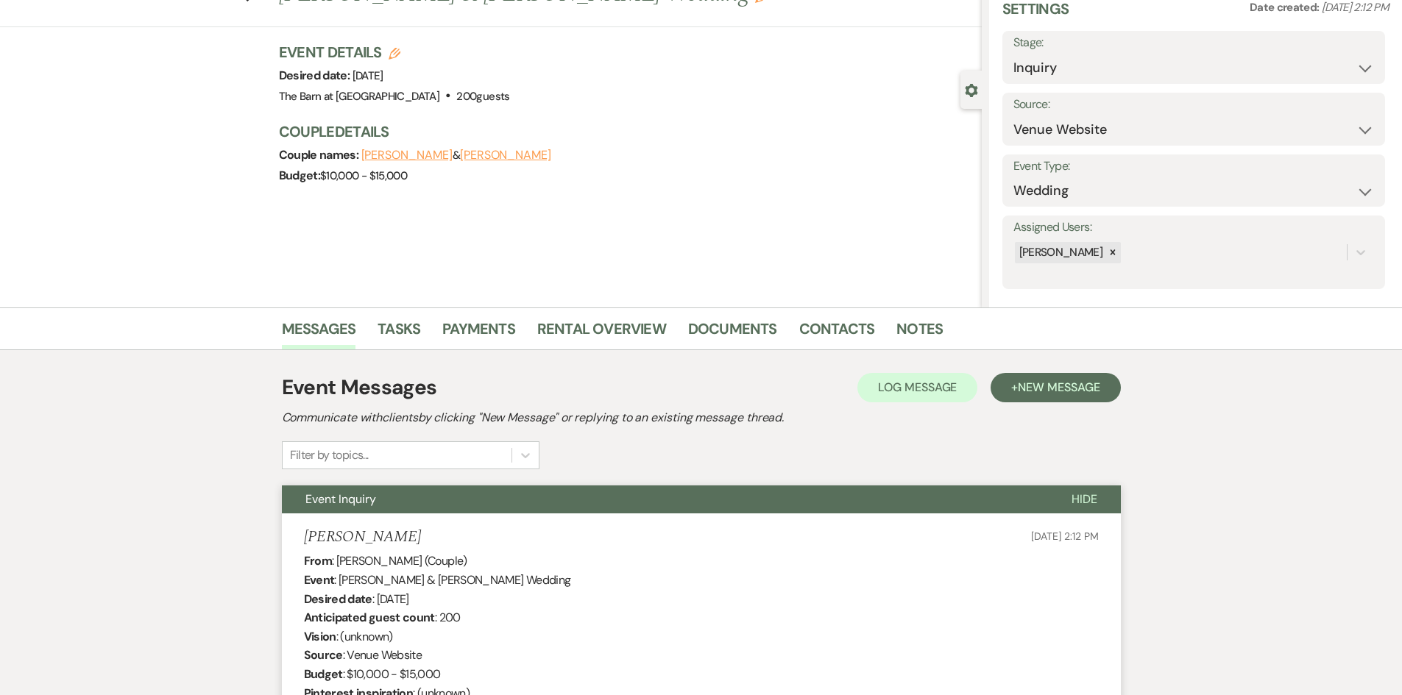
scroll to position [0, 0]
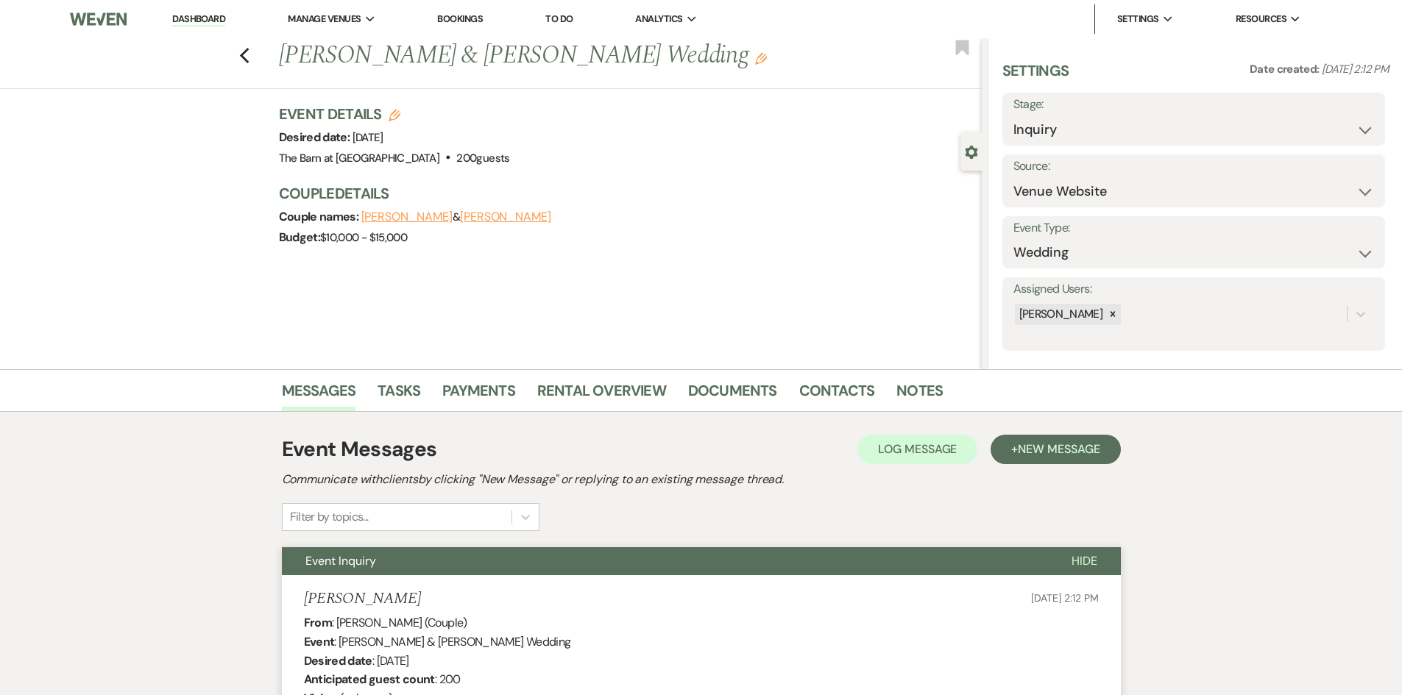
click at [221, 17] on link "Dashboard" at bounding box center [198, 20] width 53 height 14
